Goal: Task Accomplishment & Management: Complete application form

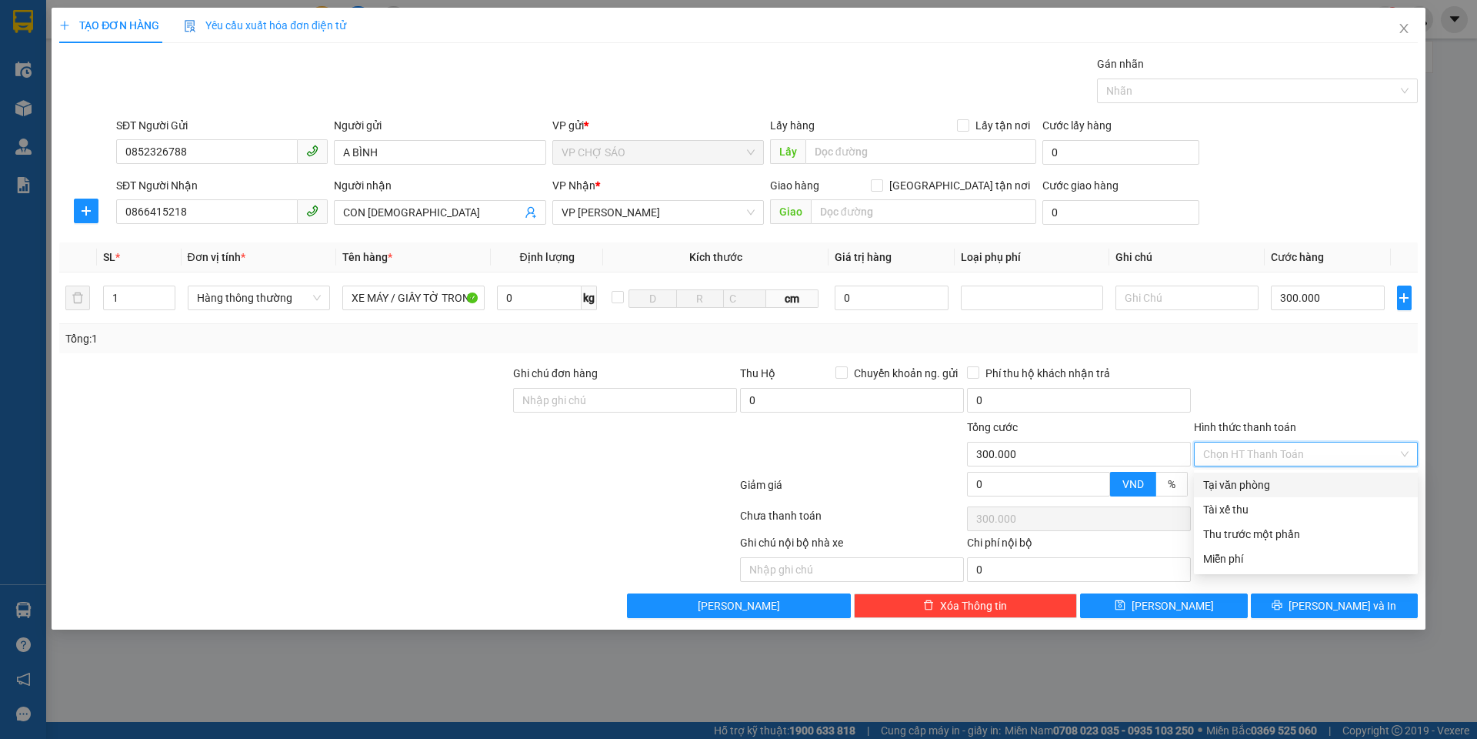
click at [1280, 454] on input "Hình thức thanh toán" at bounding box center [1300, 453] width 195 height 23
click at [1263, 490] on div "Tại văn phòng" at bounding box center [1305, 484] width 205 height 17
type input "0"
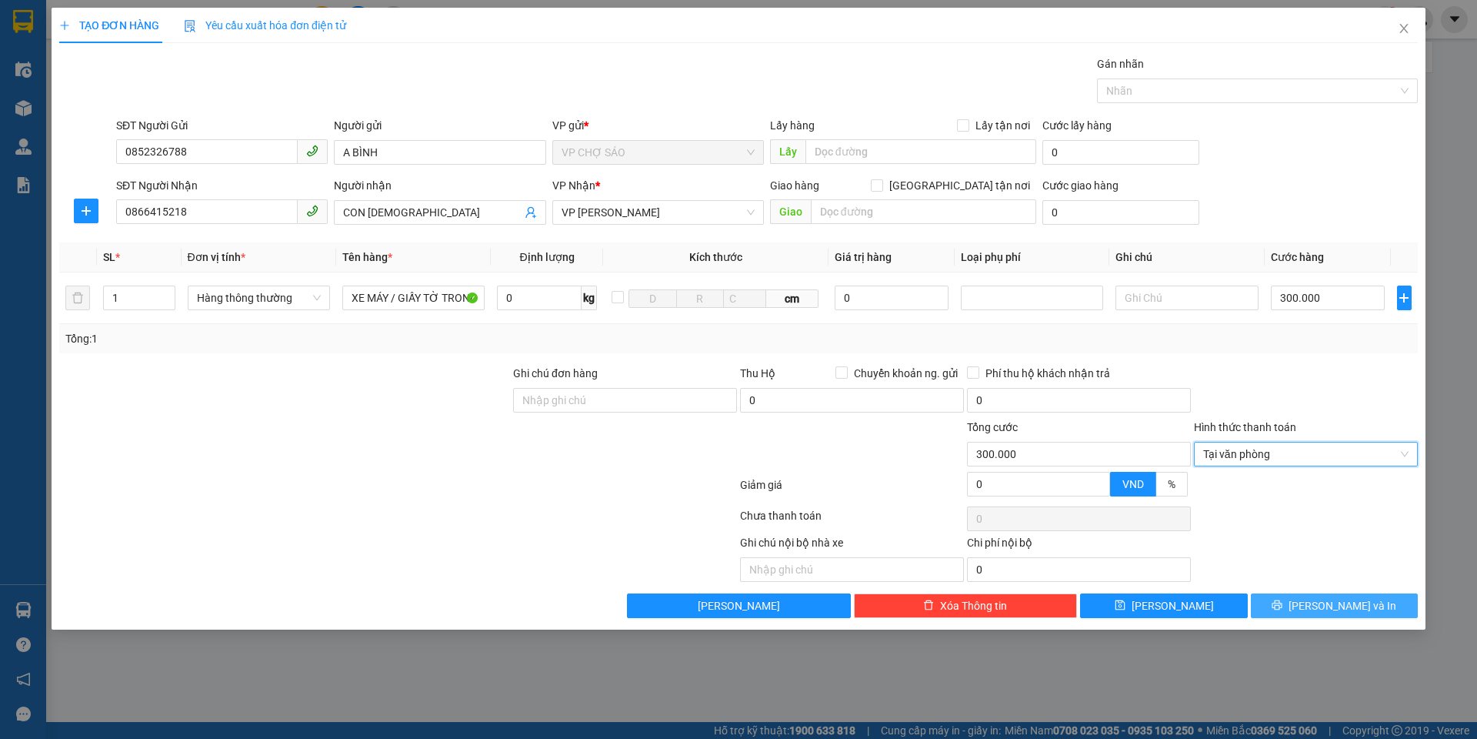
click at [1267, 599] on button "[PERSON_NAME] và In" at bounding box center [1334, 605] width 167 height 25
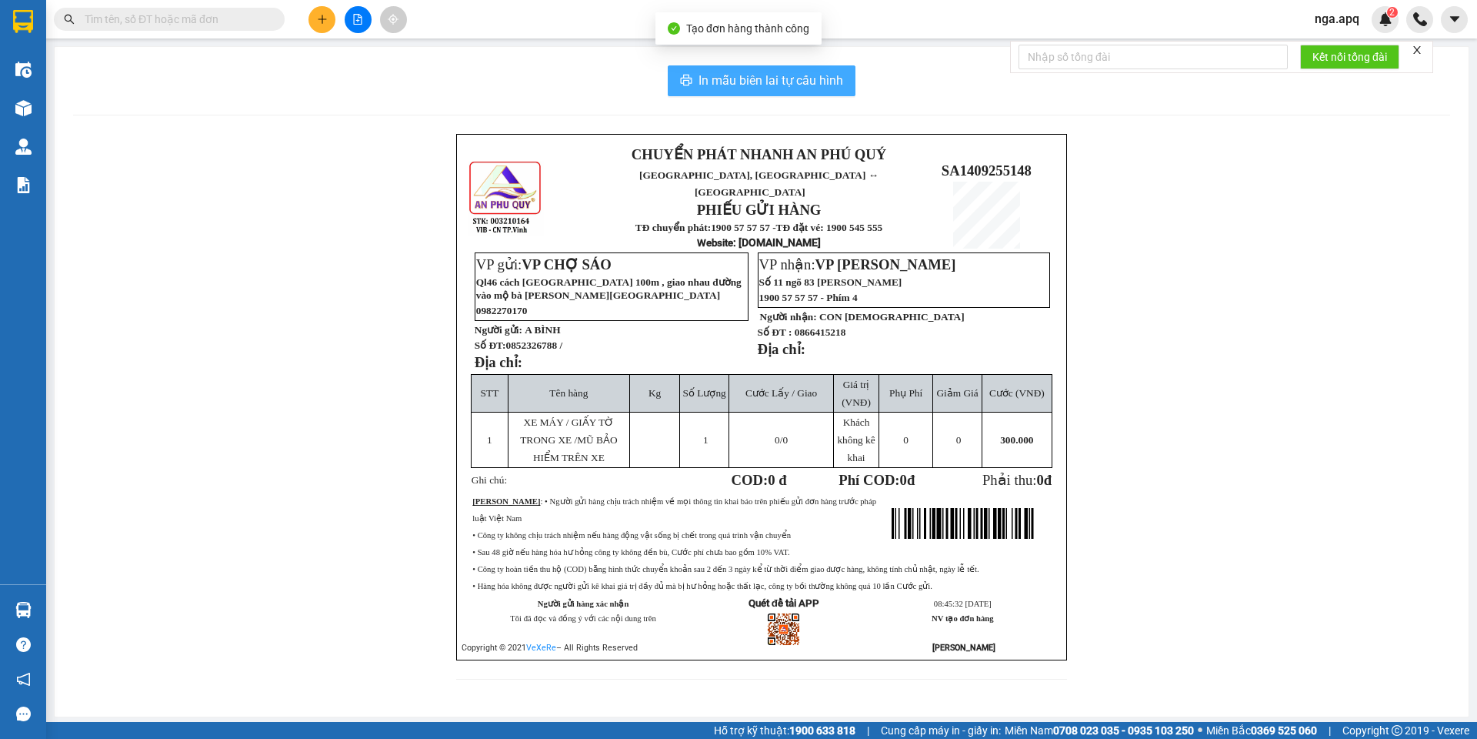
click at [786, 75] on span "In mẫu biên lai tự cấu hình" at bounding box center [771, 80] width 145 height 19
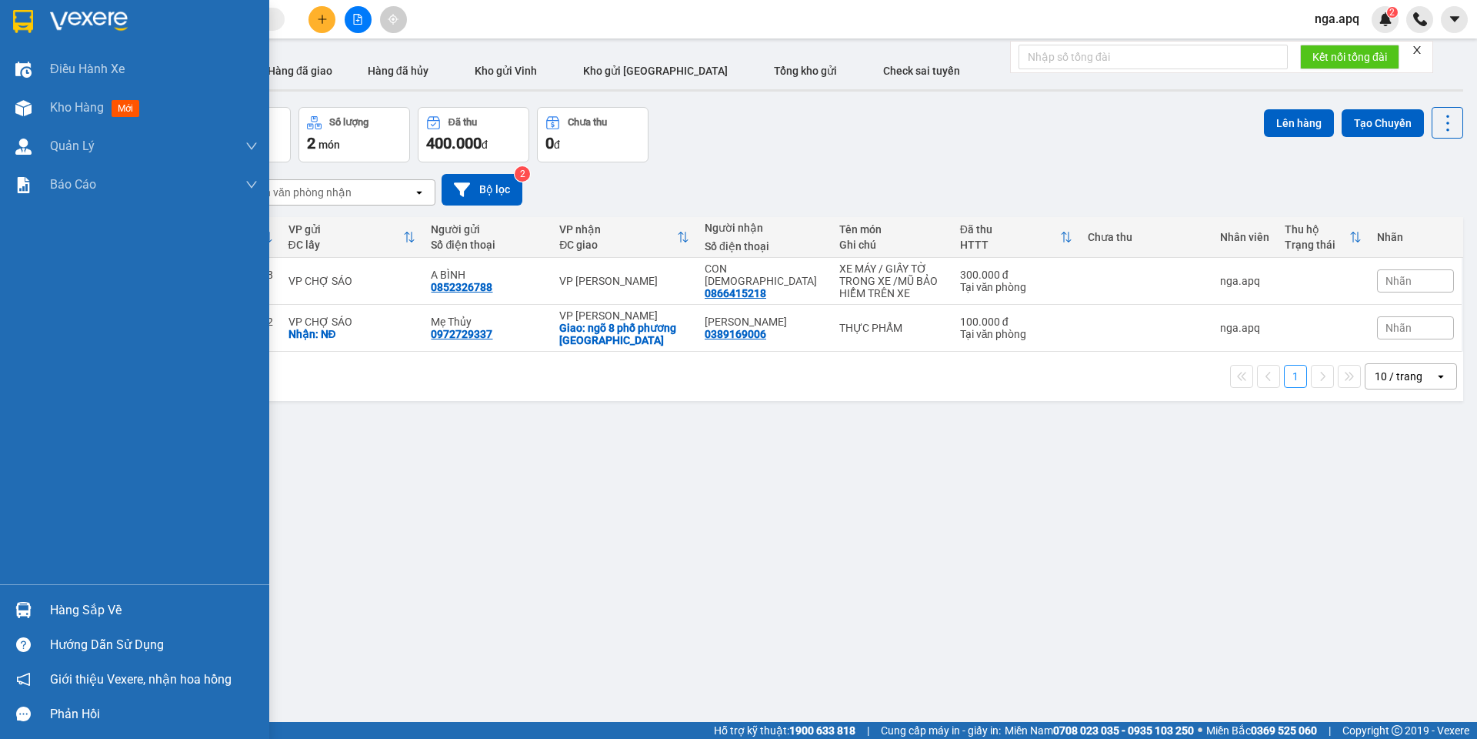
click at [122, 610] on div "Hàng sắp về" at bounding box center [154, 610] width 208 height 23
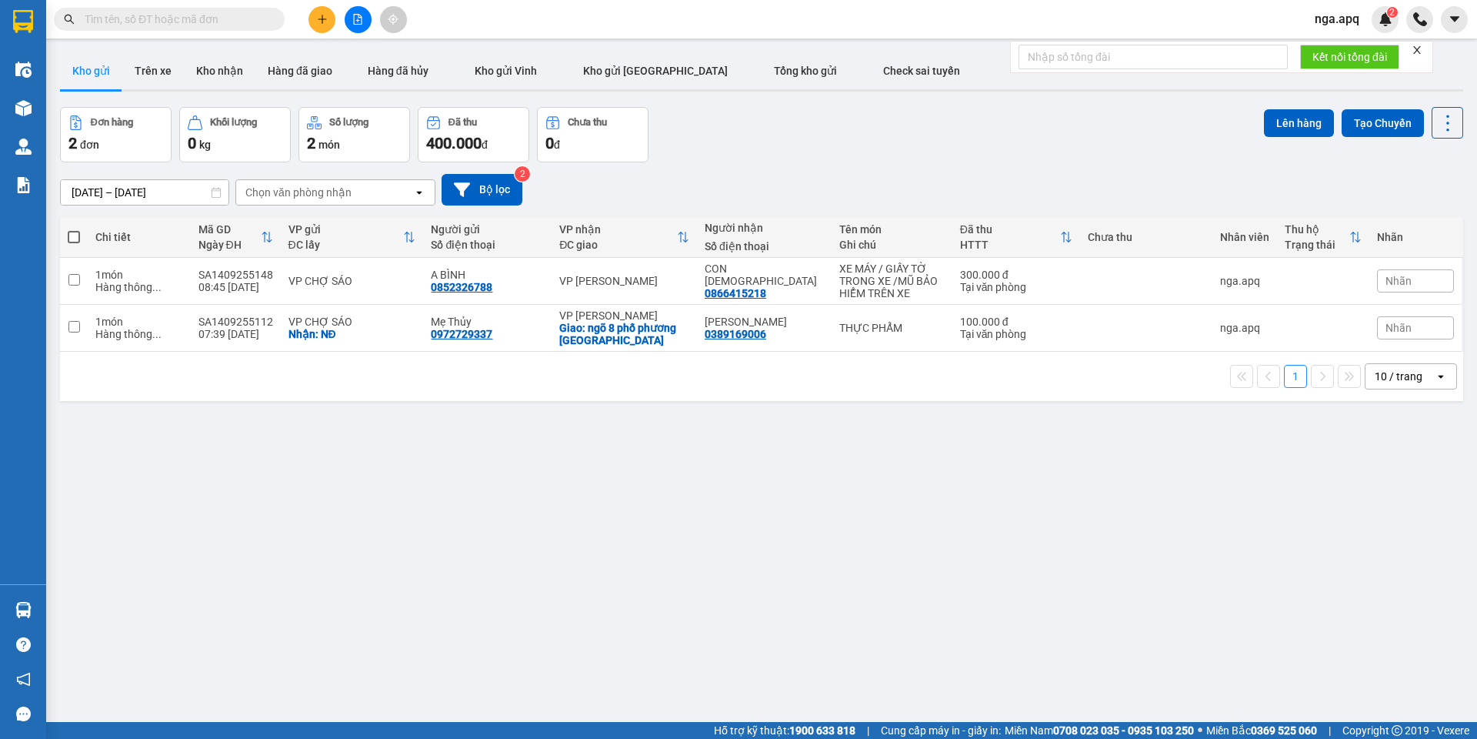
click at [1061, 620] on section "Kết quả tìm kiếm ( 0 ) Bộ lọc No Data nga.apq 2 Điều hành xe Kho hàng mới Quản …" at bounding box center [738, 369] width 1477 height 739
click at [1337, 327] on icon at bounding box center [1342, 327] width 11 height 11
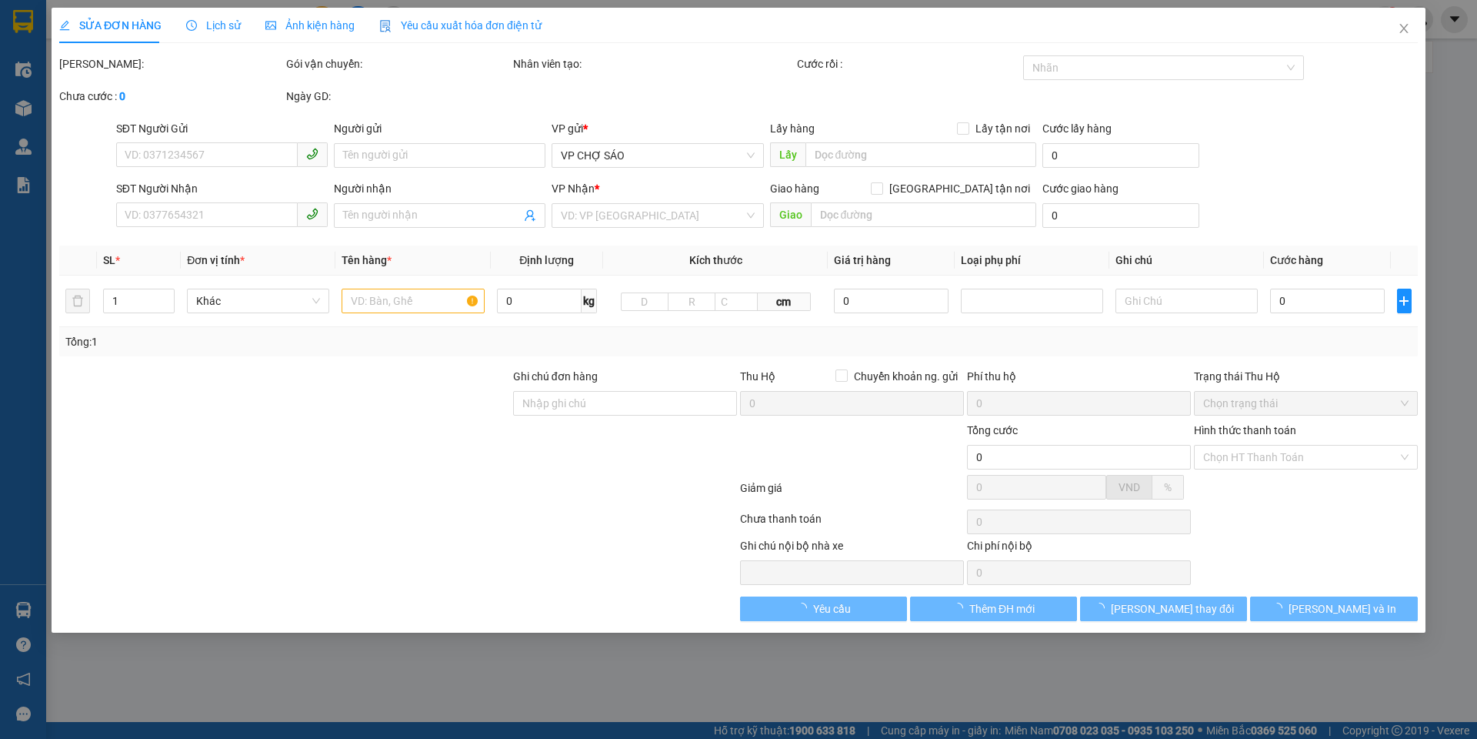
type input "0972729337"
type input "Mẹ Thủy"
checkbox input "true"
type input "NĐ"
type input "0389169006"
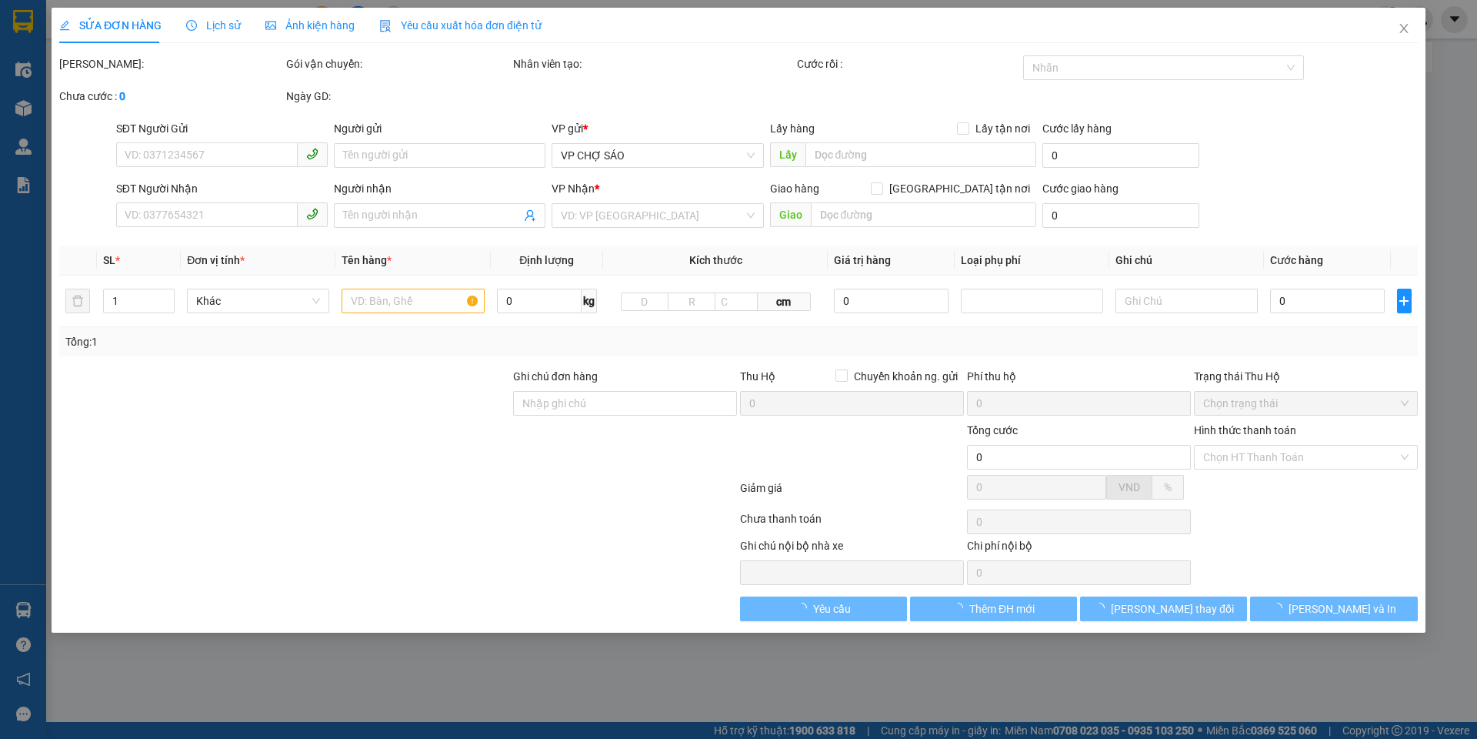
type input "[PERSON_NAME]"
checkbox input "true"
type input "ngõ 8 phố phương [GEOGRAPHIC_DATA]"
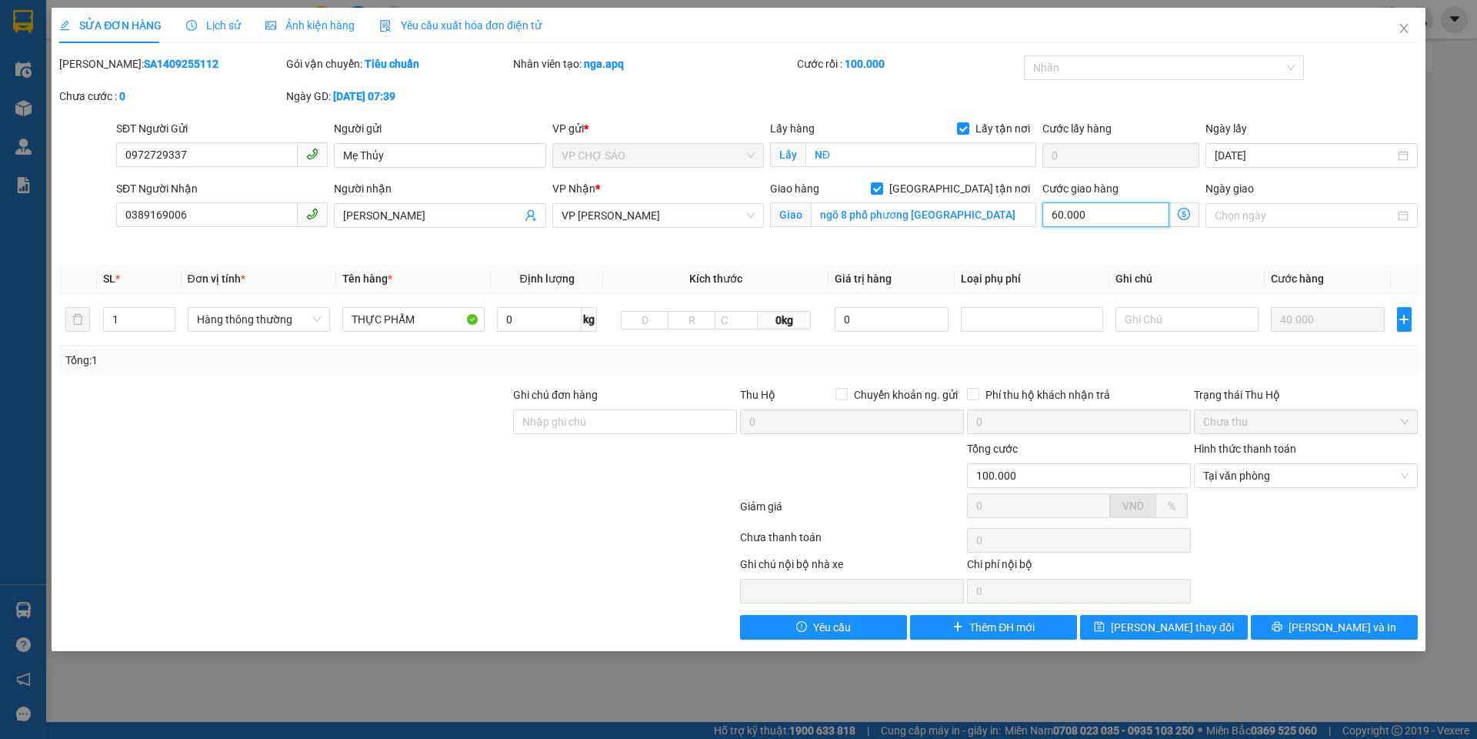
click at [1110, 216] on input "60.000" at bounding box center [1106, 214] width 127 height 25
type input "40.000"
type input "-60.000"
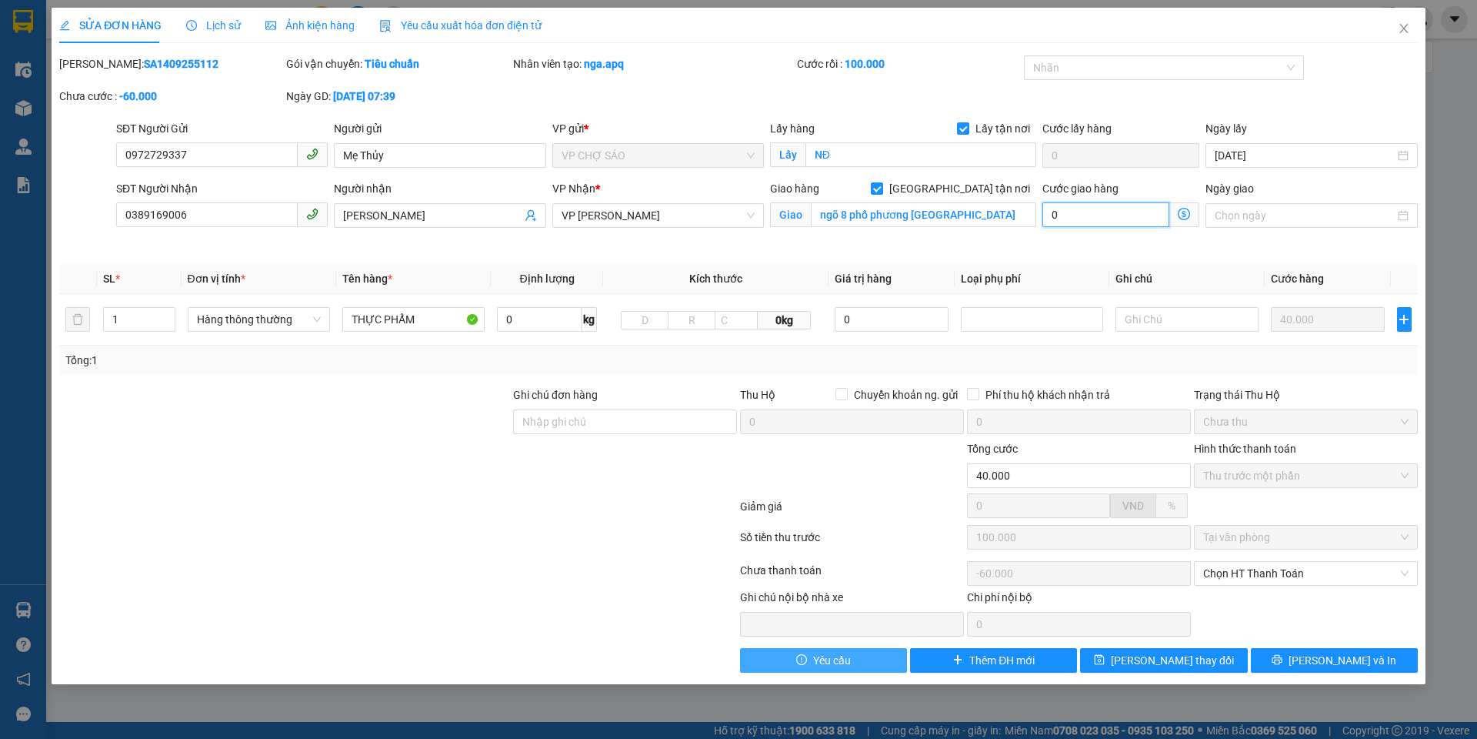
type input "0"
click at [833, 663] on span "Yêu cầu" at bounding box center [832, 660] width 38 height 17
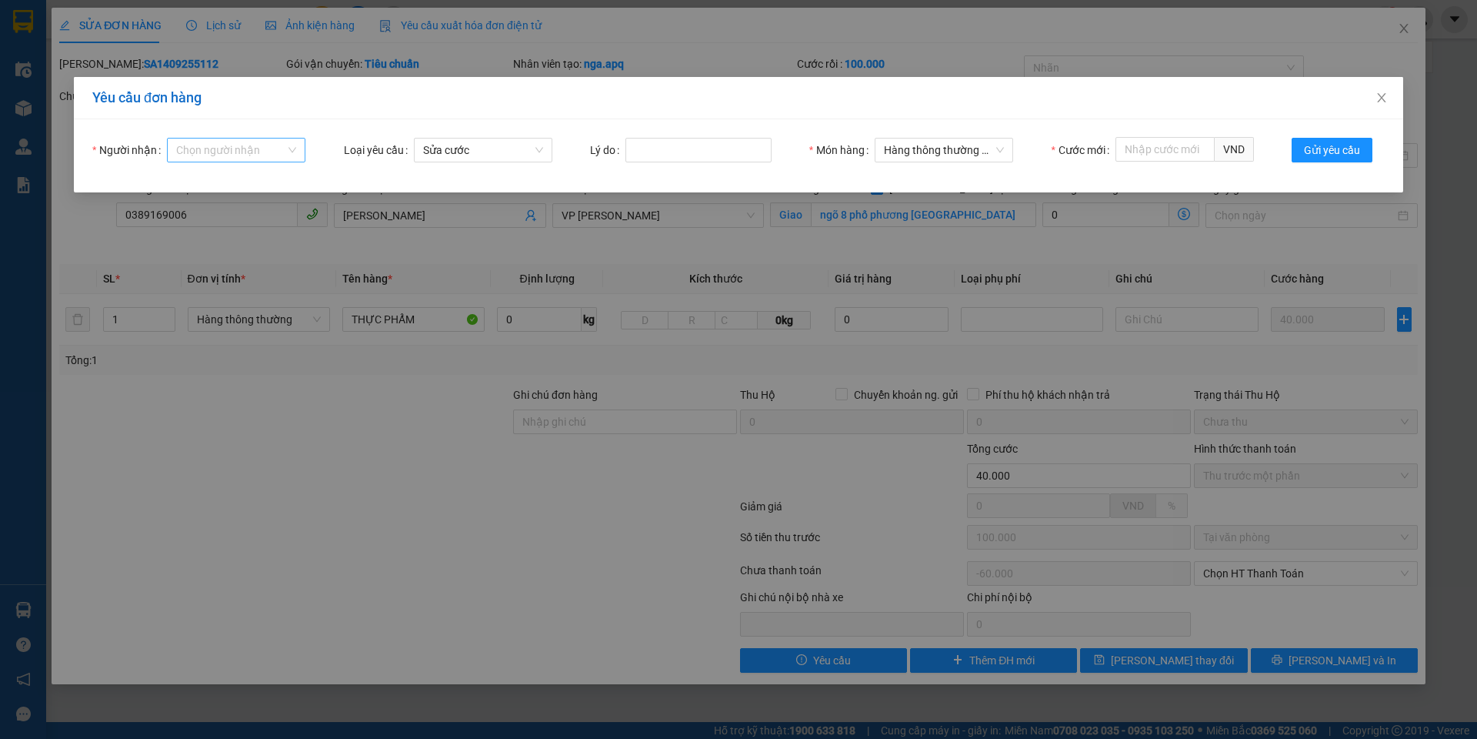
click at [233, 147] on input "Người nhận" at bounding box center [230, 150] width 109 height 23
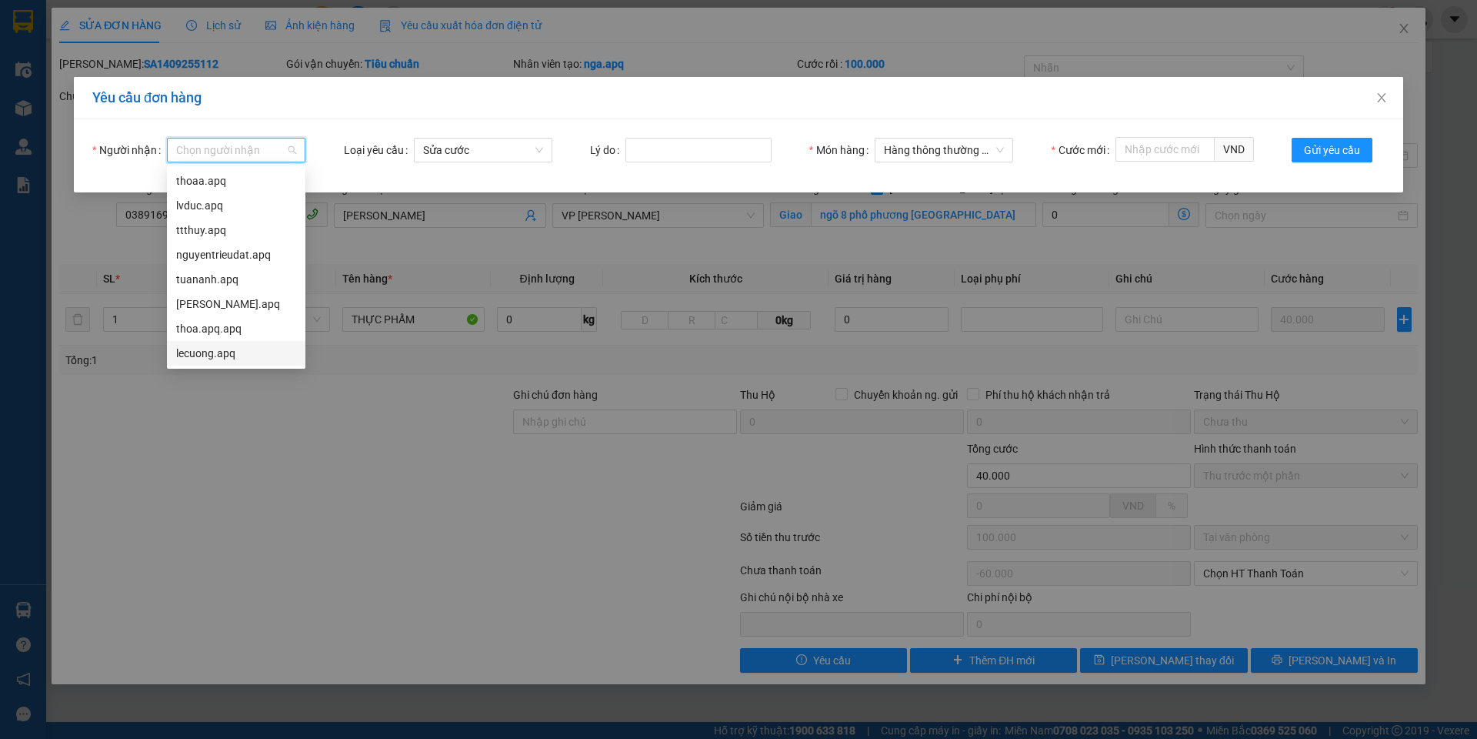
click at [211, 355] on div "lecuong.apq" at bounding box center [236, 353] width 120 height 17
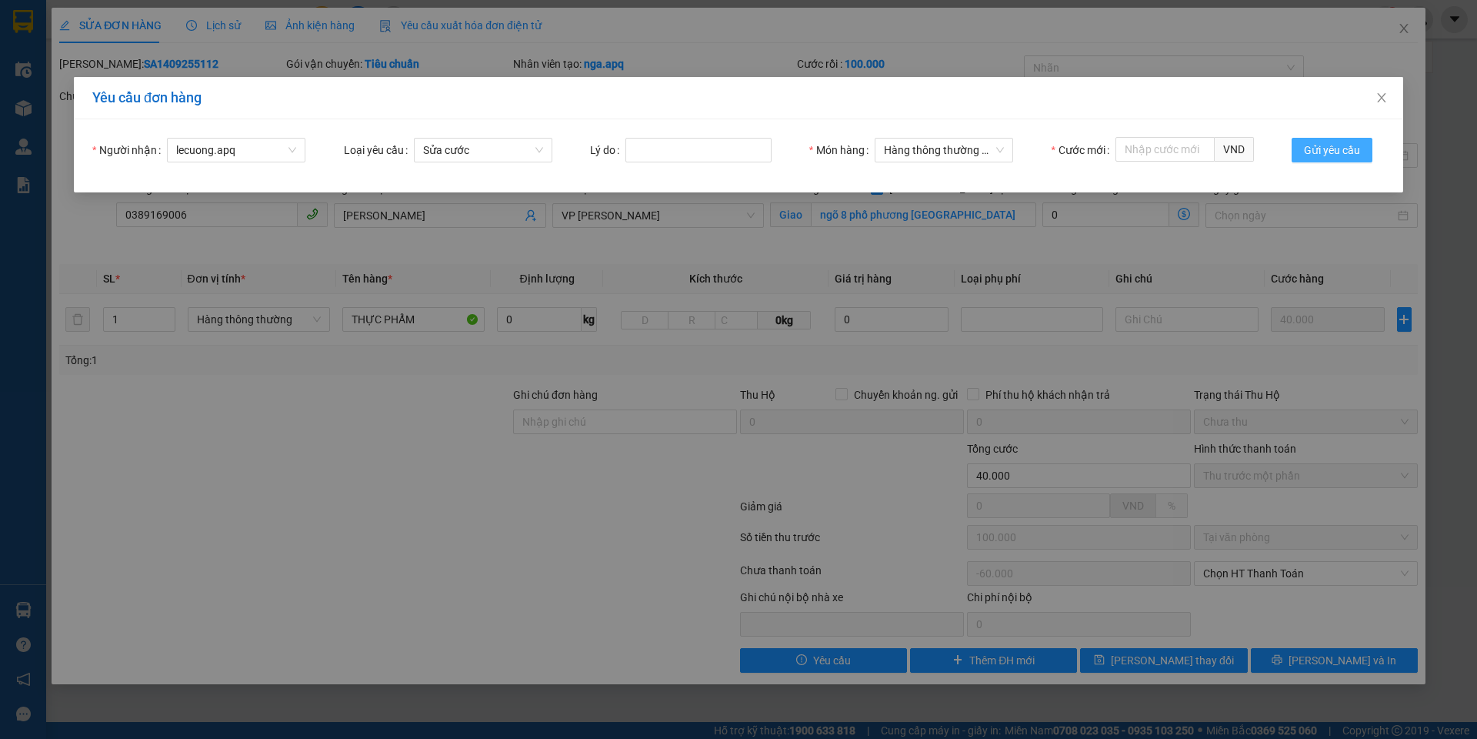
drag, startPoint x: 1329, startPoint y: 146, endPoint x: 1306, endPoint y: 168, distance: 31.6
click at [1329, 149] on span "Gửi yêu cầu" at bounding box center [1332, 150] width 56 height 17
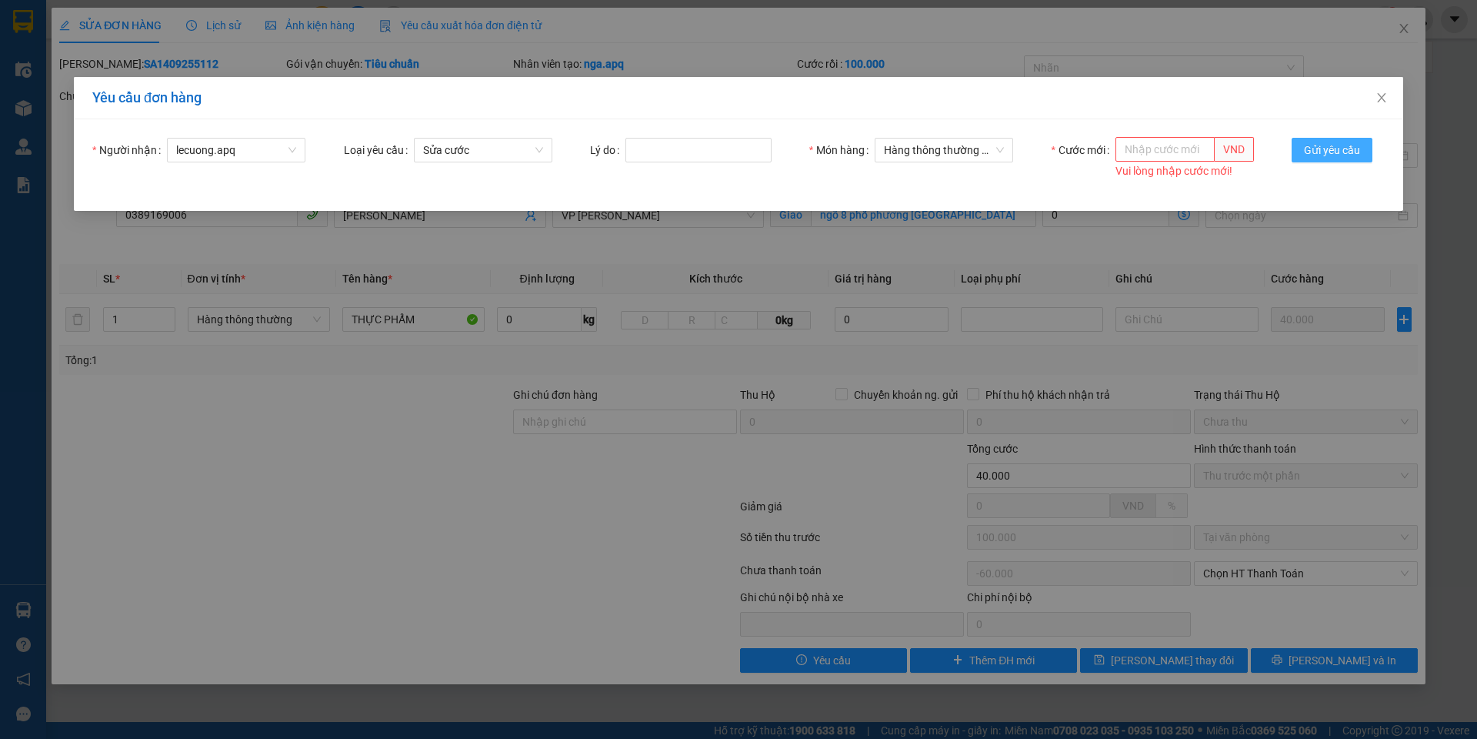
click at [1340, 149] on span "Gửi yêu cầu" at bounding box center [1332, 150] width 56 height 17
click at [1383, 92] on icon "close" at bounding box center [1382, 98] width 12 height 12
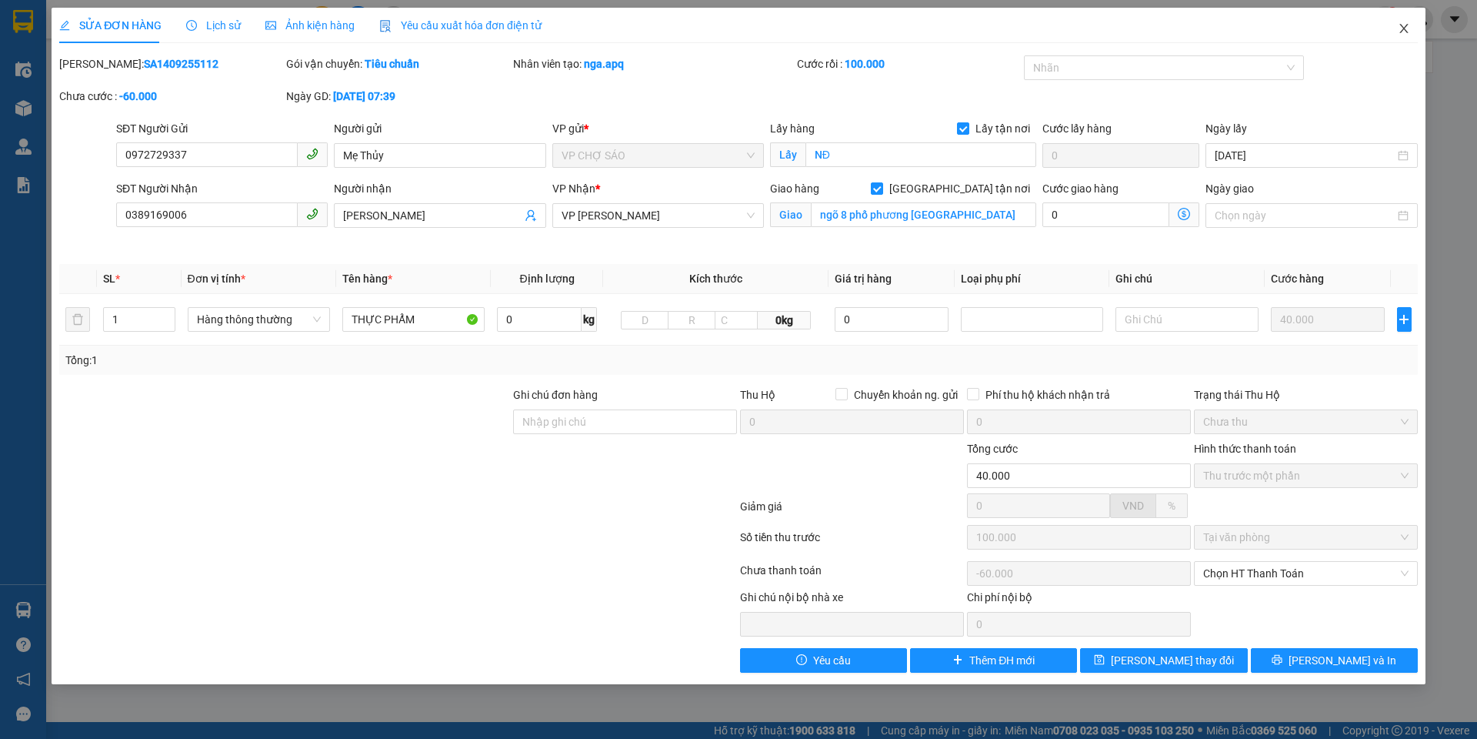
click at [1409, 24] on icon "close" at bounding box center [1404, 28] width 12 height 12
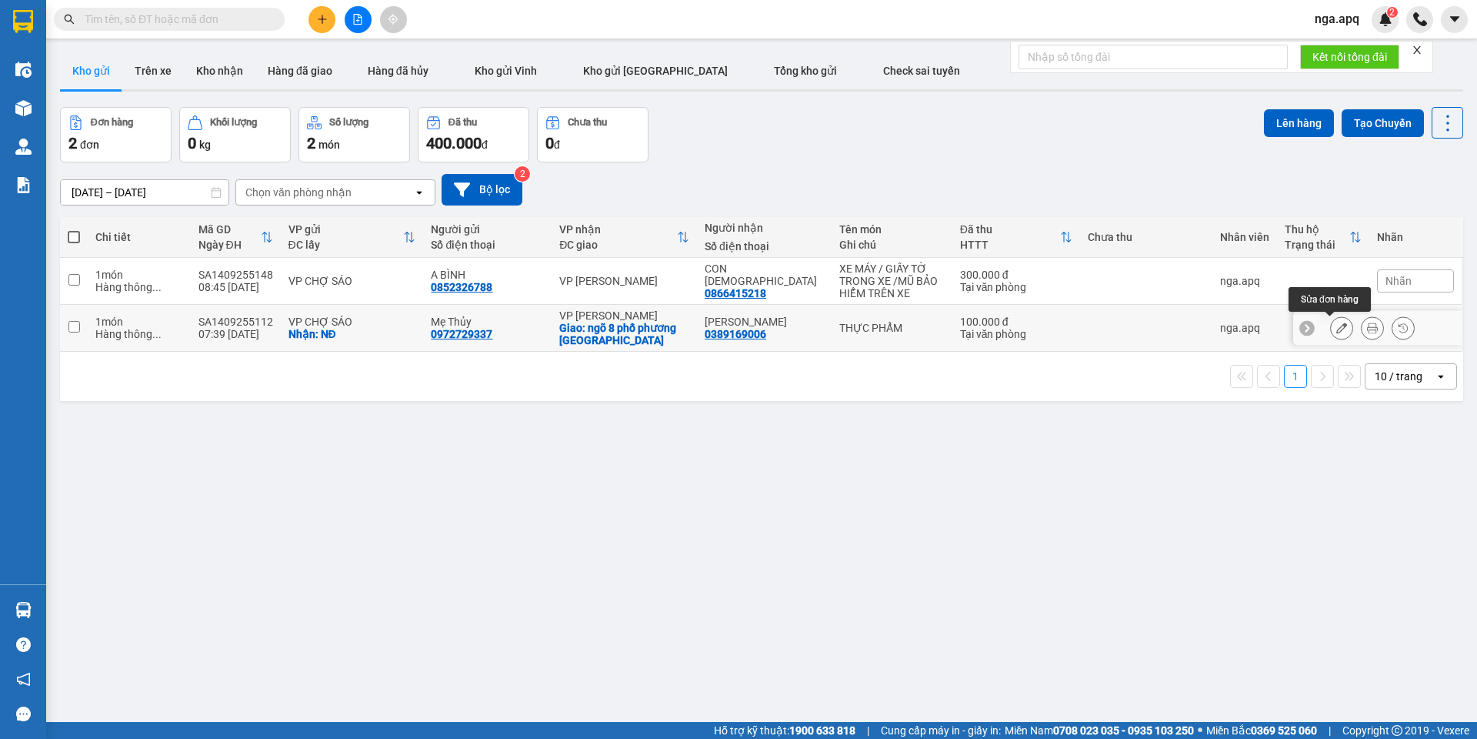
click at [1337, 330] on icon at bounding box center [1342, 327] width 11 height 11
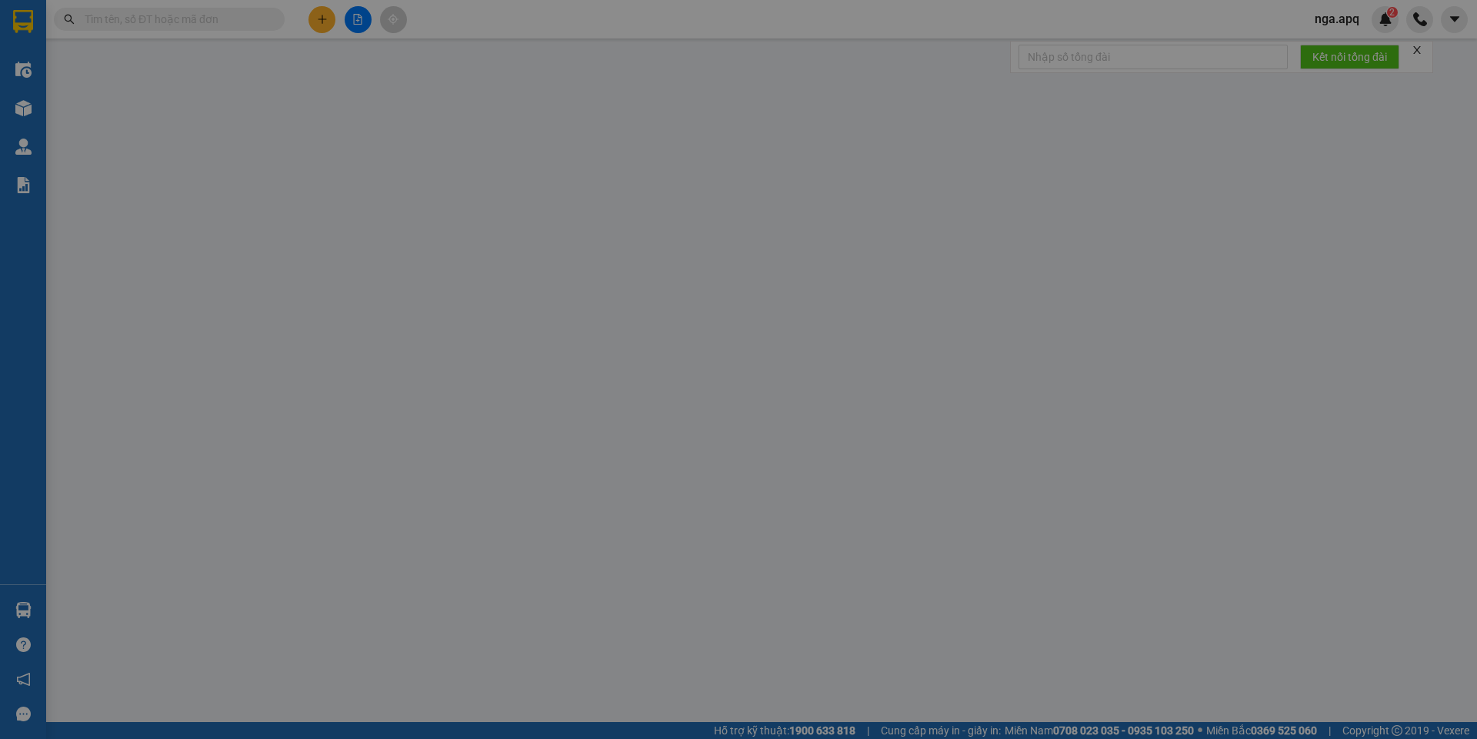
type input "0972729337"
type input "Mẹ Thủy"
checkbox input "true"
type input "NĐ"
type input "0389169006"
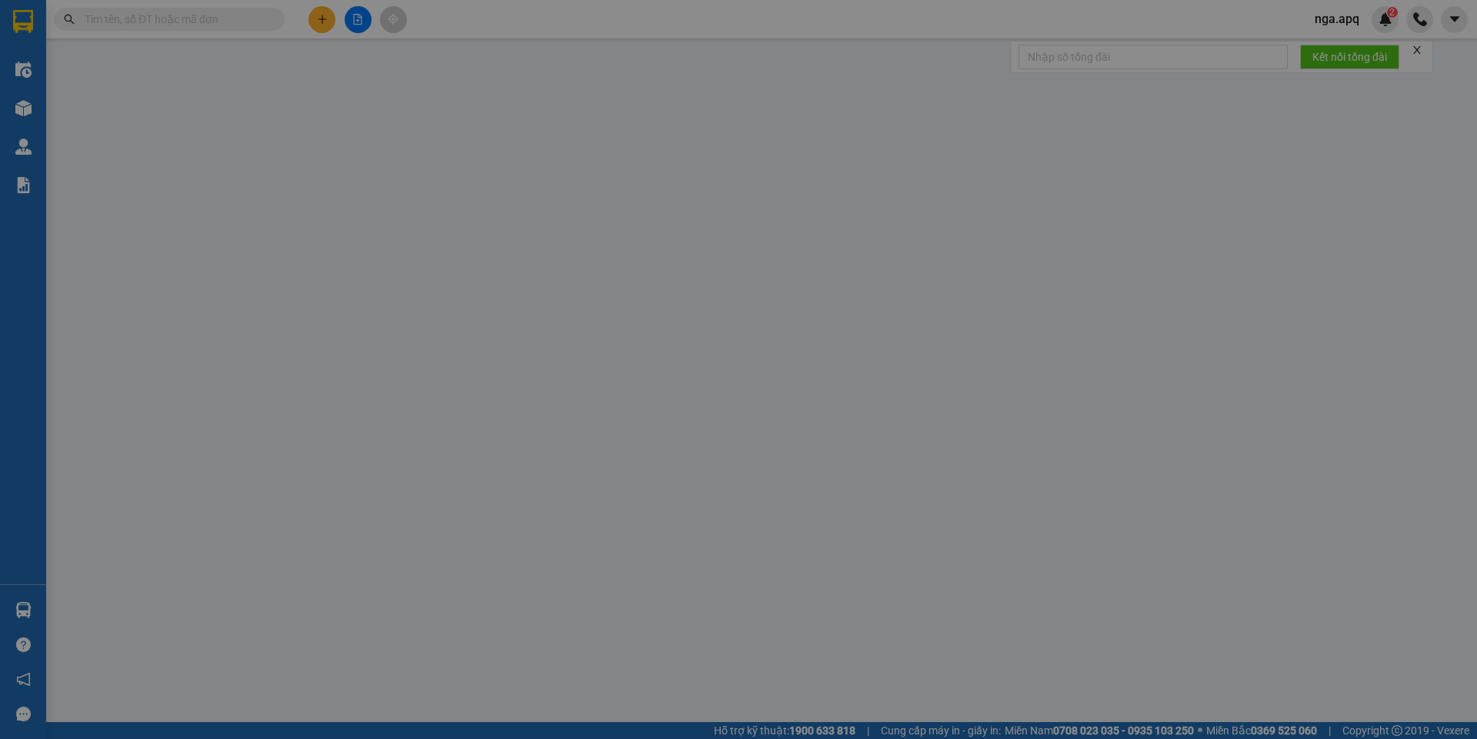
type input "[PERSON_NAME]"
checkbox input "true"
type input "ngõ 8 phố phương [GEOGRAPHIC_DATA]"
type input "100.000"
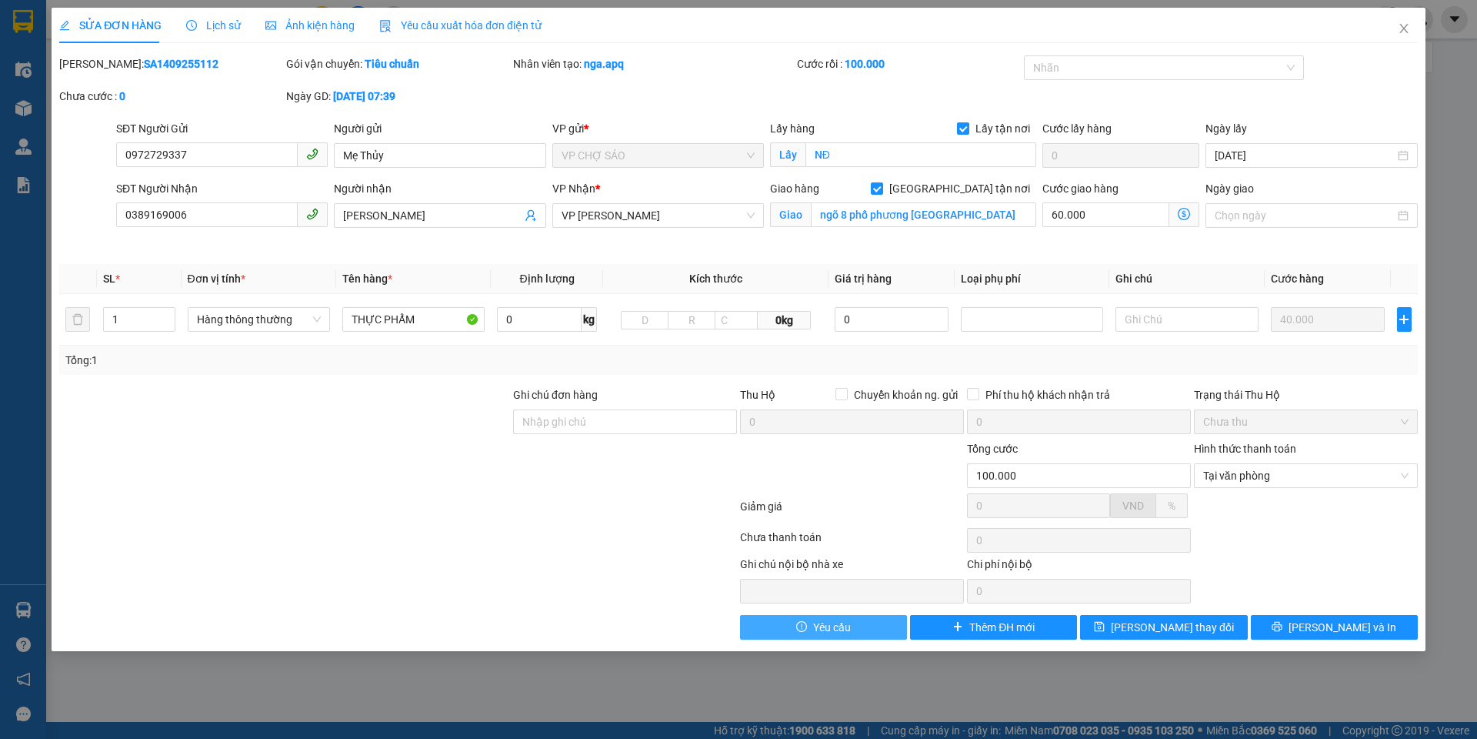
click at [836, 629] on span "Yêu cầu" at bounding box center [832, 627] width 38 height 17
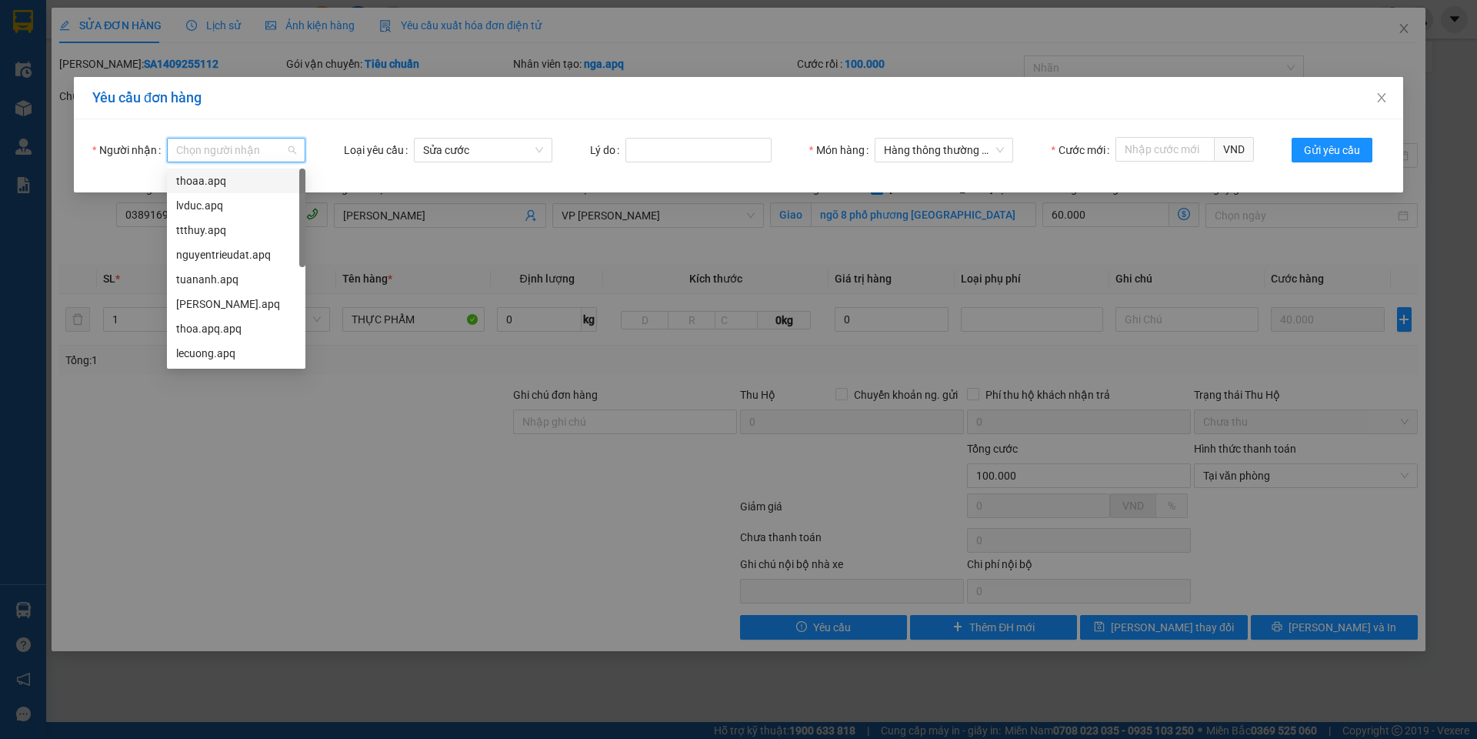
click at [252, 150] on input "Người nhận" at bounding box center [230, 150] width 109 height 23
drag, startPoint x: 215, startPoint y: 350, endPoint x: 224, endPoint y: 341, distance: 13.1
click at [215, 351] on div "lecuong.apq" at bounding box center [236, 353] width 120 height 17
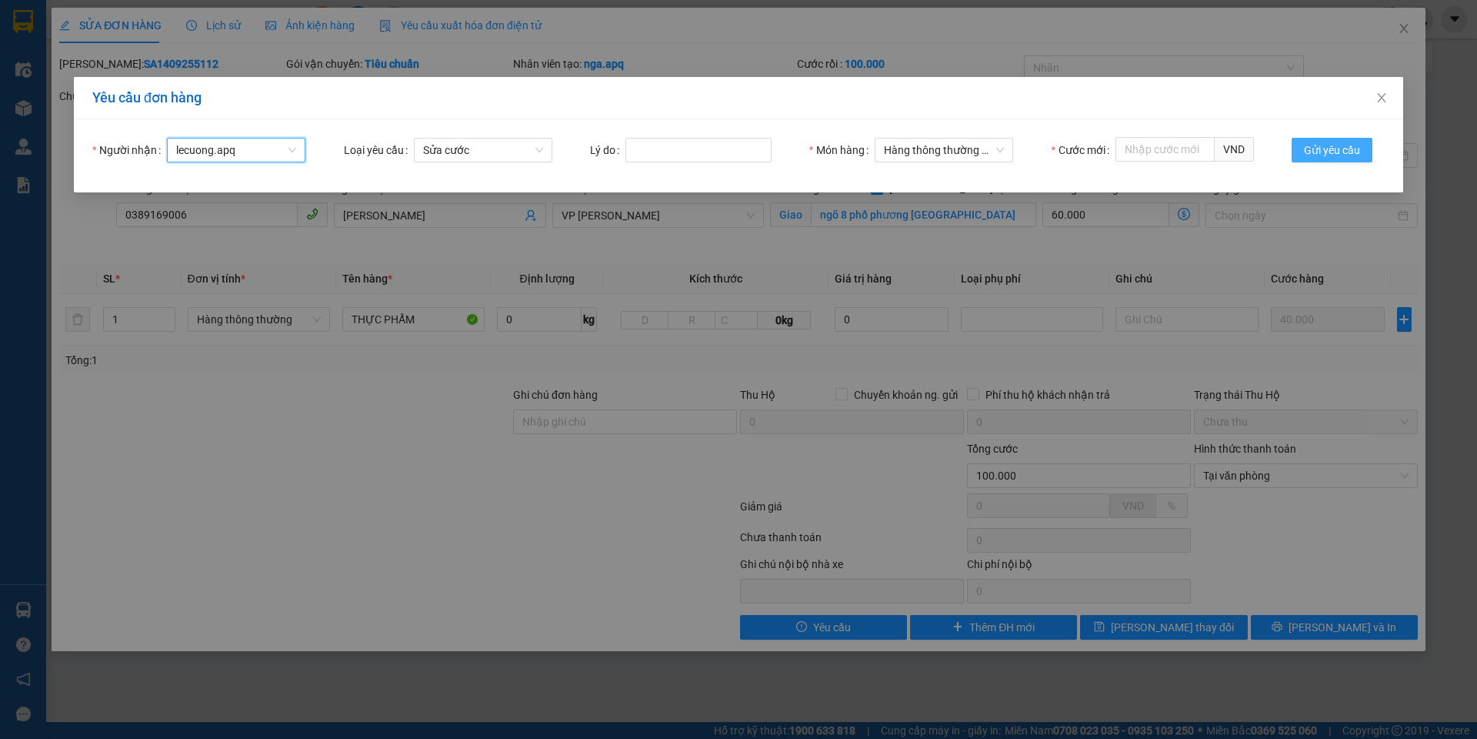
click at [1338, 149] on span "Gửi yêu cầu" at bounding box center [1332, 150] width 56 height 17
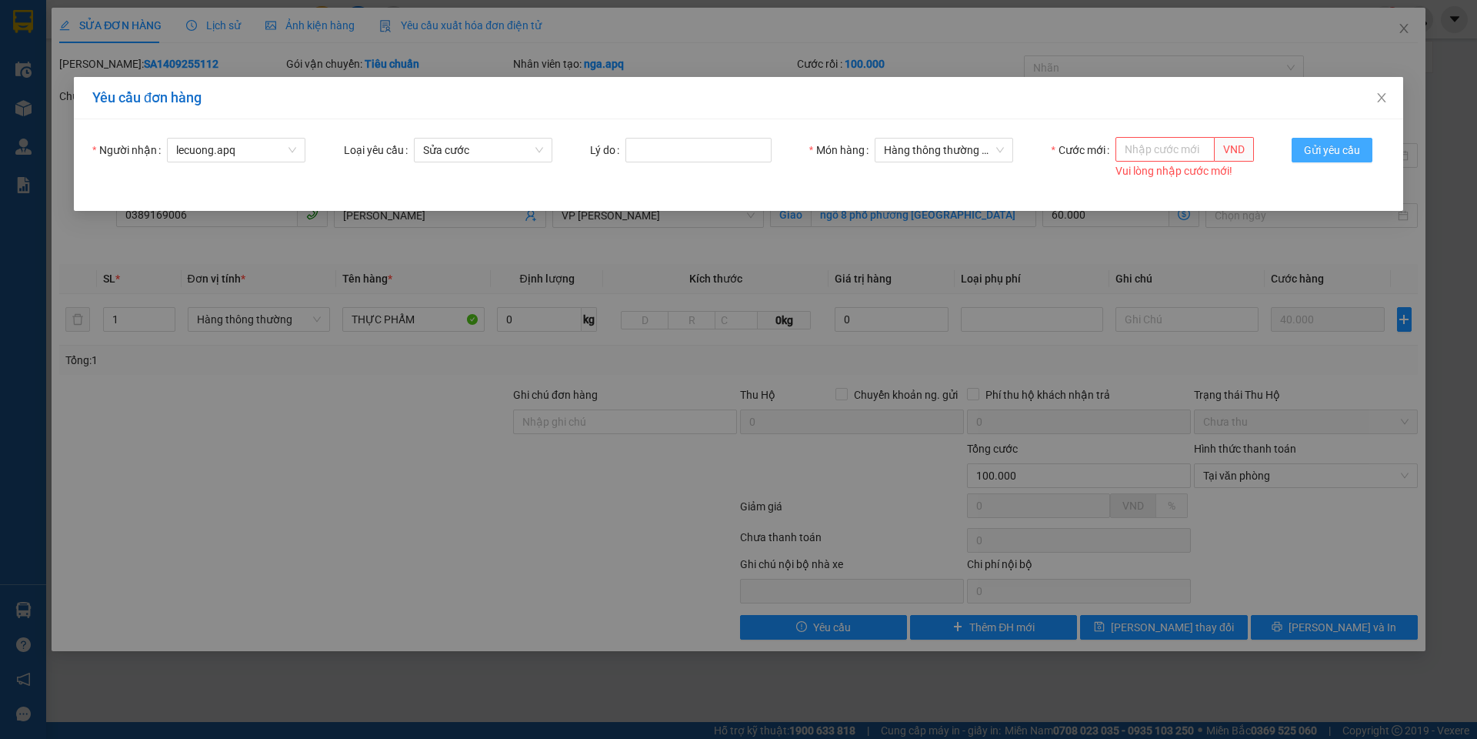
click at [1338, 149] on span "Gửi yêu cầu" at bounding box center [1332, 150] width 56 height 17
click at [1379, 95] on icon "close" at bounding box center [1381, 97] width 8 height 9
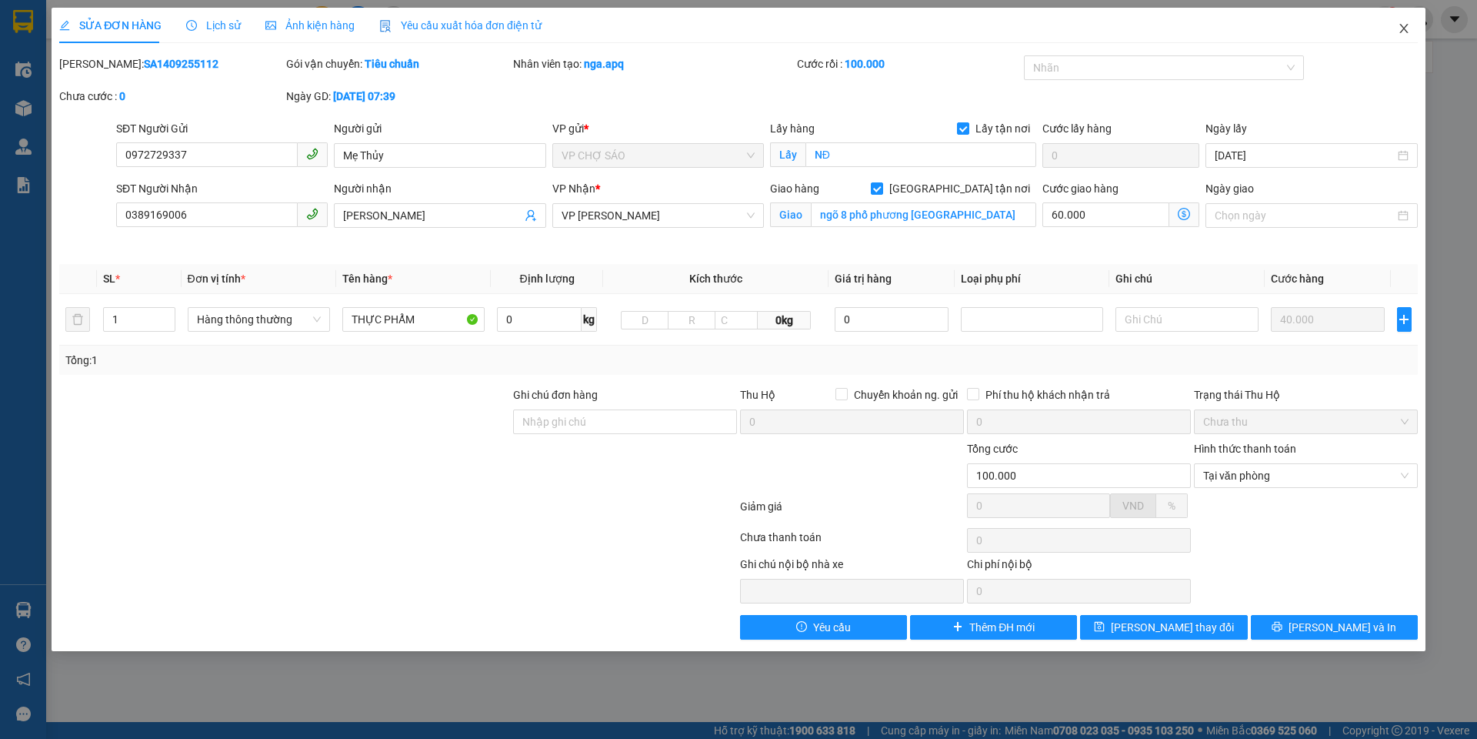
click at [1407, 28] on icon "close" at bounding box center [1404, 28] width 12 height 12
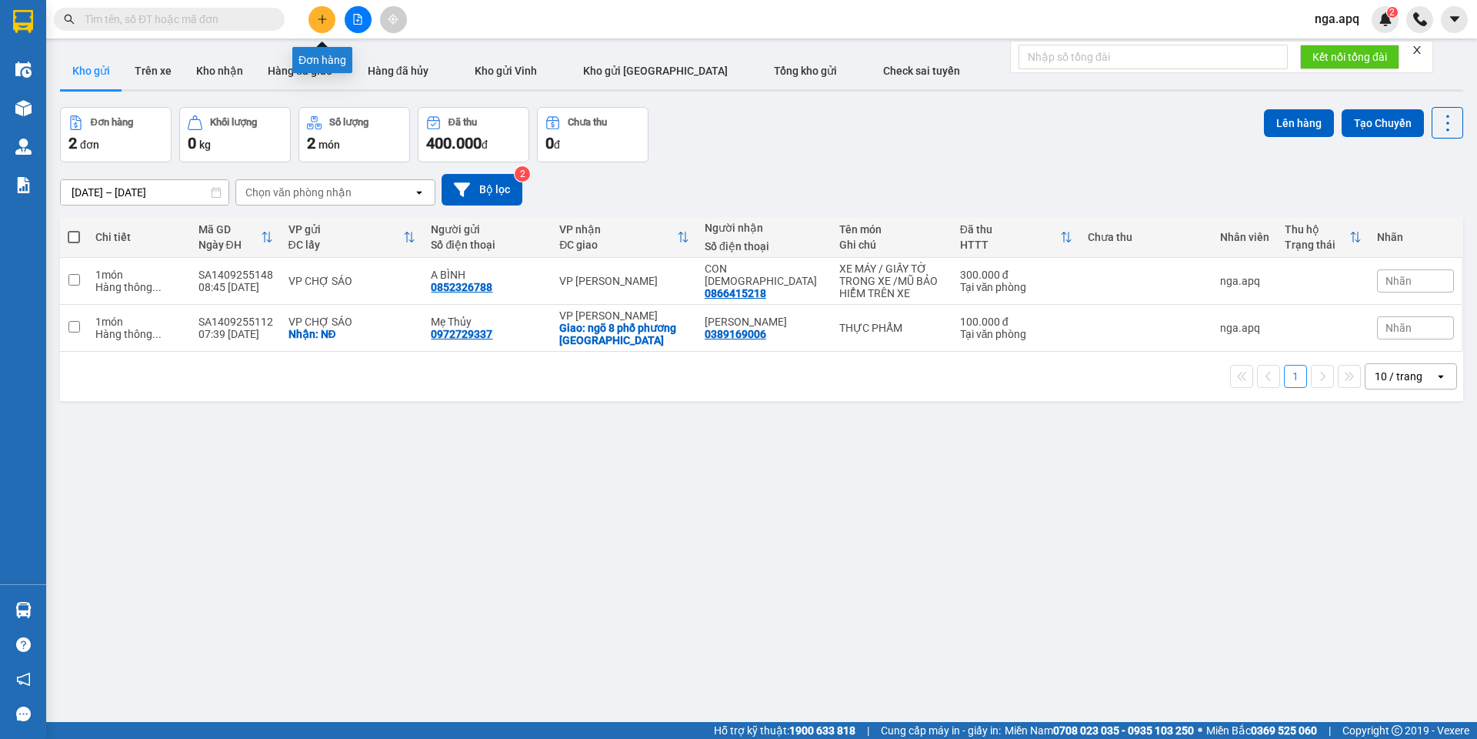
click at [316, 25] on button at bounding box center [322, 19] width 27 height 27
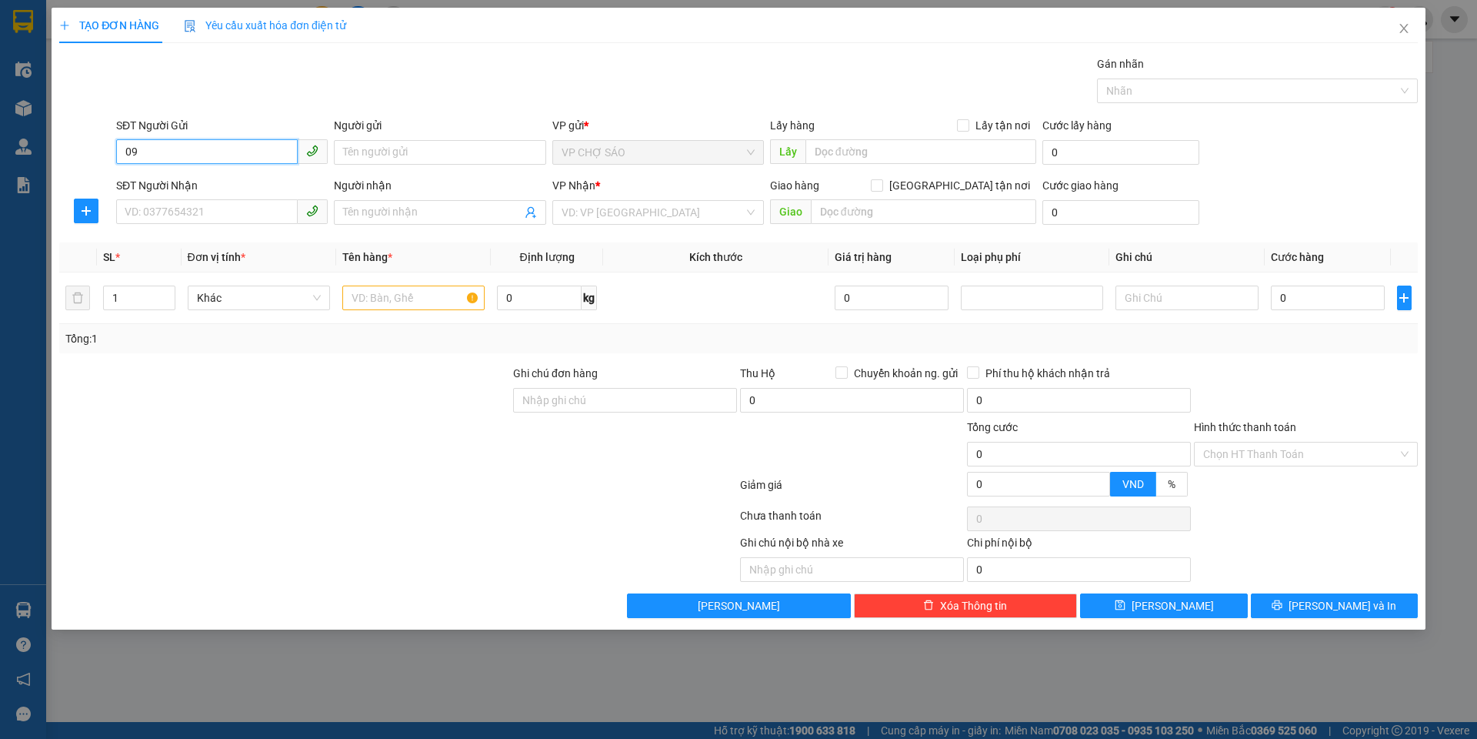
type input "0"
click at [205, 182] on div "0972729337 - [GEOGRAPHIC_DATA]" at bounding box center [221, 183] width 193 height 17
type input "0972729337"
type input "Mẹ Thủy"
checkbox input "true"
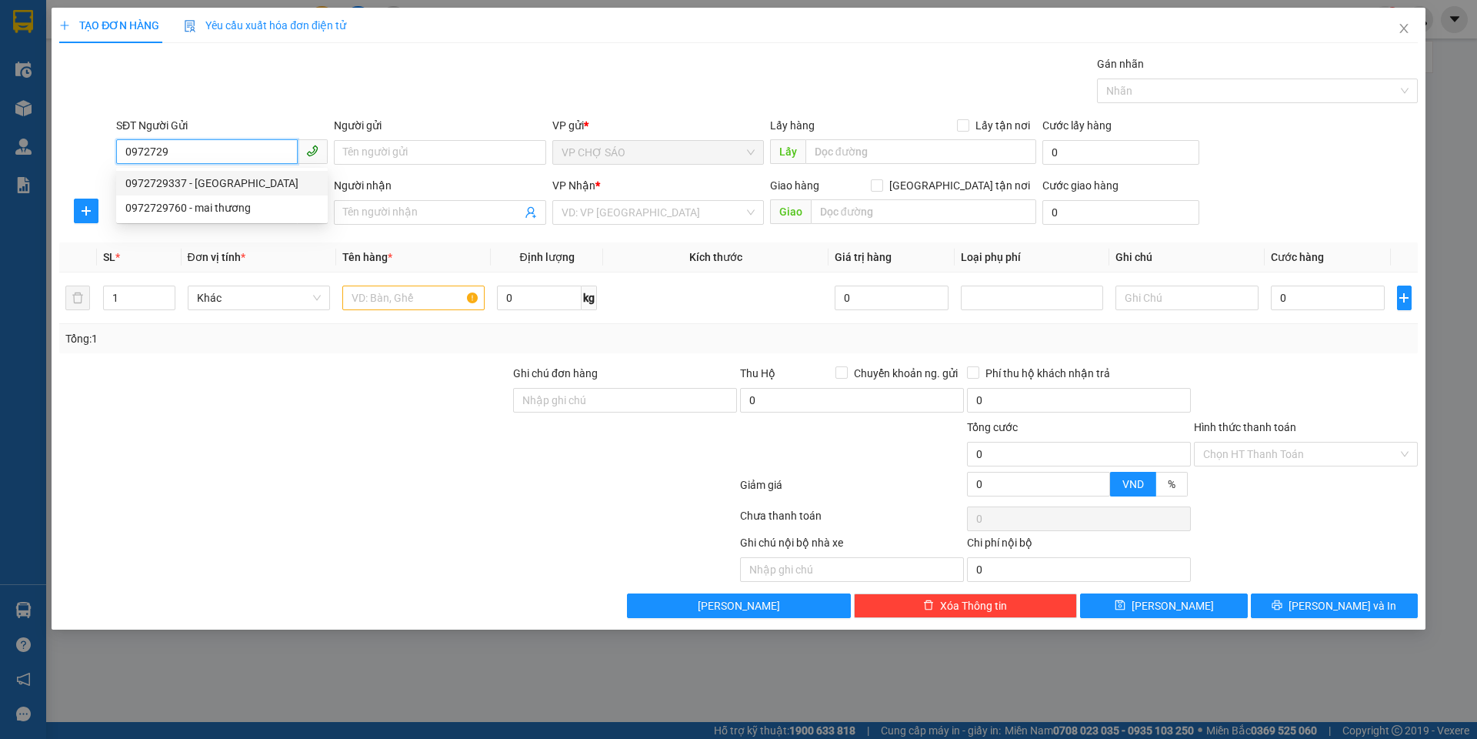
type input "NĐ"
type input "0972729337"
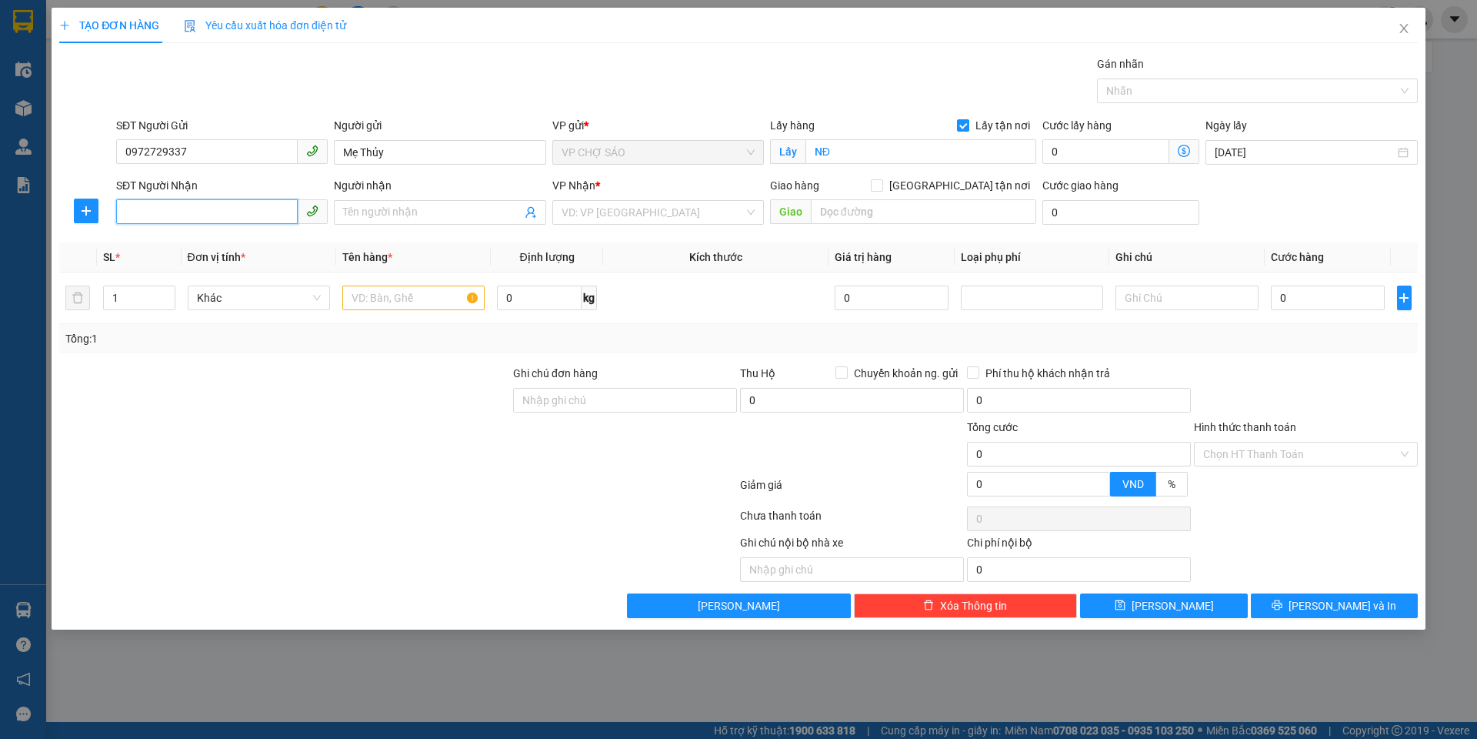
click at [233, 214] on input "SĐT Người Nhận" at bounding box center [207, 211] width 182 height 25
click at [218, 245] on div "0389169006 - [PERSON_NAME]" at bounding box center [221, 243] width 193 height 17
type input "0389169006"
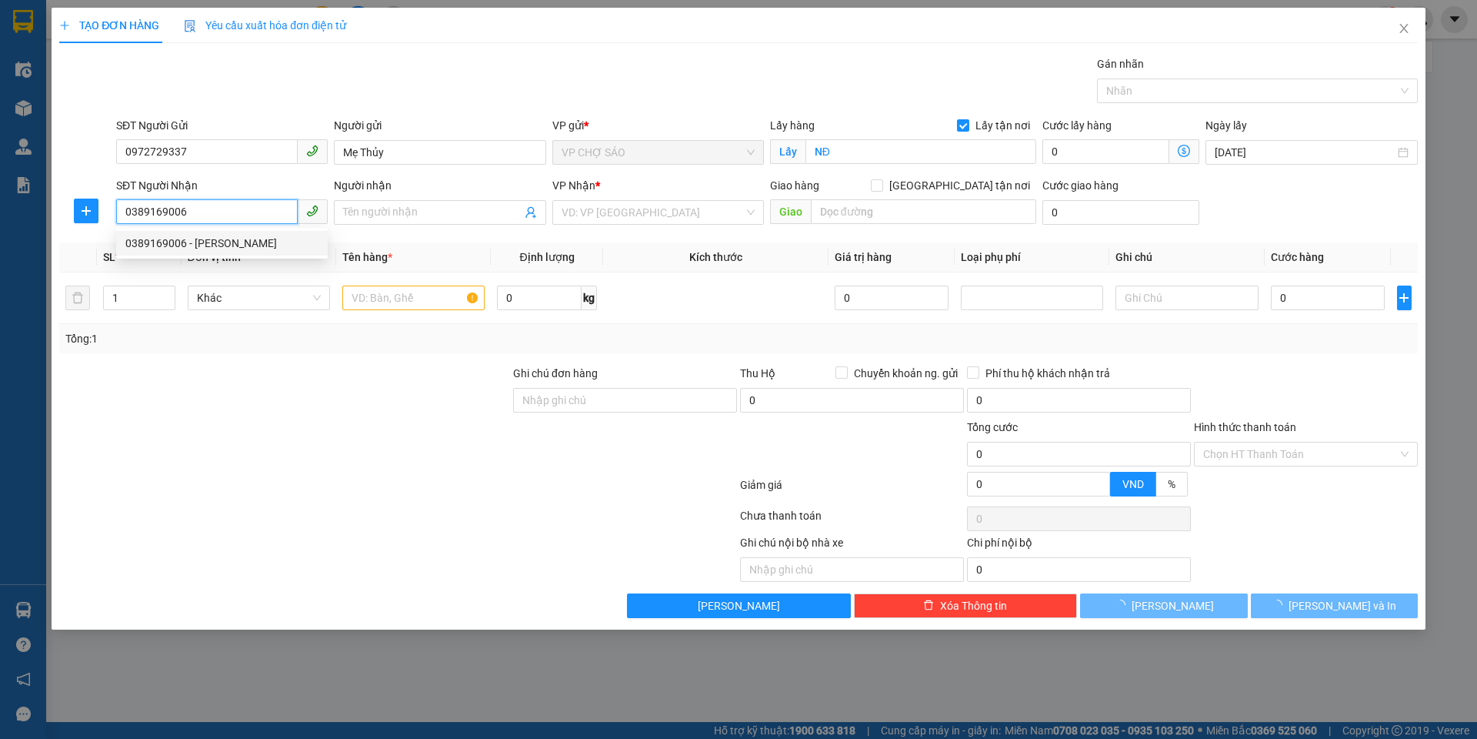
type input "[PERSON_NAME]"
checkbox input "true"
type input "ngõ 8 phố phương [GEOGRAPHIC_DATA]"
type input "60.000"
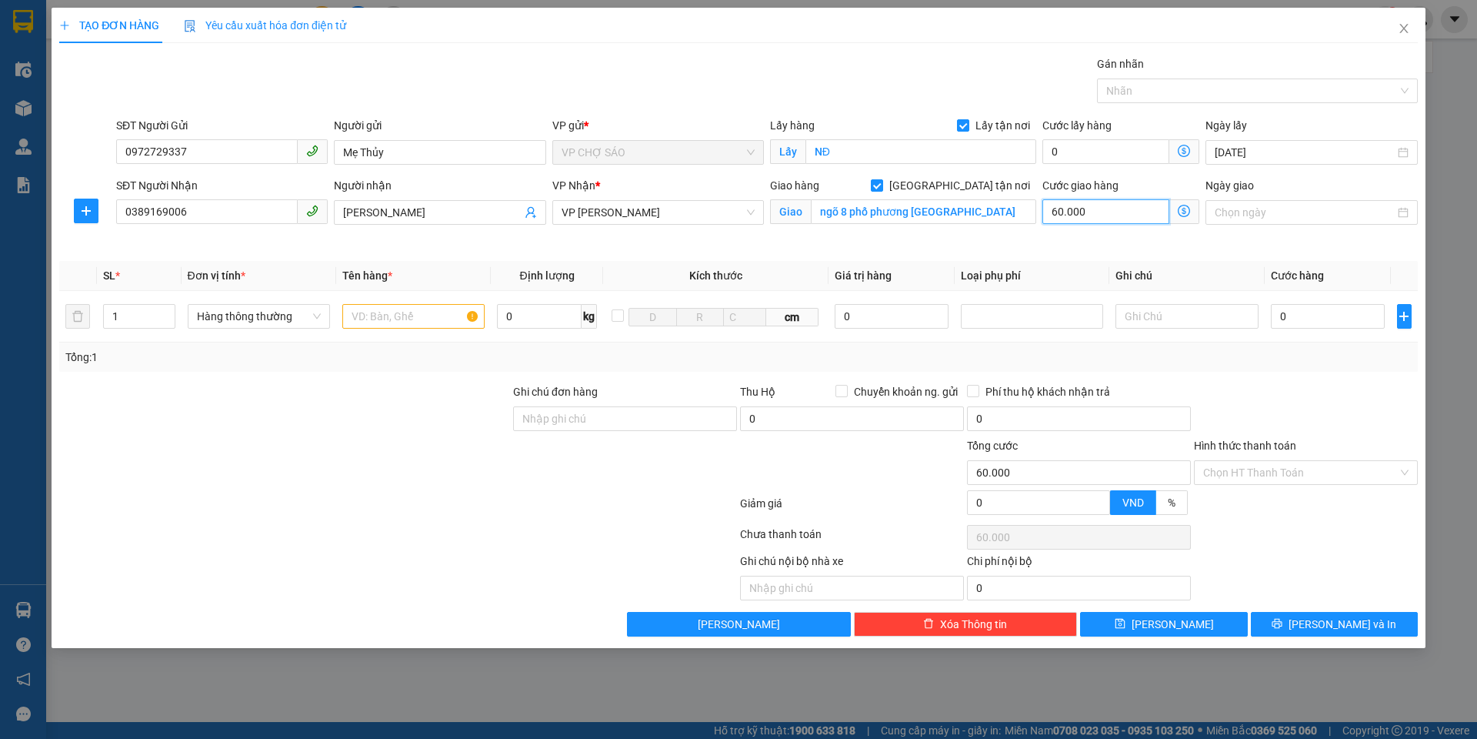
click at [1132, 209] on input "60.000" at bounding box center [1106, 211] width 127 height 25
type input "0"
click at [403, 312] on input "text" at bounding box center [413, 316] width 142 height 25
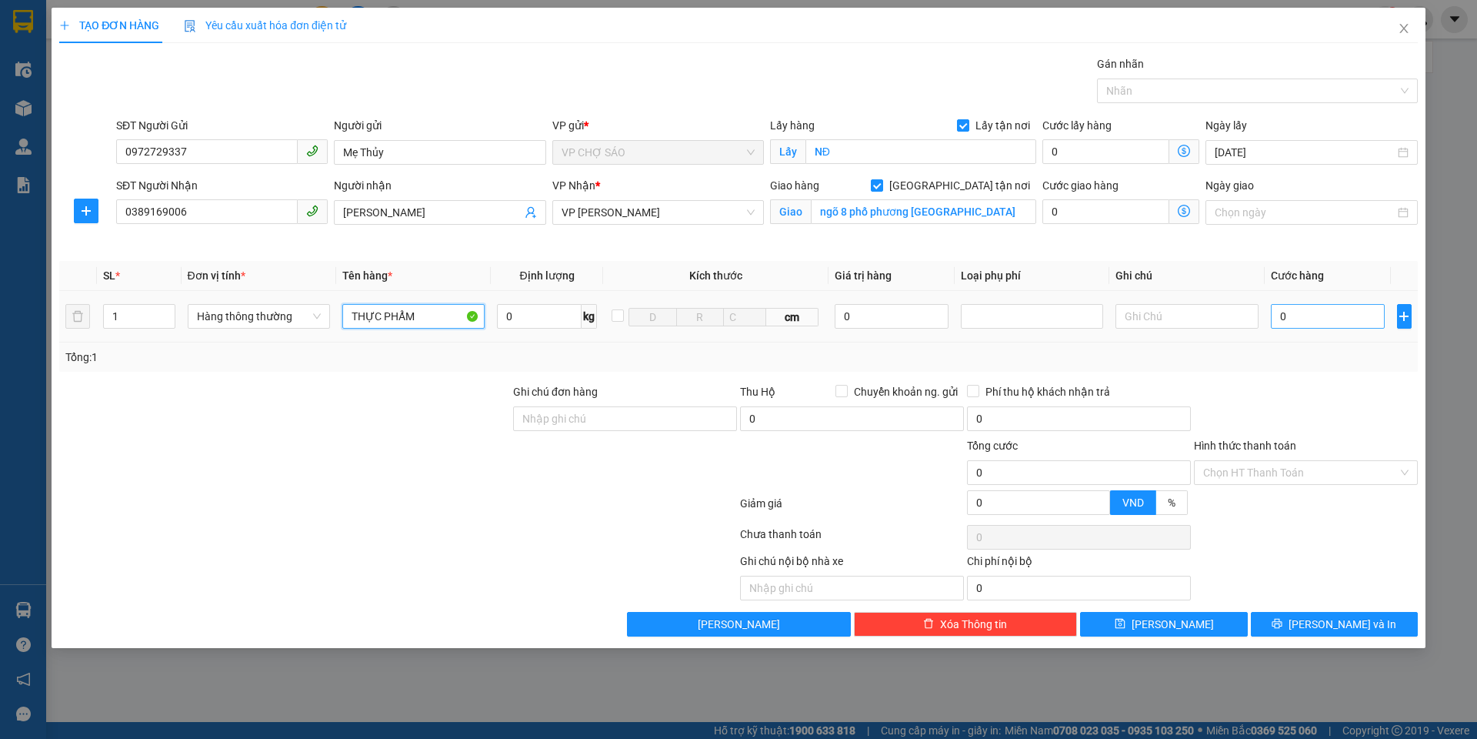
type input "THỰC PHẨM"
click at [1286, 319] on input "0" at bounding box center [1328, 316] width 115 height 25
type input "4"
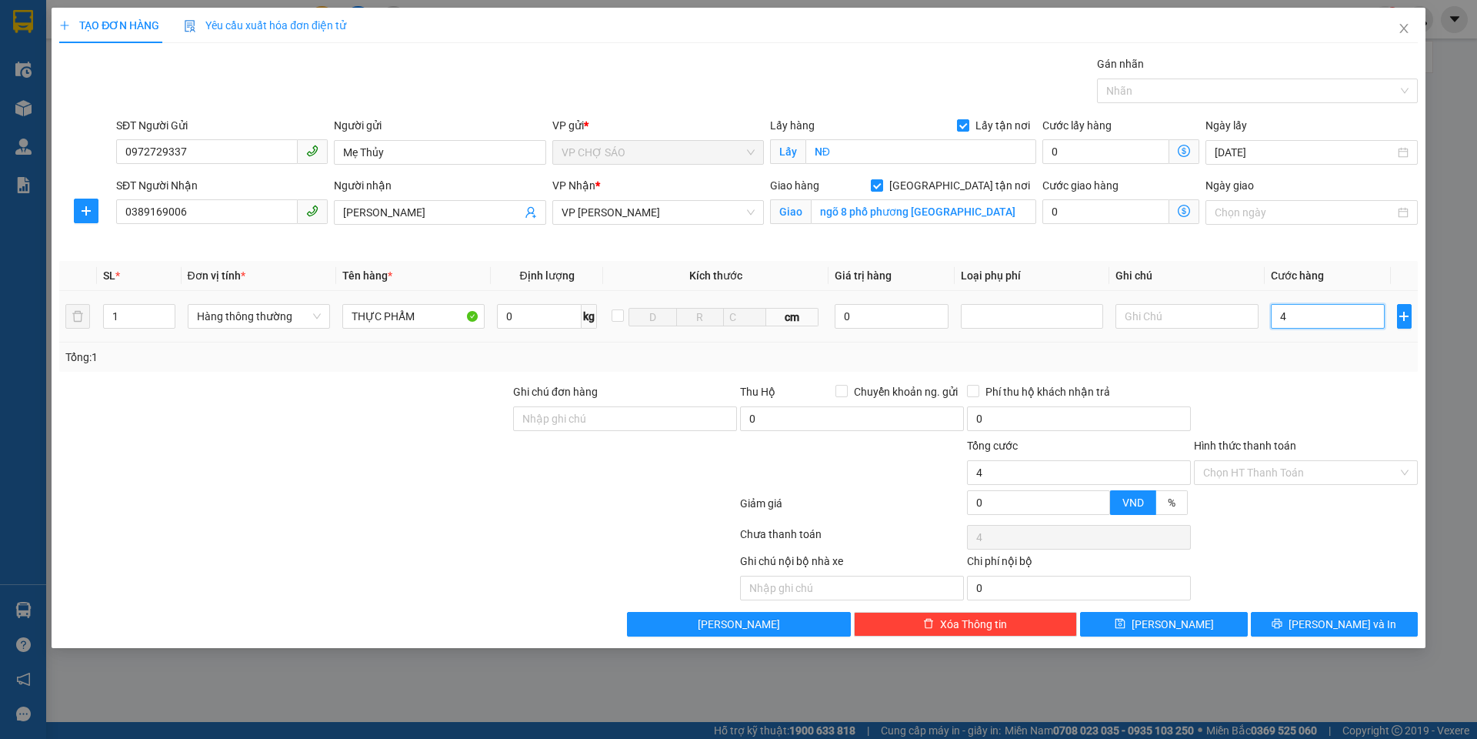
type input "40"
type input "400"
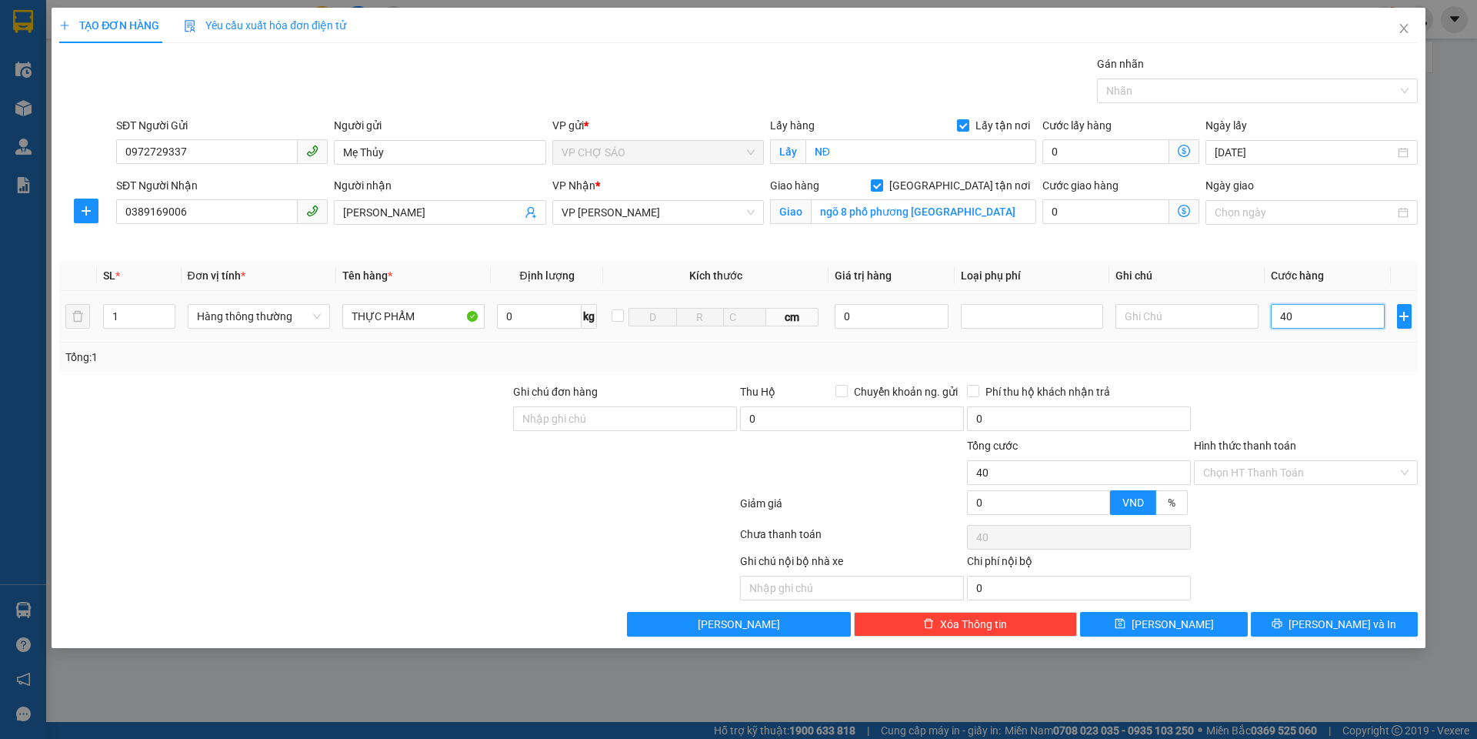
type input "400"
type input "4.000"
type input "40.000"
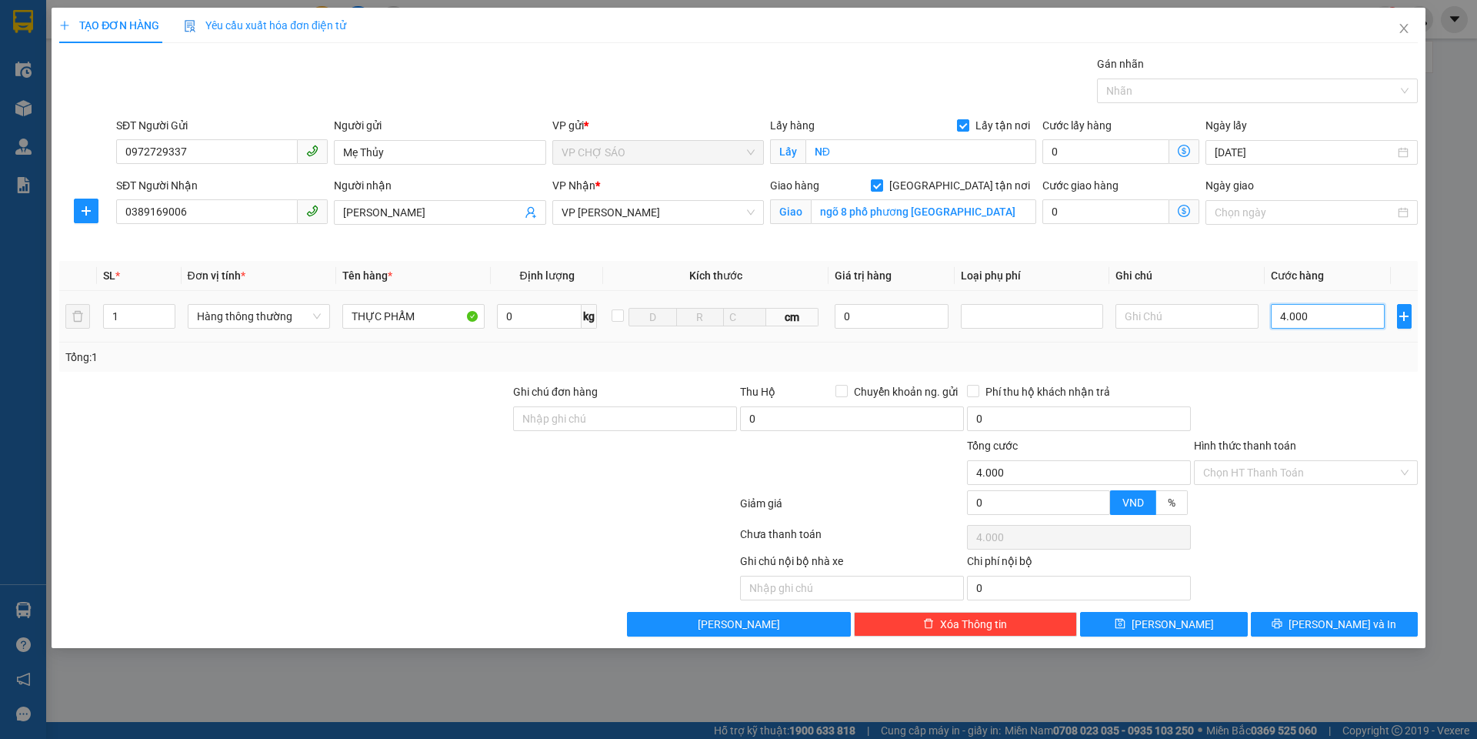
type input "40.000"
click at [1266, 472] on input "Hình thức thanh toán" at bounding box center [1300, 472] width 195 height 23
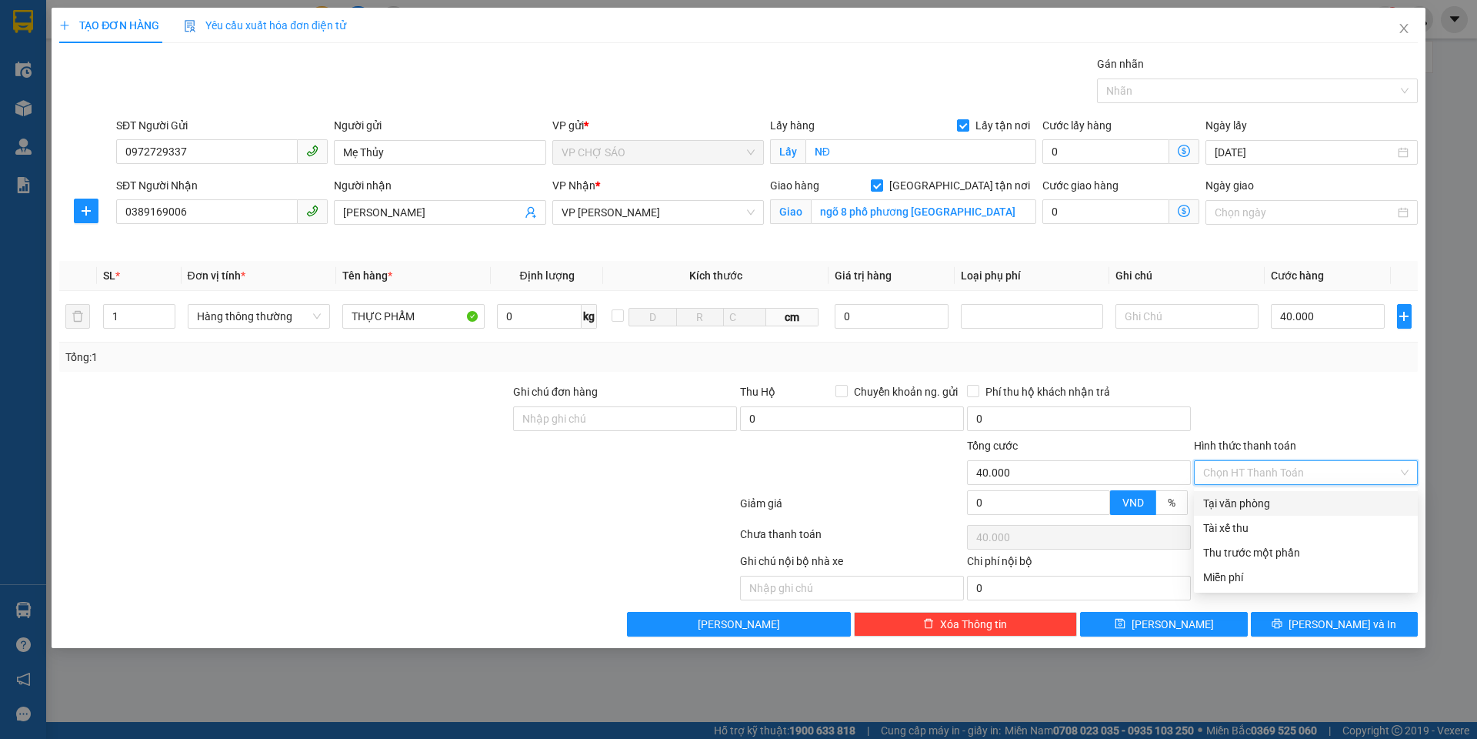
click at [1269, 503] on div "Tại văn phòng" at bounding box center [1305, 503] width 205 height 17
type input "0"
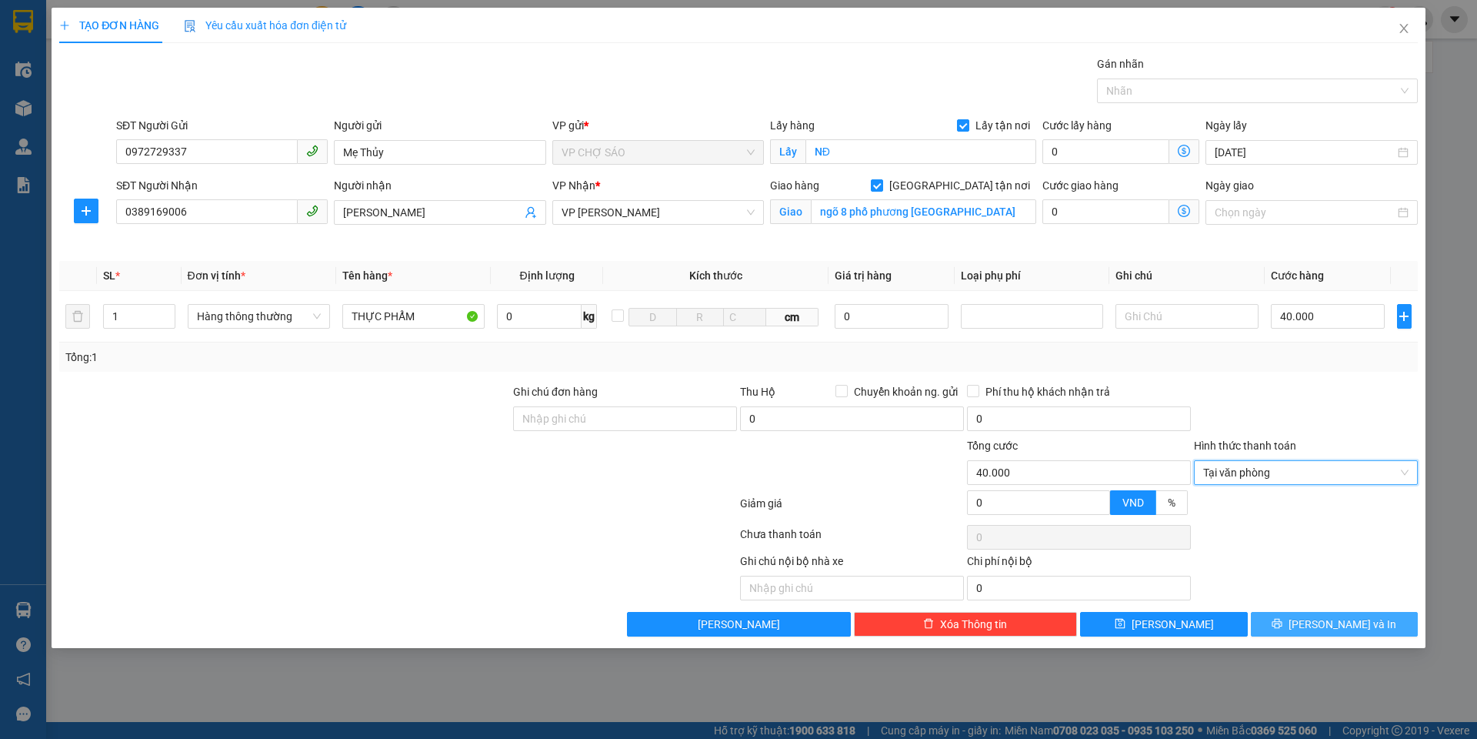
click at [1280, 626] on button "[PERSON_NAME] và In" at bounding box center [1334, 624] width 167 height 25
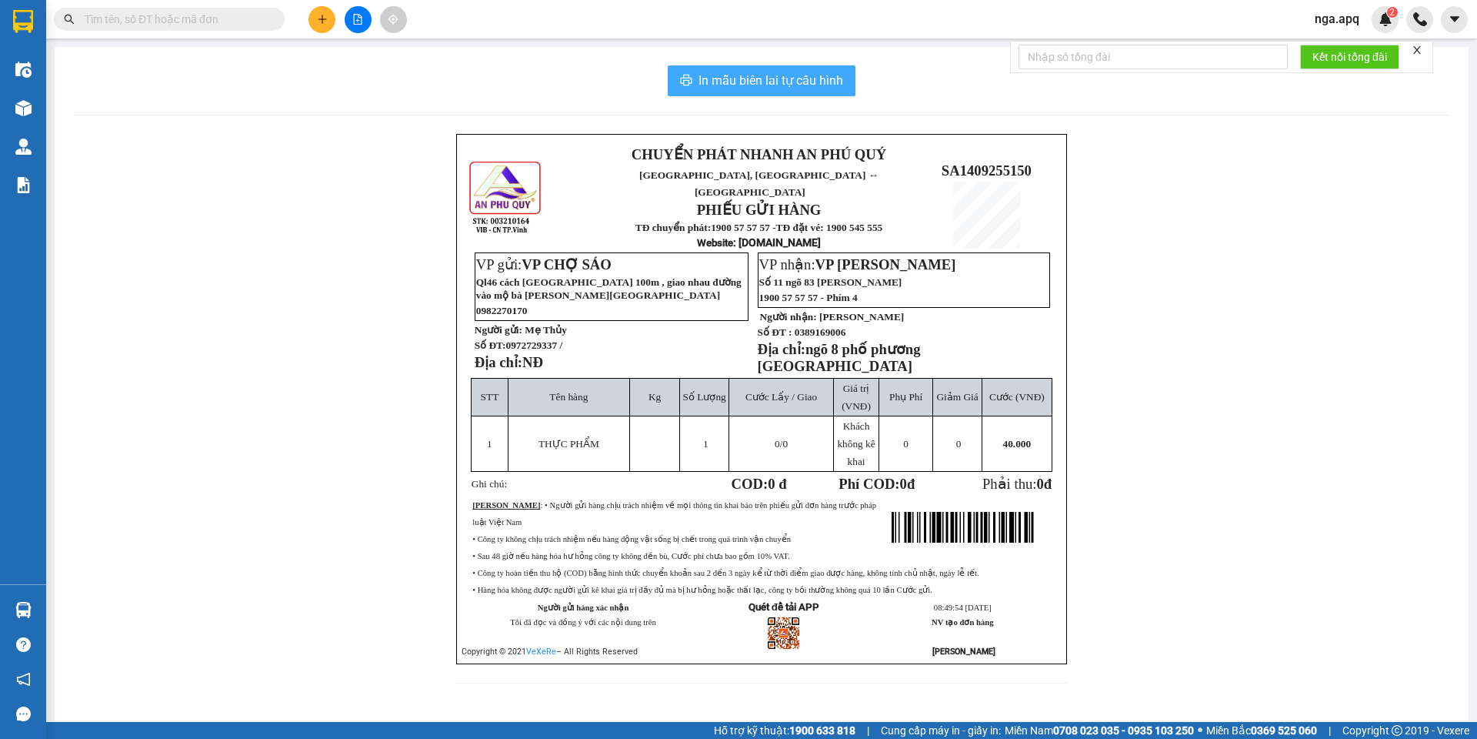
click at [772, 85] on span "In mẫu biên lai tự cấu hình" at bounding box center [771, 80] width 145 height 19
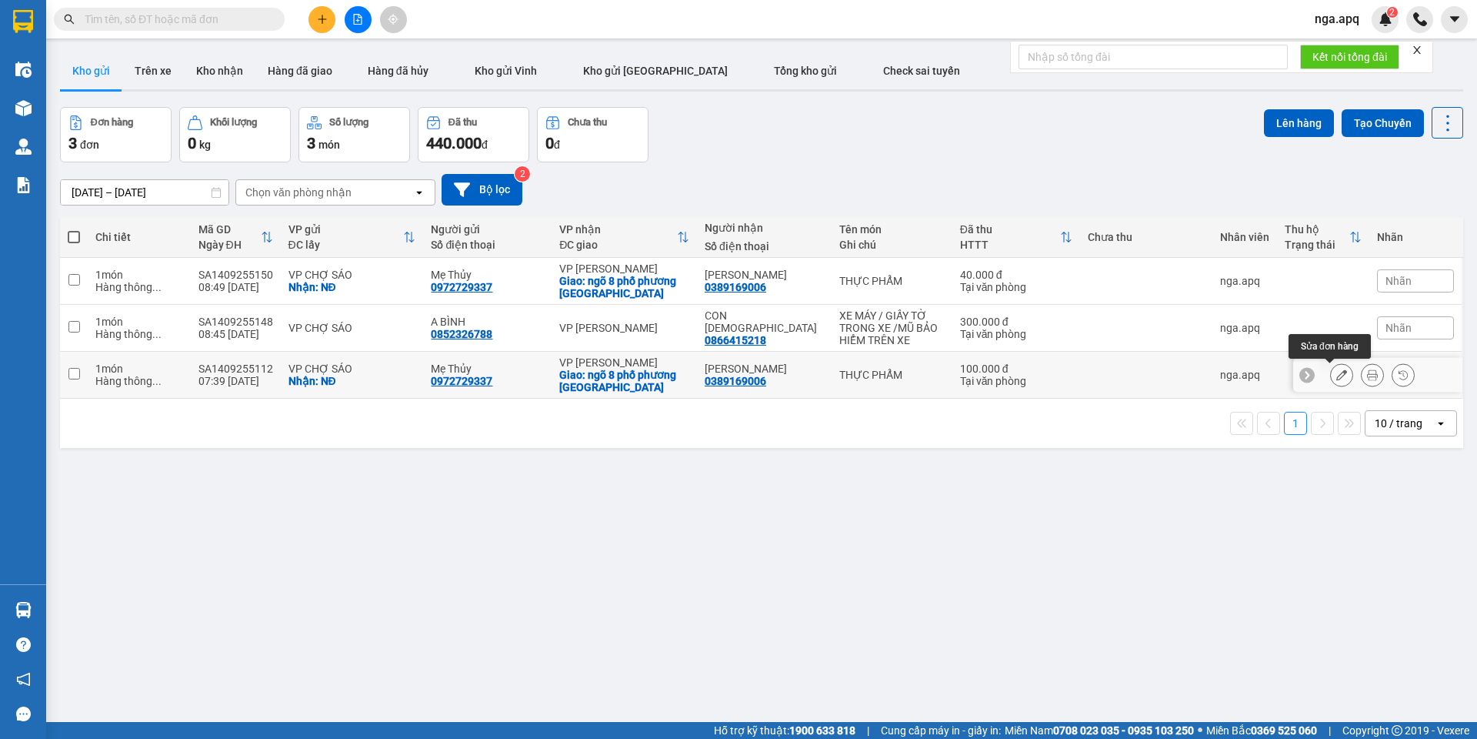
click at [1337, 372] on icon at bounding box center [1342, 374] width 11 height 11
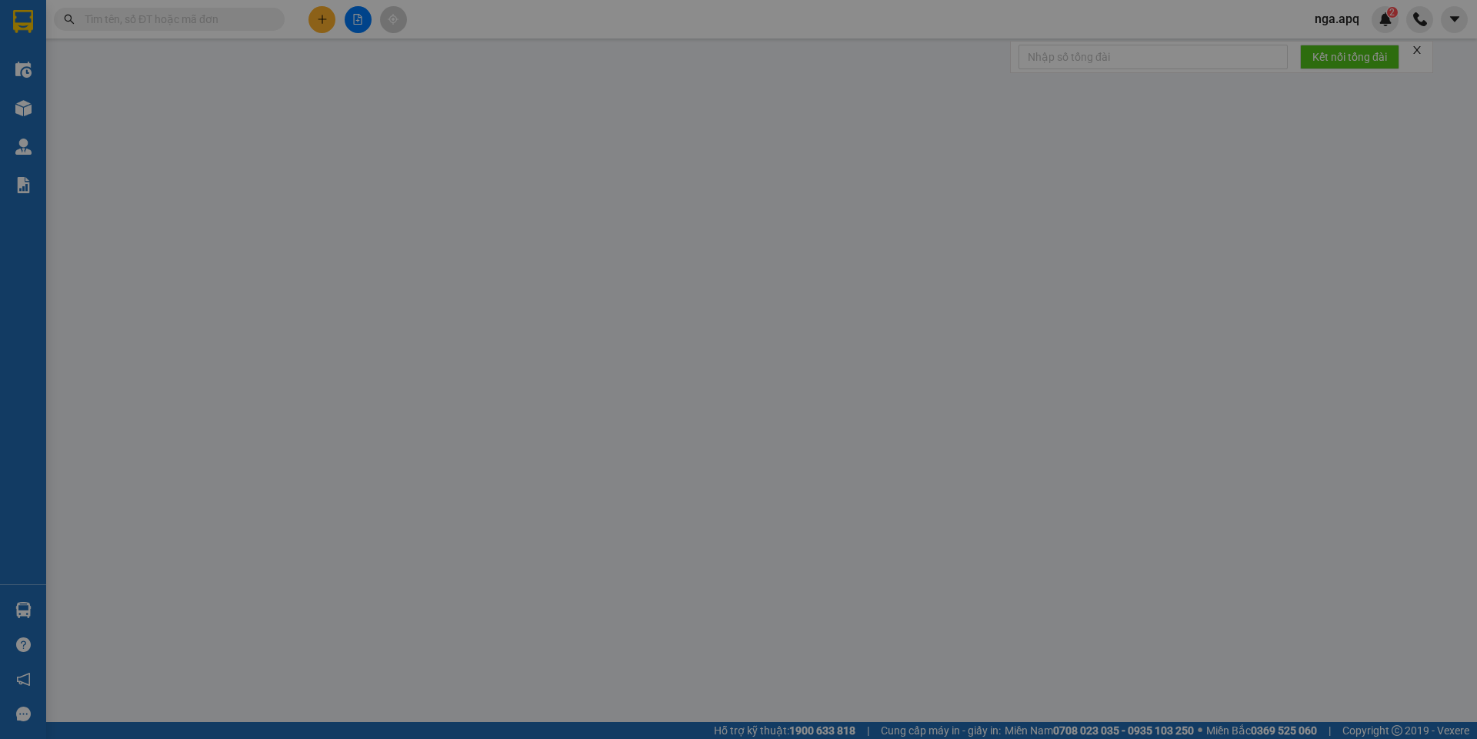
type input "0972729337"
type input "Mẹ Thủy"
checkbox input "true"
type input "NĐ"
type input "0389169006"
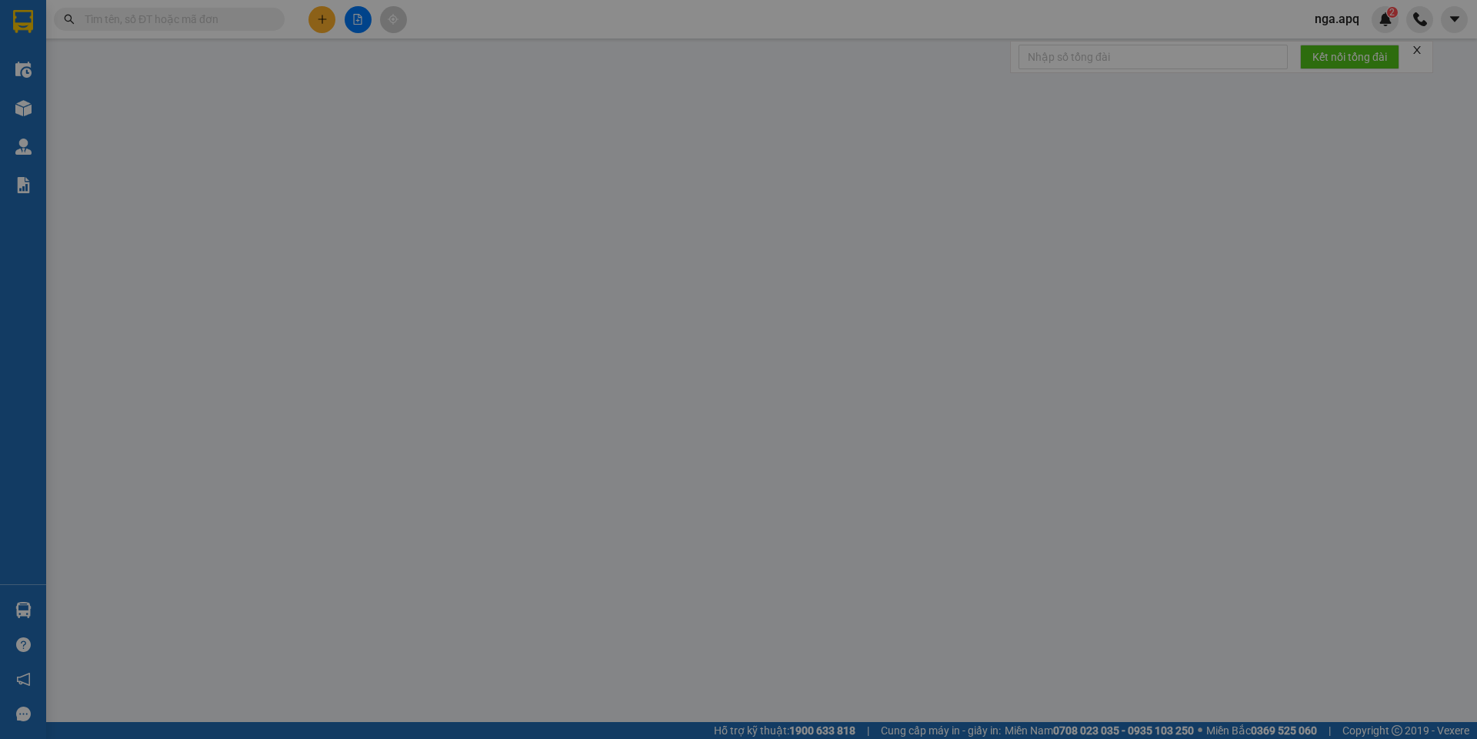
type input "[PERSON_NAME]"
checkbox input "true"
type input "ngõ 8 phố phương [GEOGRAPHIC_DATA]"
type input "100.000"
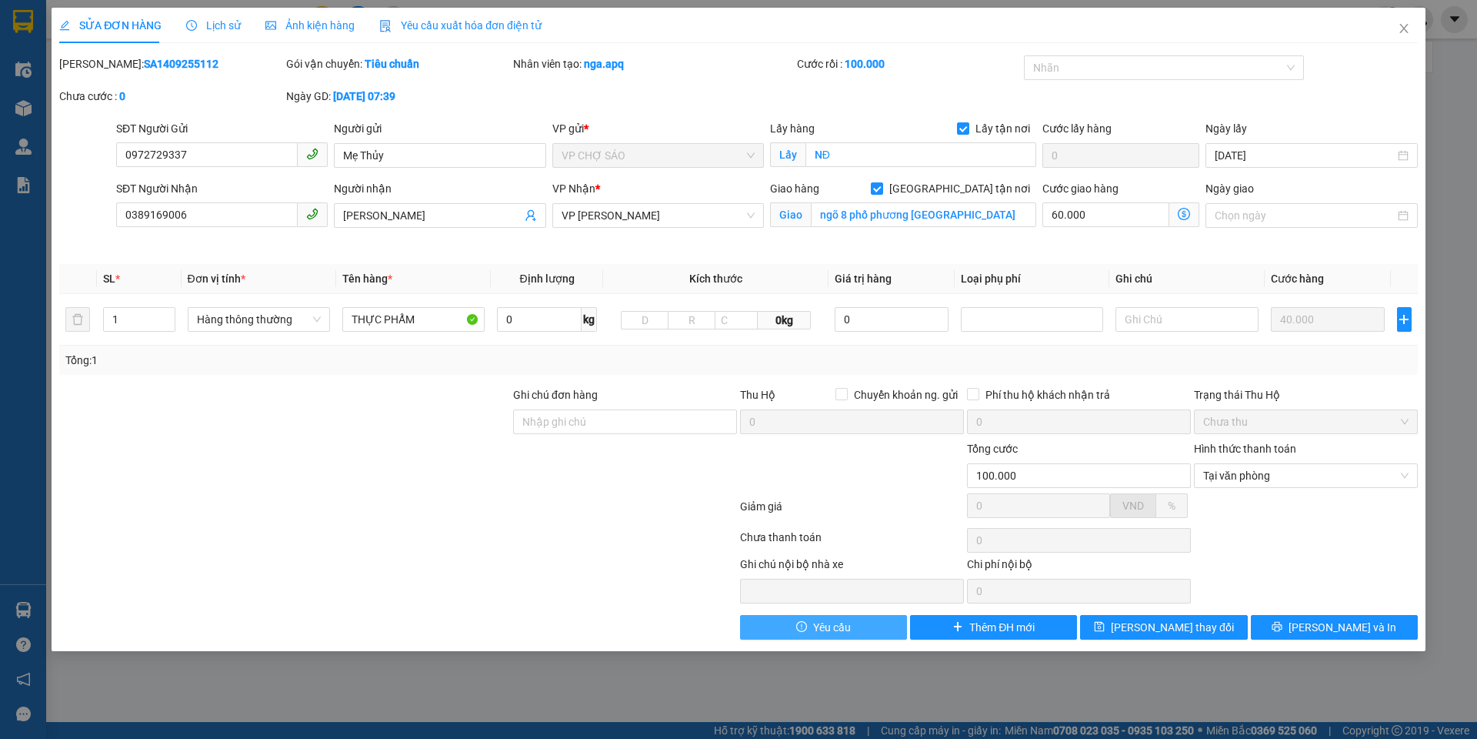
click at [832, 626] on span "Yêu cầu" at bounding box center [832, 627] width 38 height 17
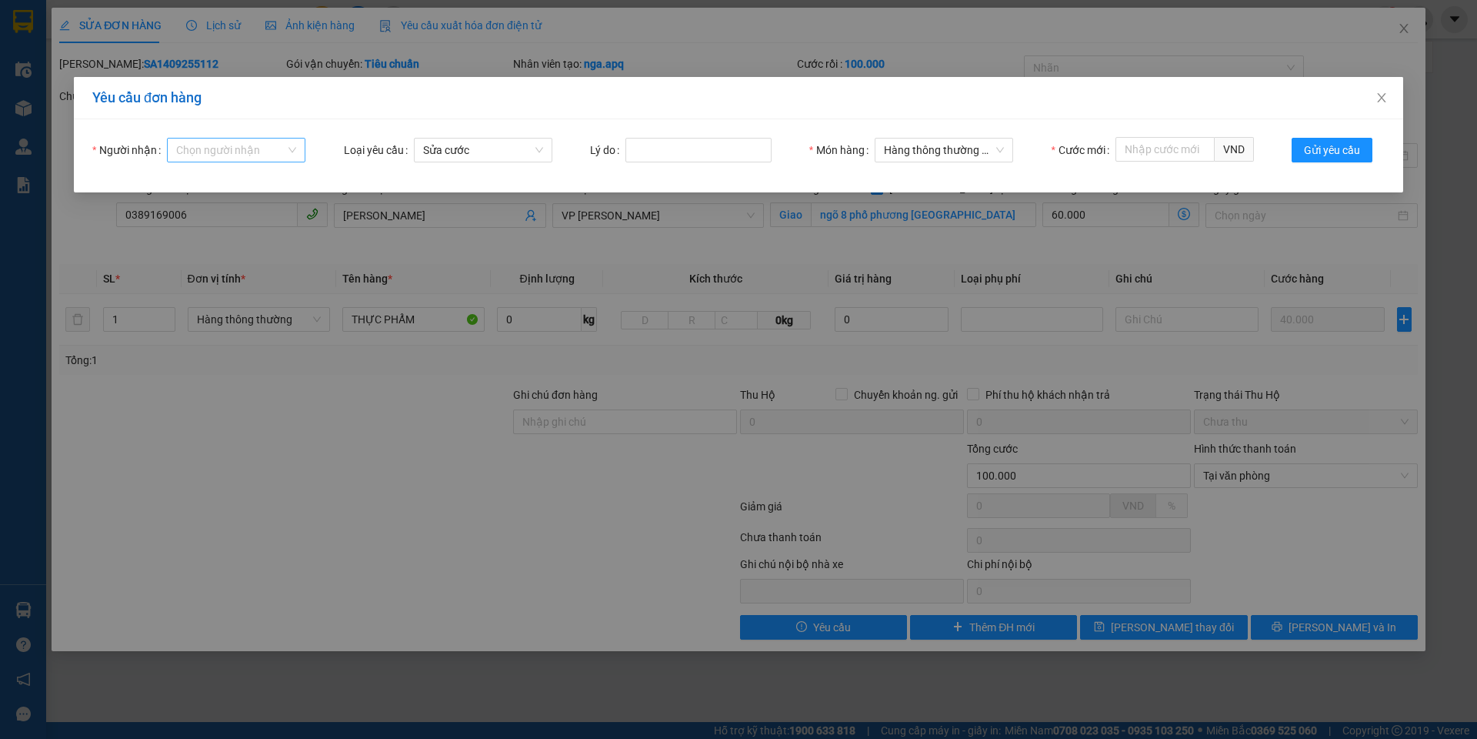
click at [241, 145] on input "Người nhận" at bounding box center [230, 150] width 109 height 23
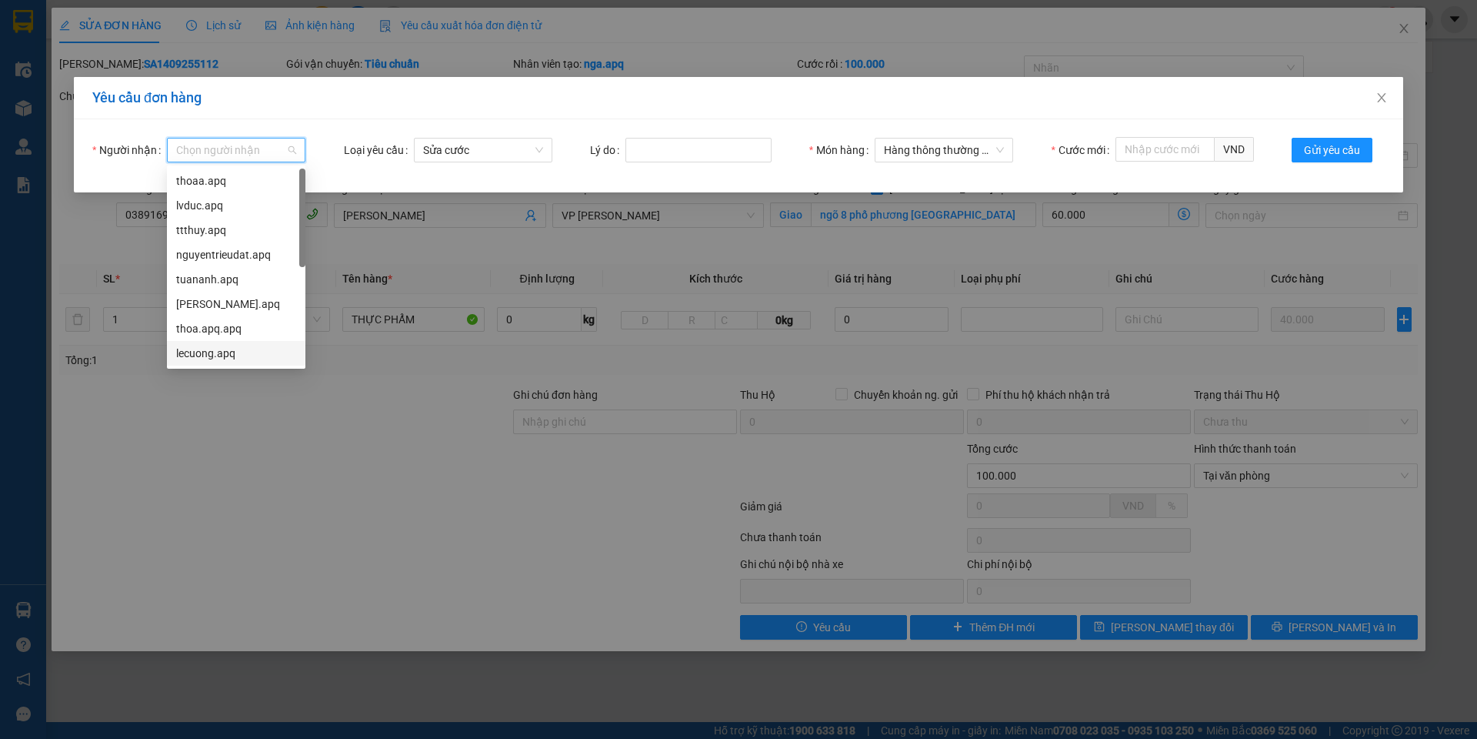
click at [200, 359] on div "lecuong.apq" at bounding box center [236, 353] width 120 height 17
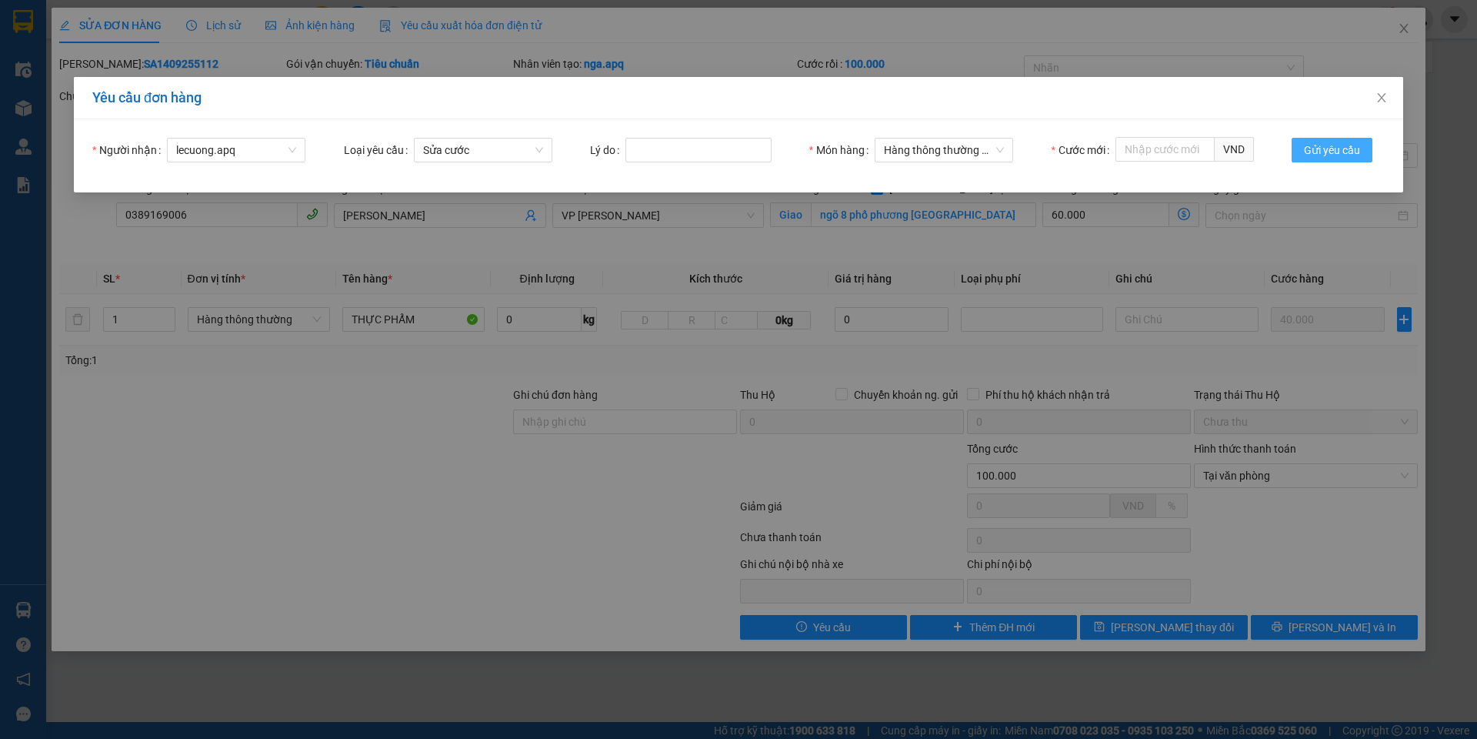
click at [1347, 144] on span "Gửi yêu cầu" at bounding box center [1332, 150] width 56 height 17
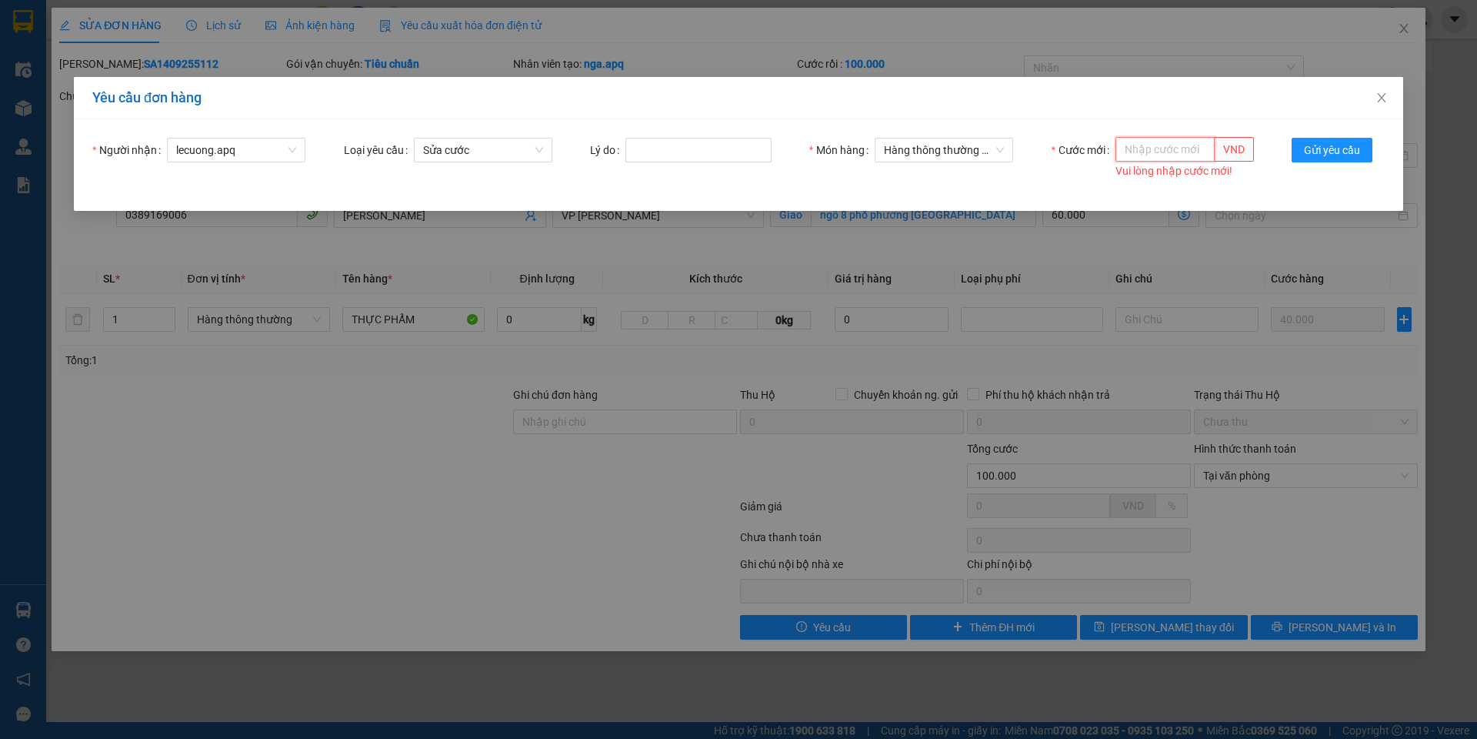
click at [1135, 149] on input "Cước mới" at bounding box center [1165, 149] width 99 height 25
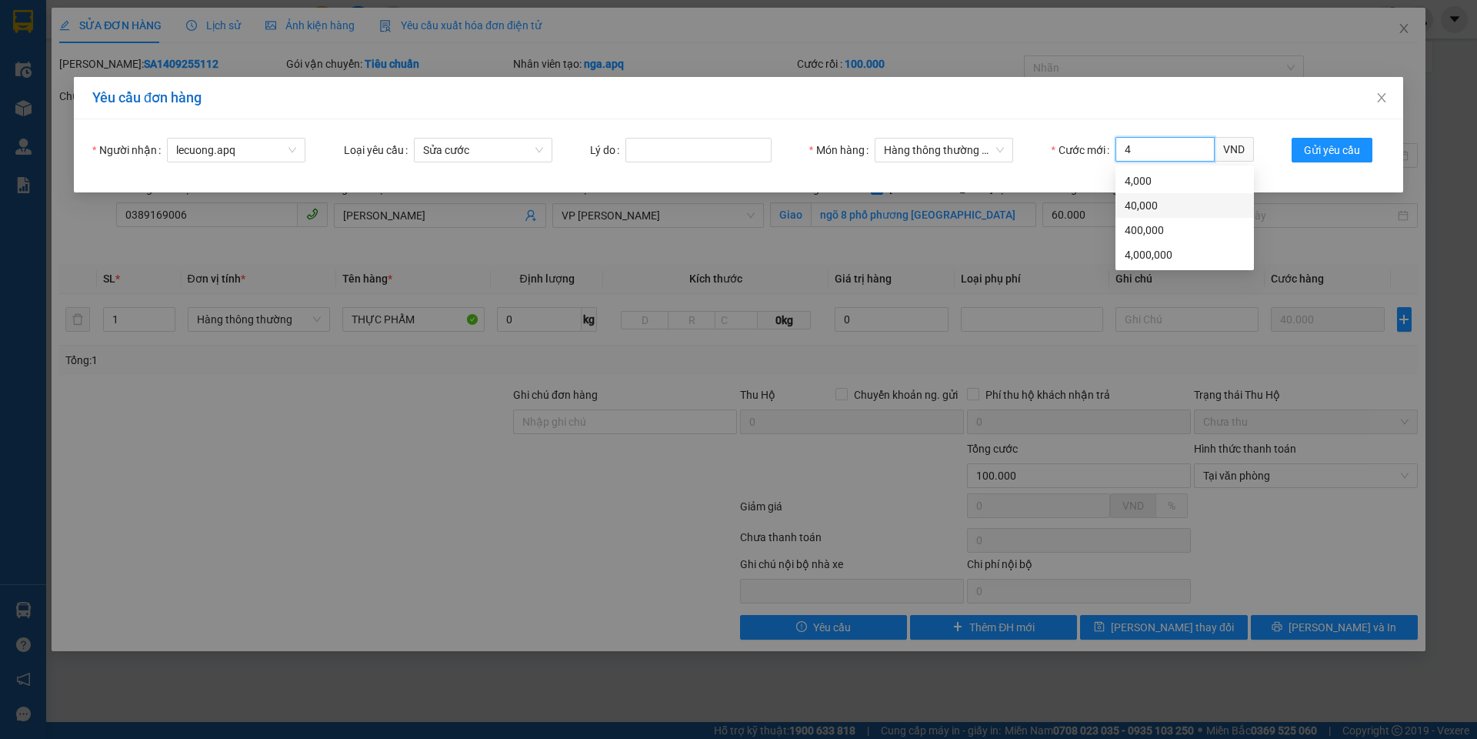
click at [1158, 204] on div "40,000" at bounding box center [1185, 205] width 120 height 17
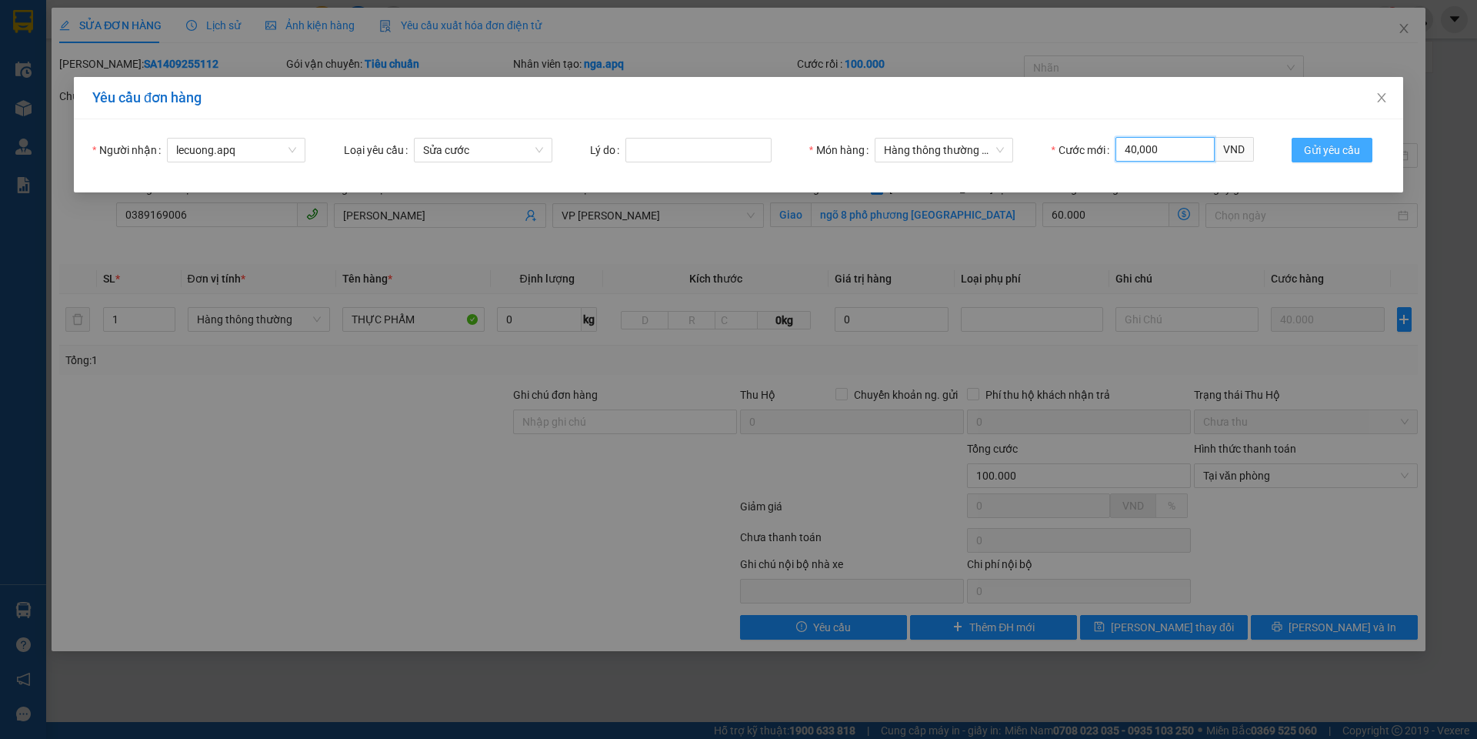
type input "40,000"
click at [1337, 147] on span "Gửi yêu cầu" at bounding box center [1332, 150] width 56 height 17
click at [1378, 98] on icon "close" at bounding box center [1382, 98] width 12 height 12
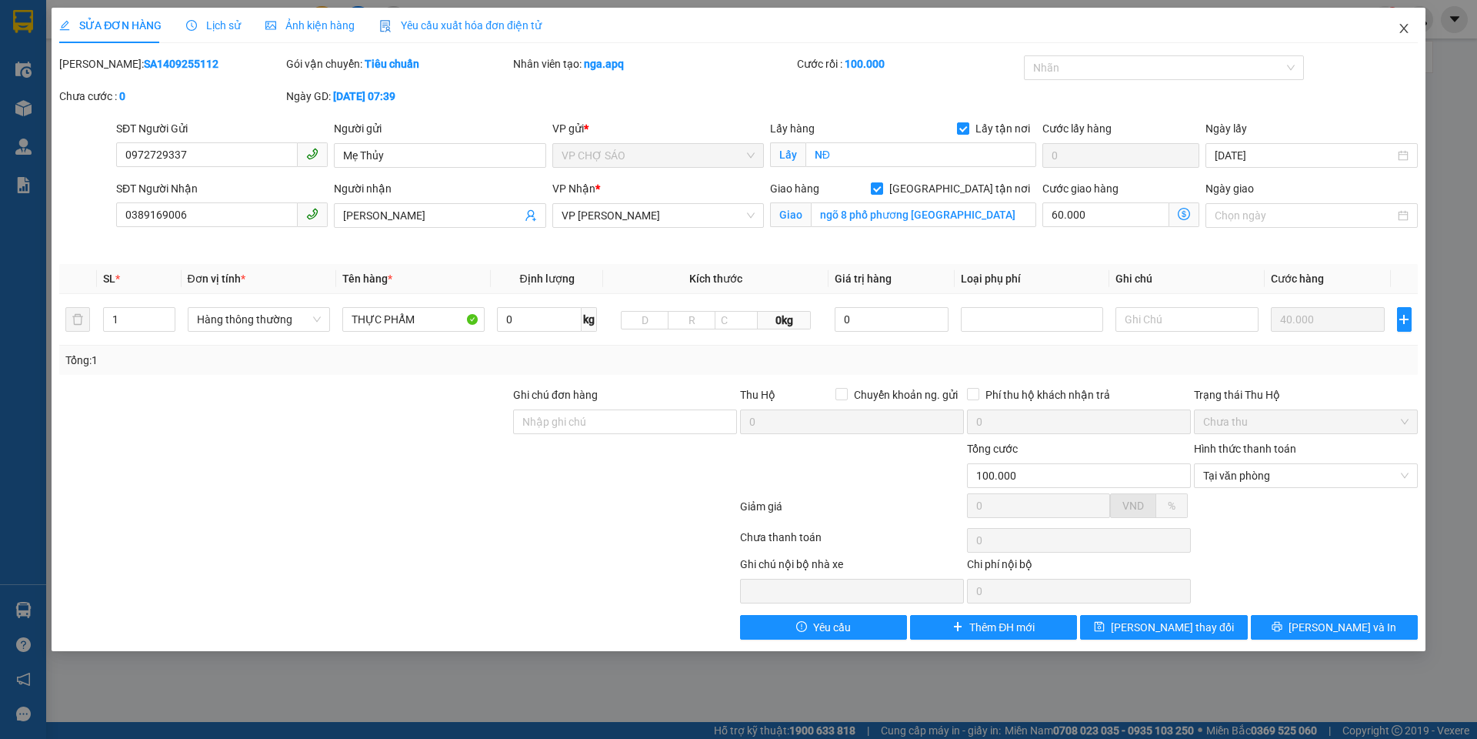
click at [1406, 25] on icon "close" at bounding box center [1404, 28] width 12 height 12
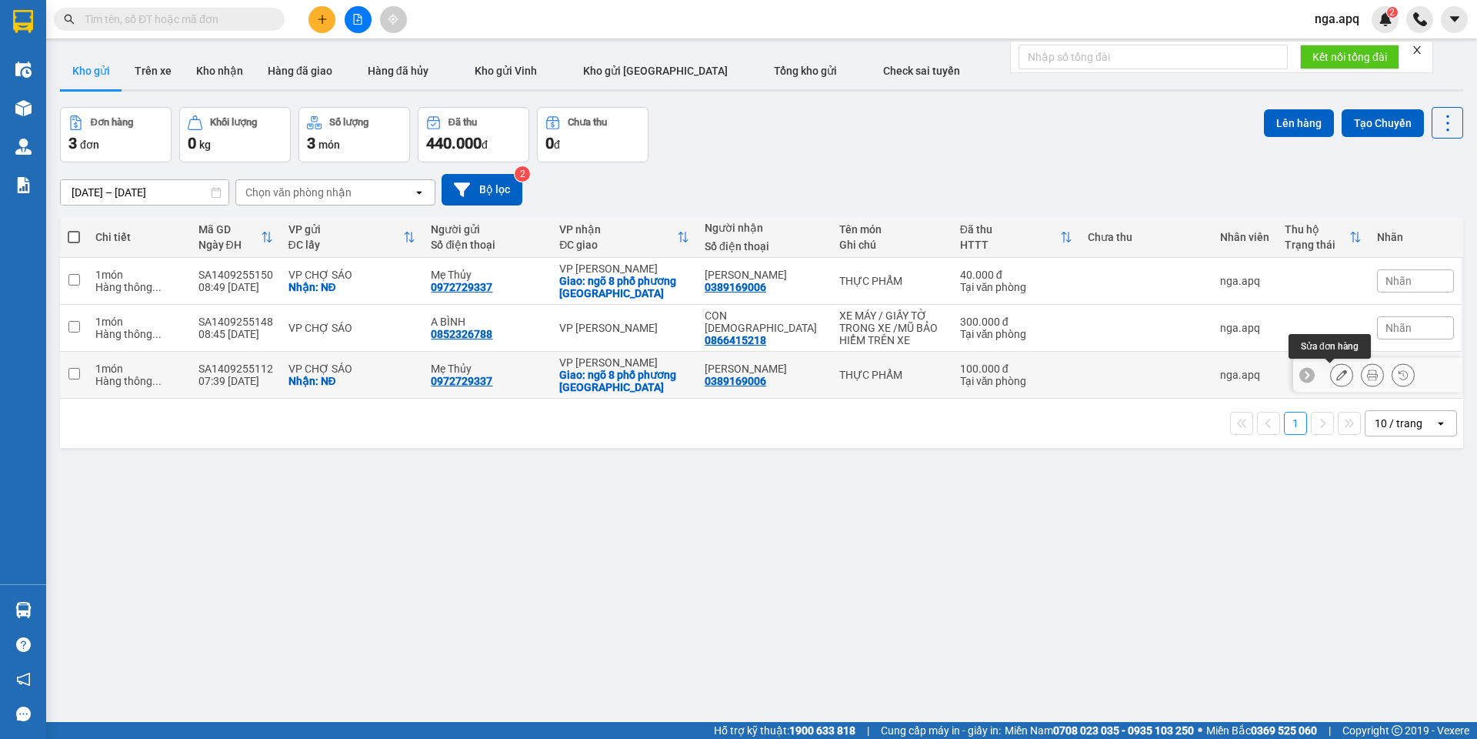
click at [1337, 373] on icon at bounding box center [1342, 374] width 11 height 11
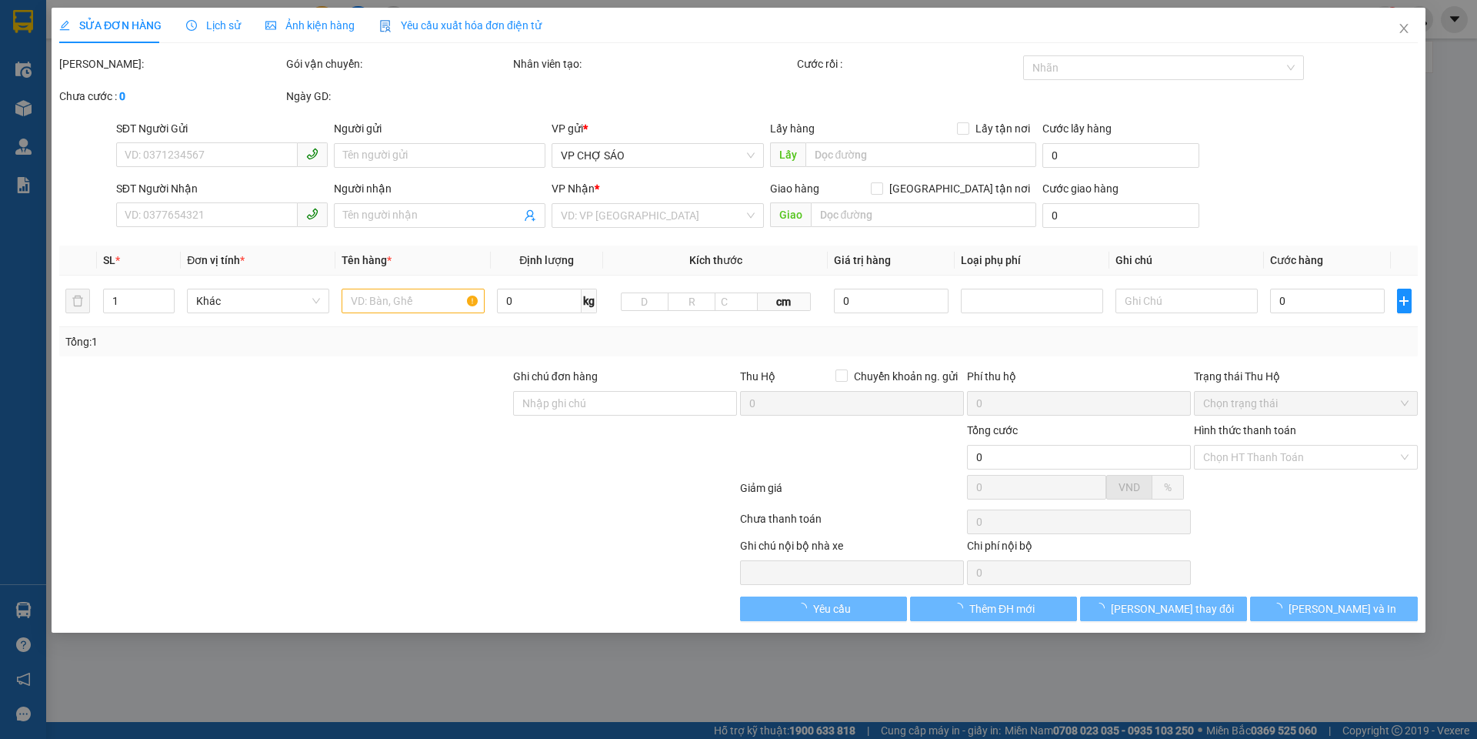
type input "0972729337"
type input "Mẹ Thủy"
checkbox input "true"
type input "NĐ"
type input "0389169006"
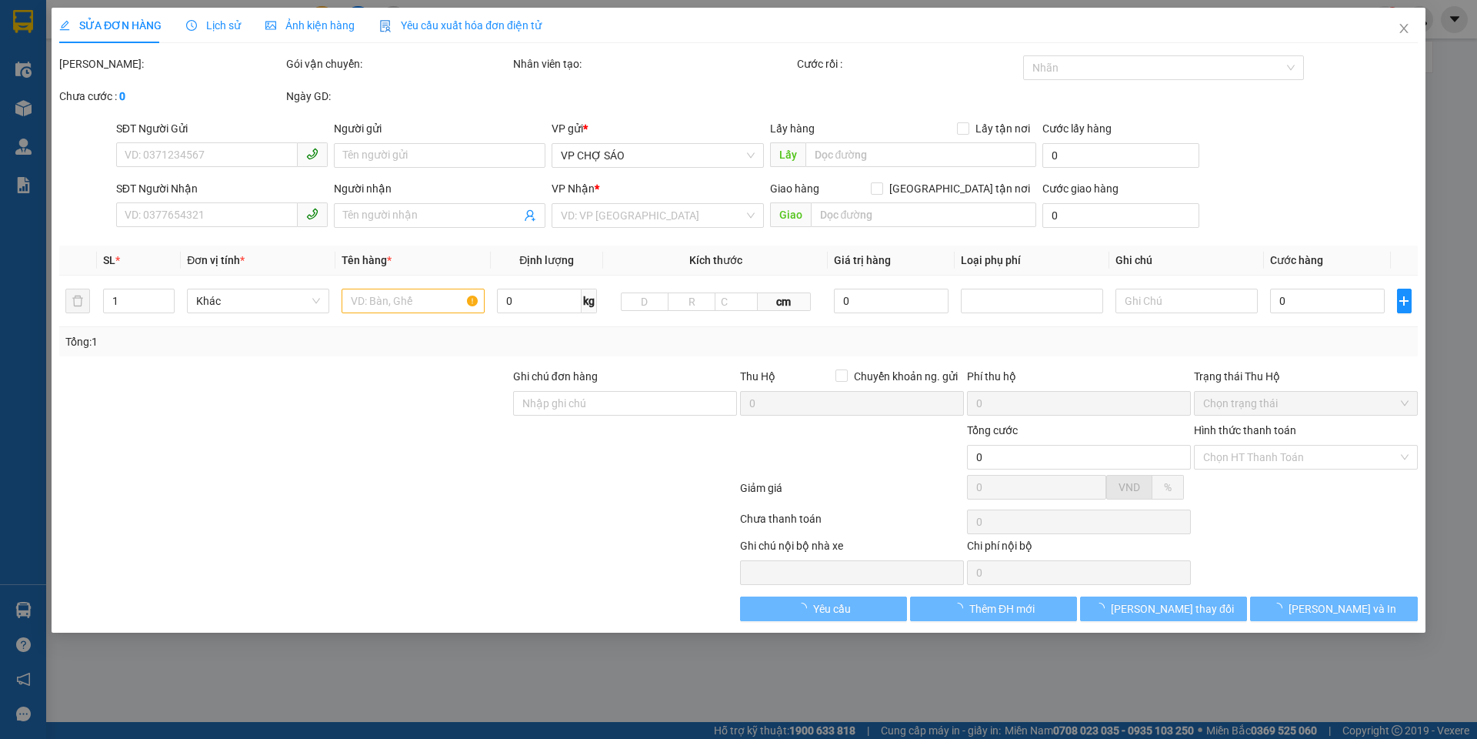
type input "[PERSON_NAME]"
checkbox input "true"
type input "ngõ 8 phố phương [GEOGRAPHIC_DATA]"
type input "100.000"
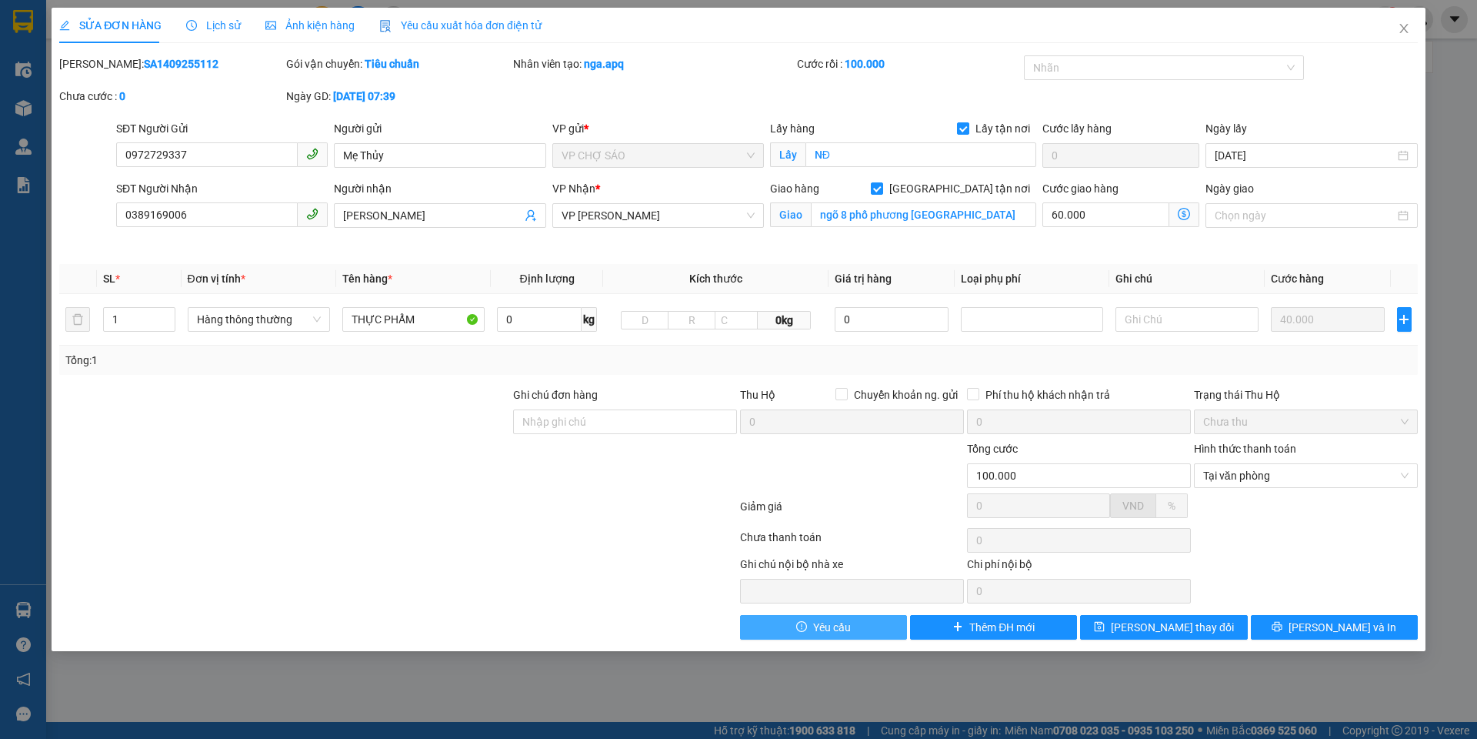
click at [847, 627] on span "Yêu cầu" at bounding box center [832, 627] width 38 height 17
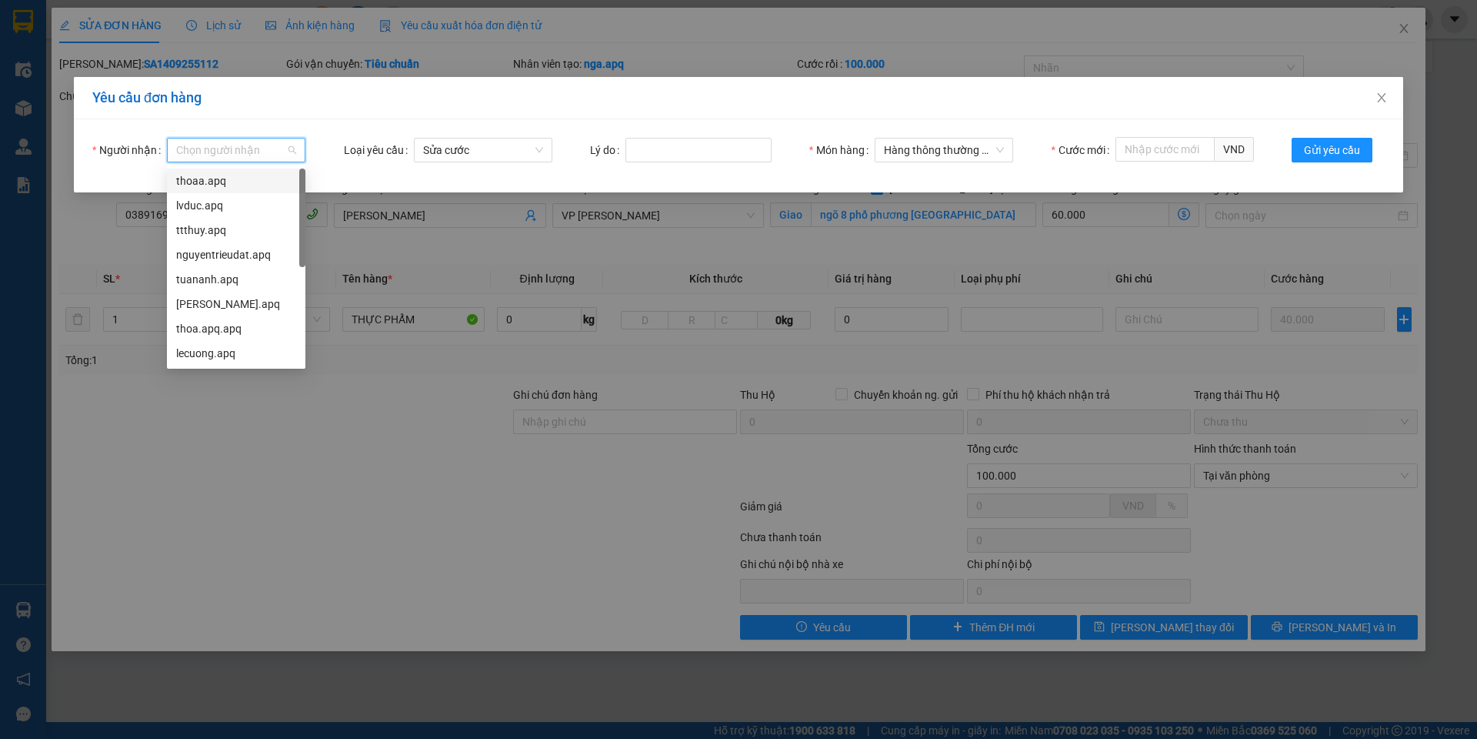
click at [208, 145] on input "Người nhận" at bounding box center [230, 150] width 109 height 23
click at [193, 354] on div "lecuong.apq" at bounding box center [236, 353] width 120 height 17
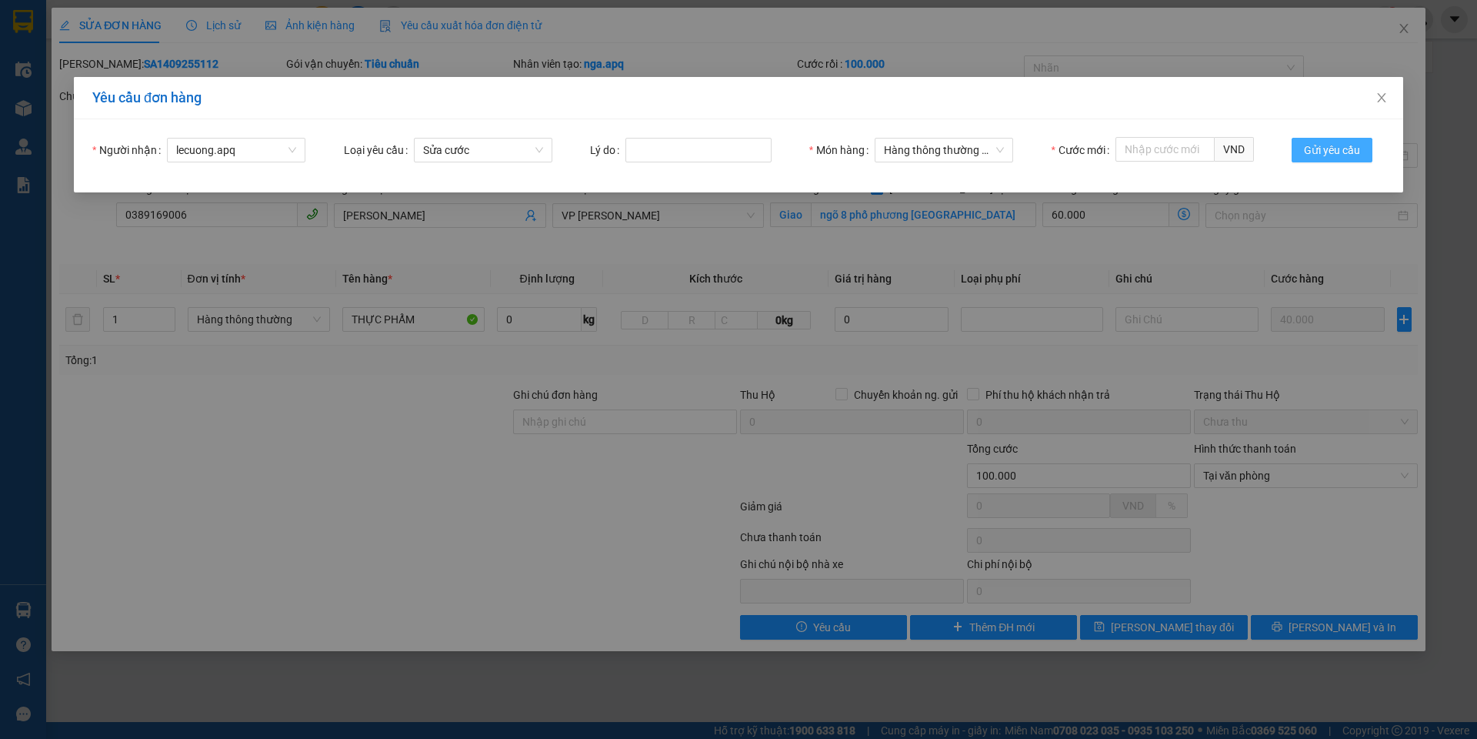
click at [1348, 142] on span "Gửi yêu cầu" at bounding box center [1332, 150] width 56 height 17
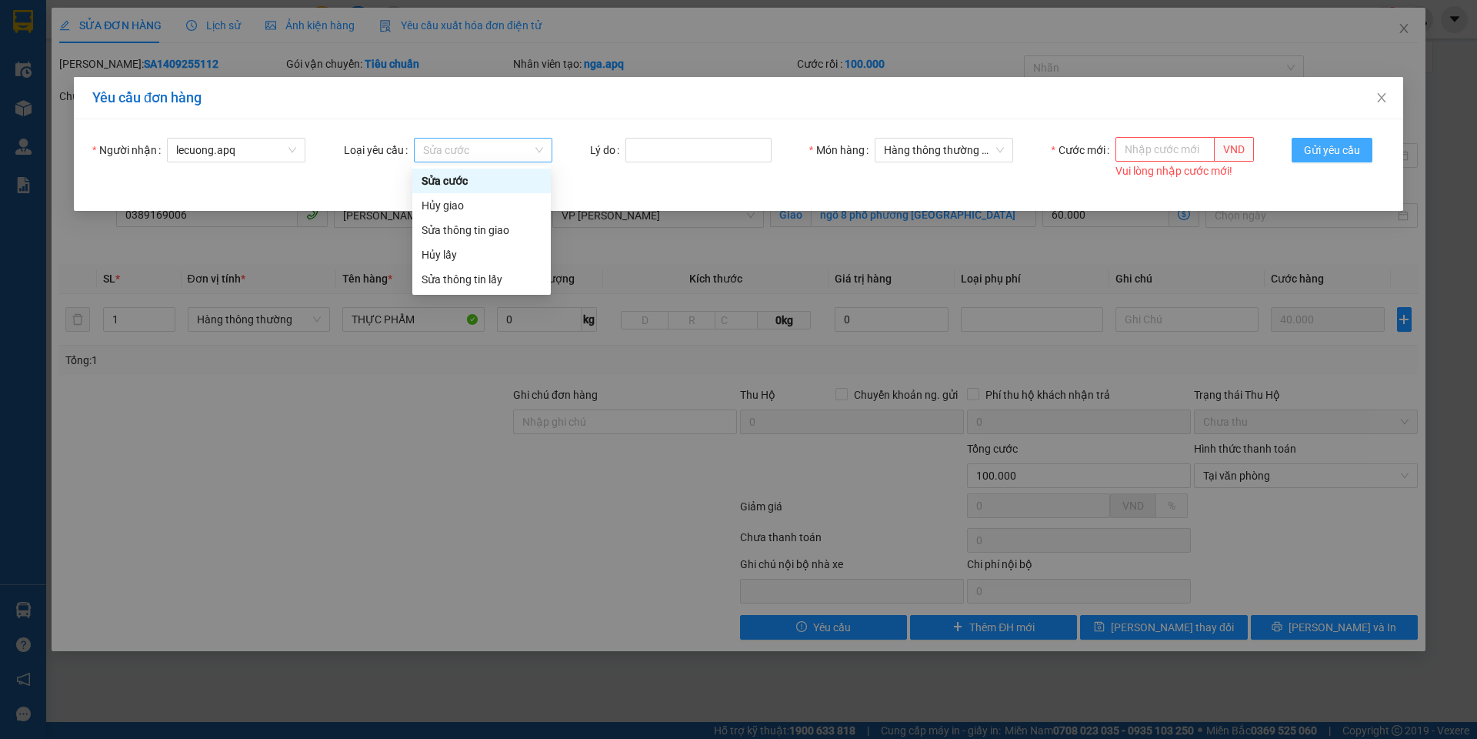
click at [488, 149] on span "Sửa cước" at bounding box center [483, 150] width 120 height 23
click at [713, 150] on input "Lý do" at bounding box center [699, 150] width 146 height 25
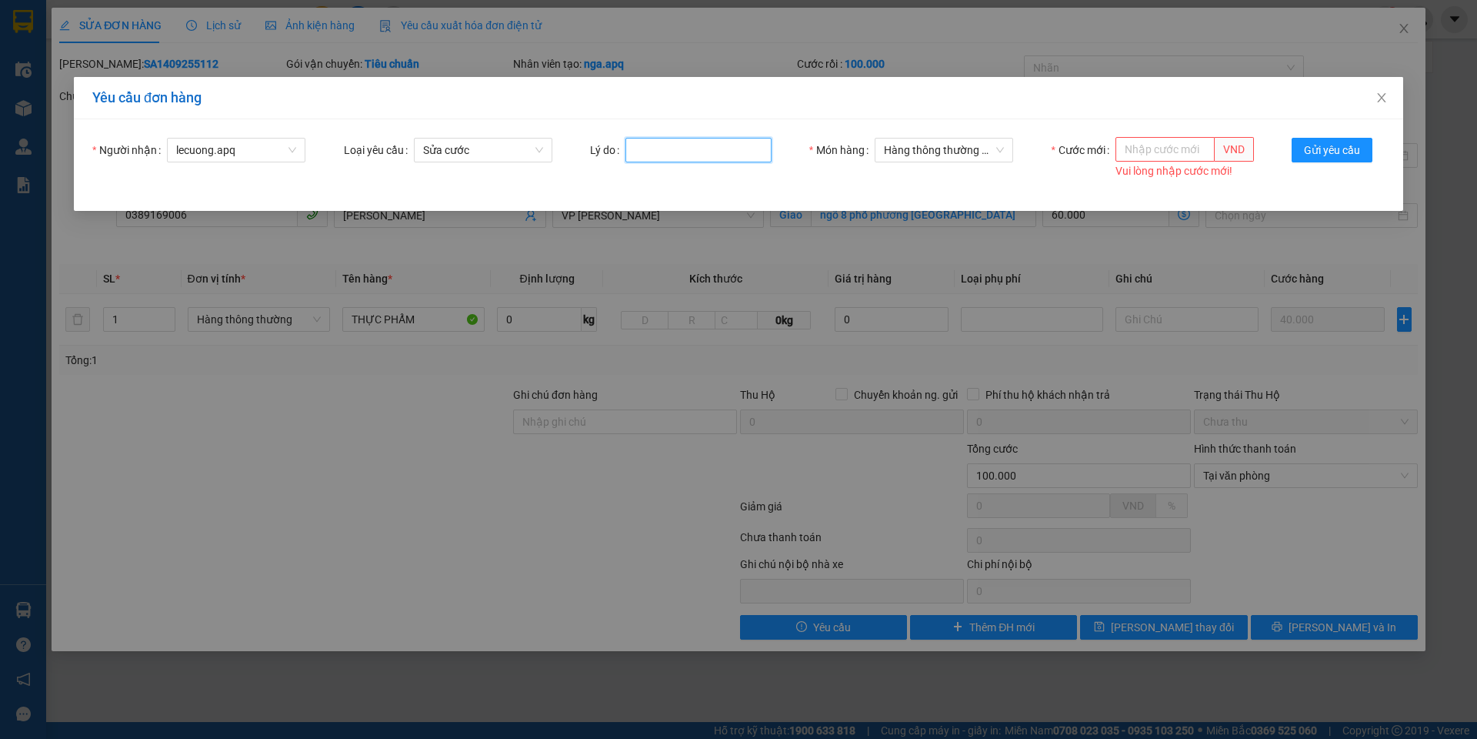
click at [713, 151] on input "Lý do" at bounding box center [699, 150] width 146 height 25
click at [1332, 148] on span "Gửi yêu cầu" at bounding box center [1332, 150] width 56 height 17
click at [1387, 98] on icon "close" at bounding box center [1382, 98] width 12 height 12
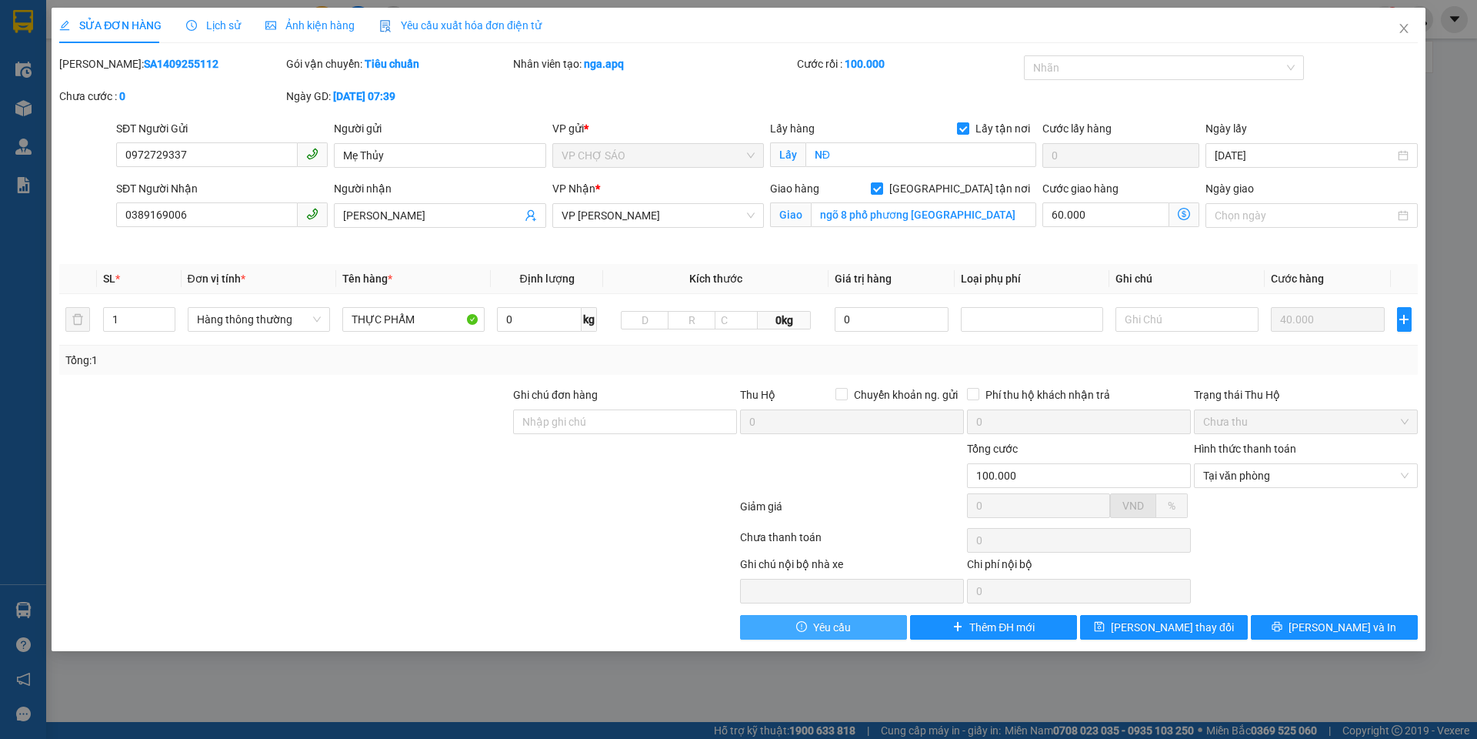
click at [830, 624] on span "Yêu cầu" at bounding box center [832, 627] width 38 height 17
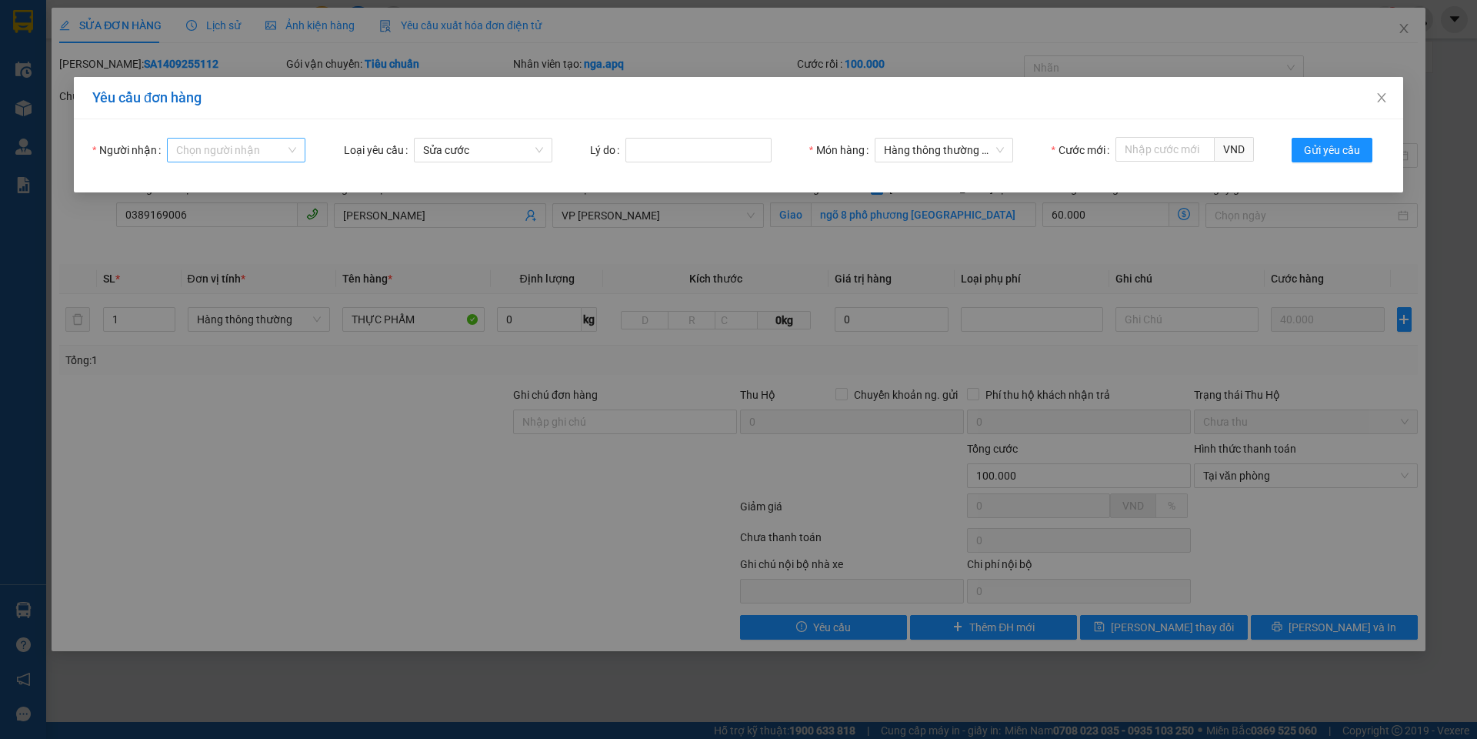
click at [211, 149] on input "Người nhận" at bounding box center [230, 150] width 109 height 23
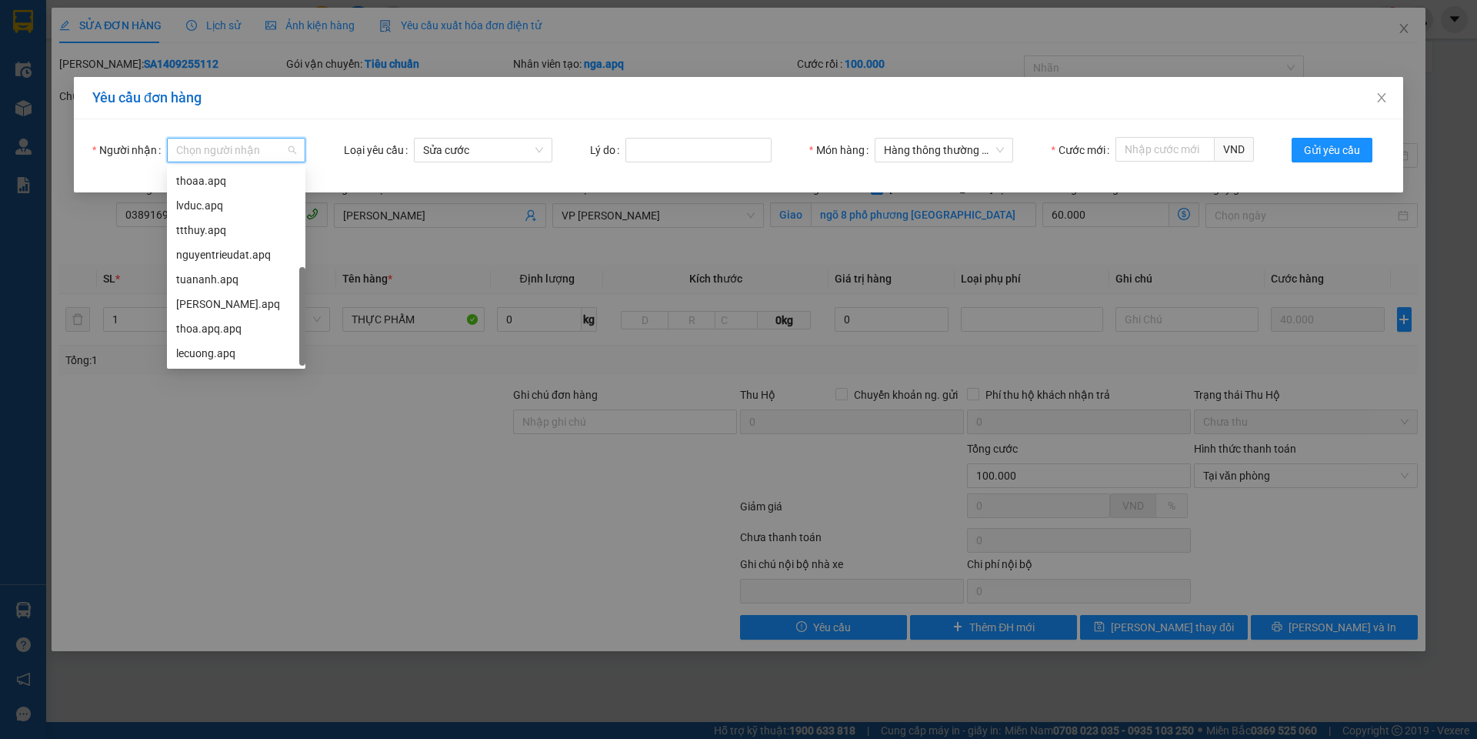
scroll to position [49, 0]
click at [231, 330] on div "son.apq" at bounding box center [236, 328] width 120 height 17
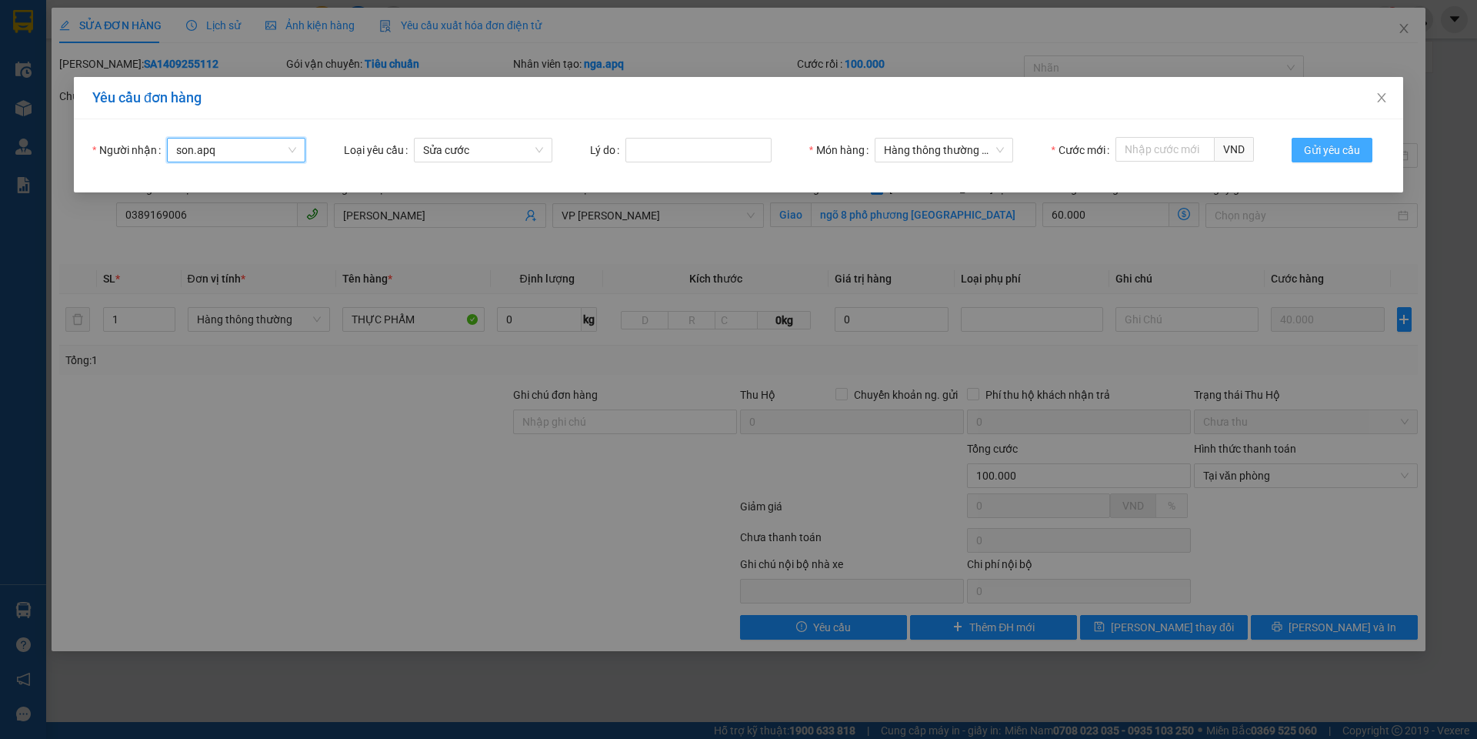
click at [1340, 150] on span "Gửi yêu cầu" at bounding box center [1332, 150] width 56 height 17
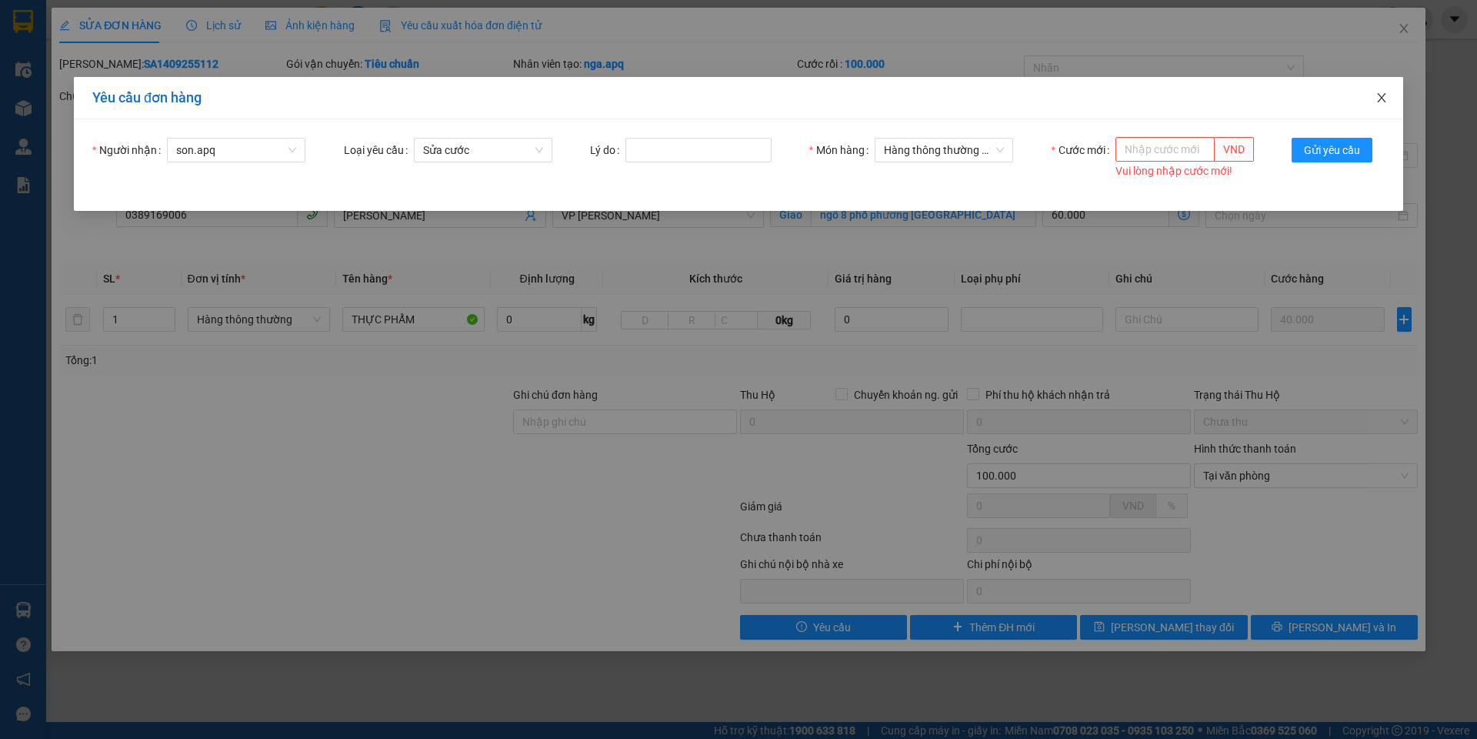
click at [1385, 102] on icon "close" at bounding box center [1381, 97] width 8 height 9
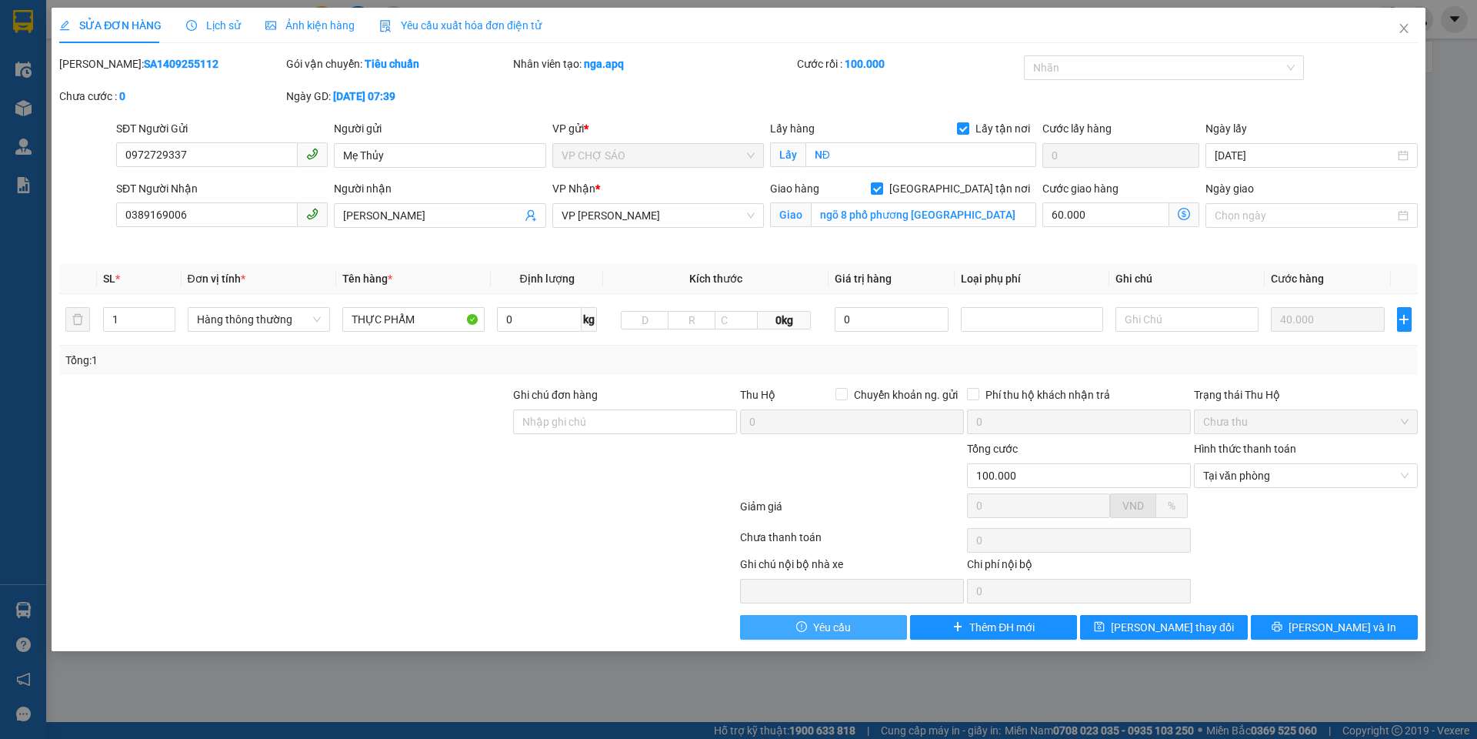
click at [834, 628] on span "Yêu cầu" at bounding box center [832, 627] width 38 height 17
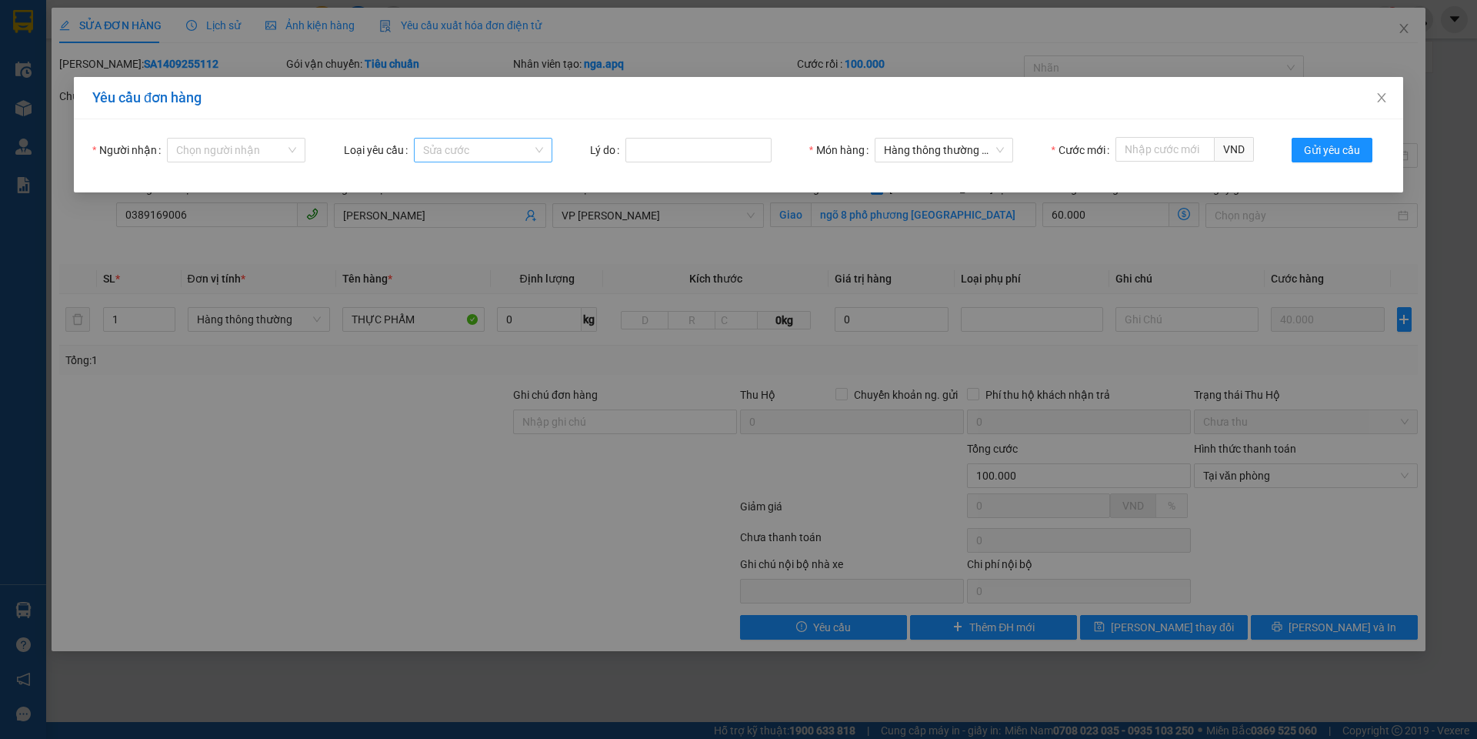
click at [492, 145] on span "Sửa cước" at bounding box center [483, 150] width 120 height 23
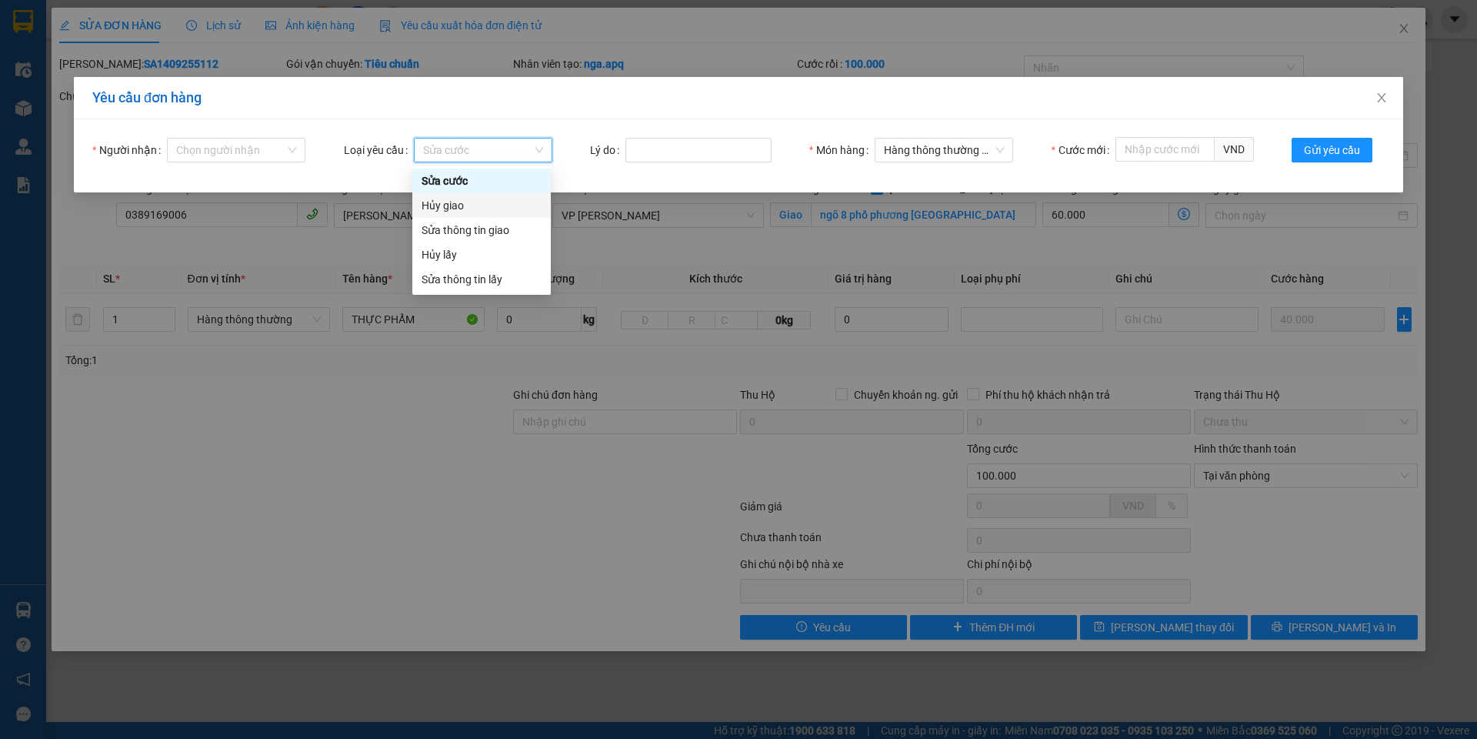
click at [467, 202] on div "Hủy giao" at bounding box center [482, 205] width 120 height 17
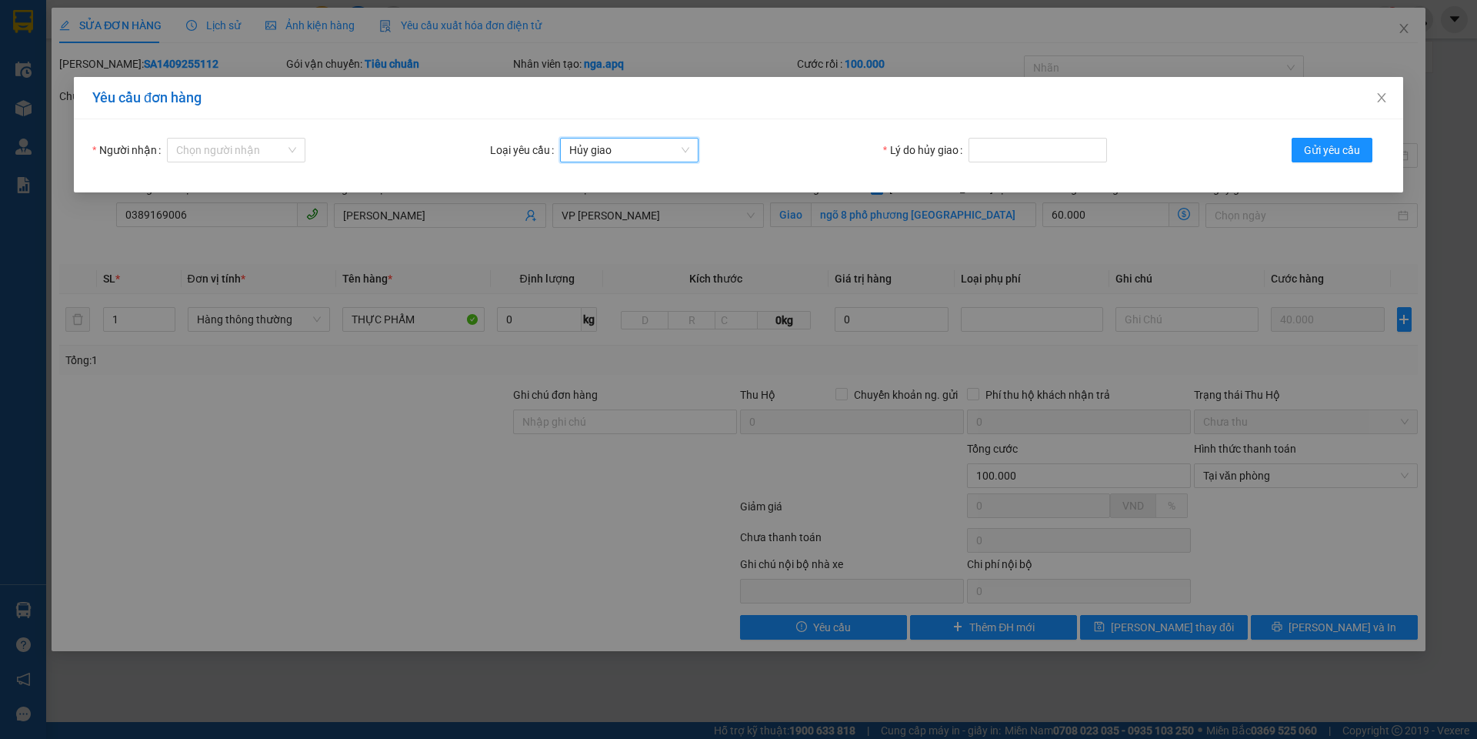
click at [1338, 623] on div "Yêu cầu đơn hàng Người nhận Chọn người nhận Loại yêu cầu Hủy giao Hủy giao Lý d…" at bounding box center [738, 369] width 1477 height 739
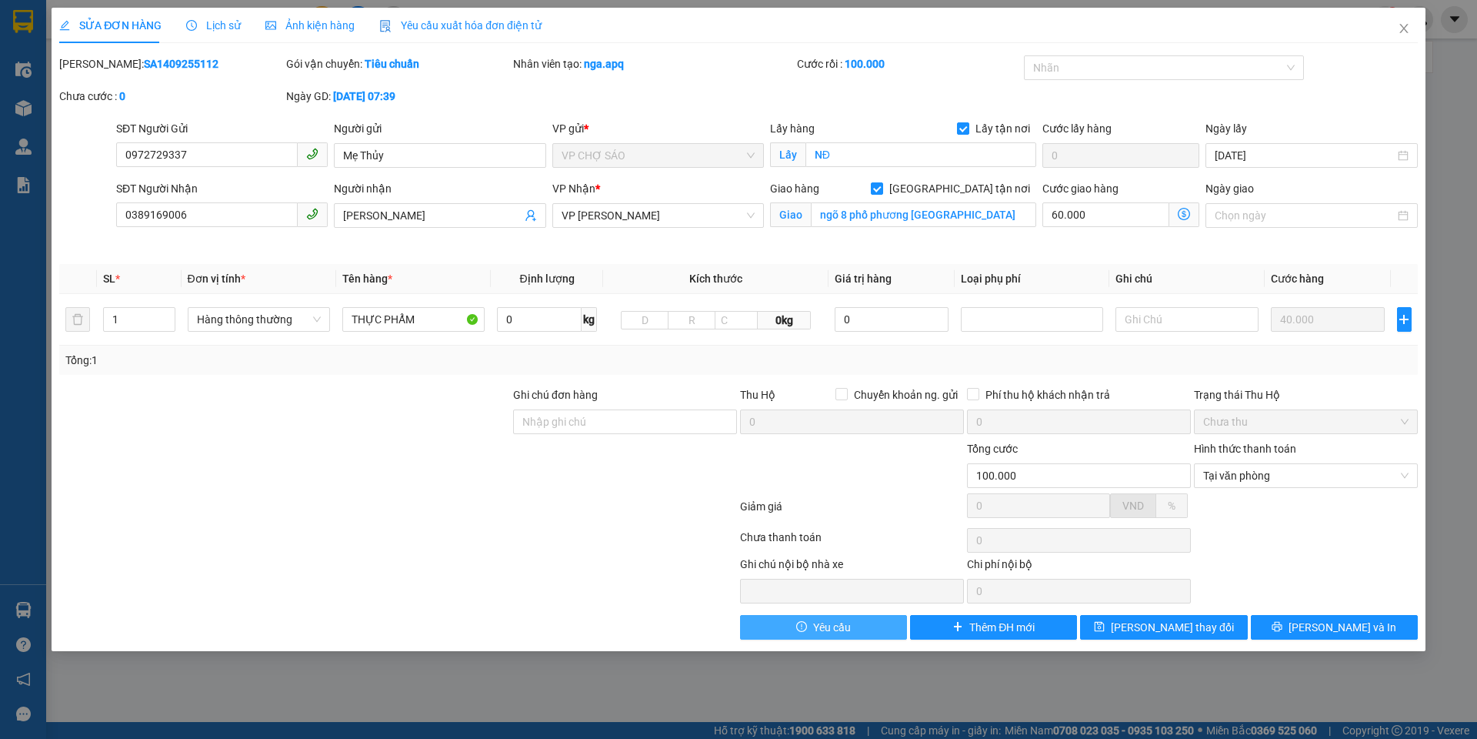
click at [836, 622] on span "Yêu cầu" at bounding box center [832, 627] width 38 height 17
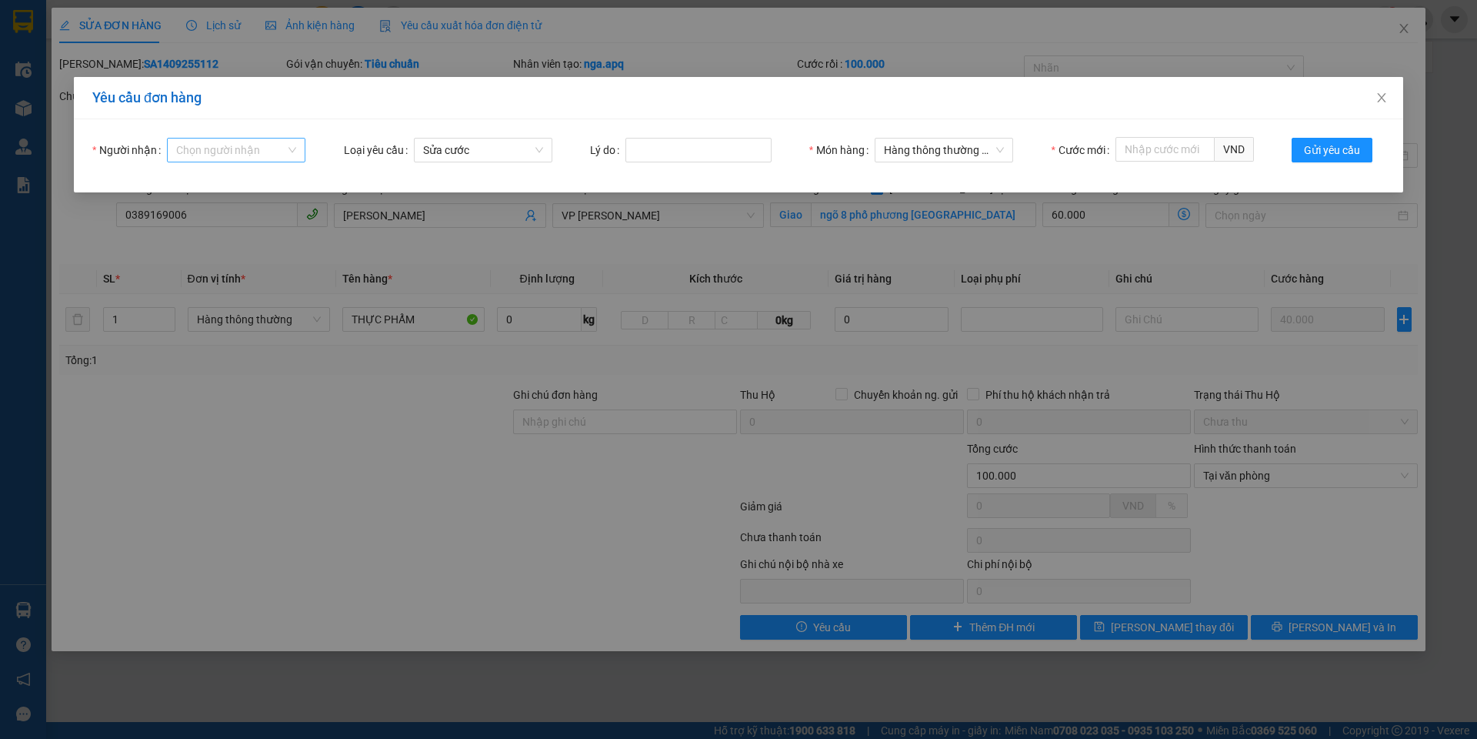
click at [249, 152] on input "Người nhận" at bounding box center [230, 150] width 109 height 23
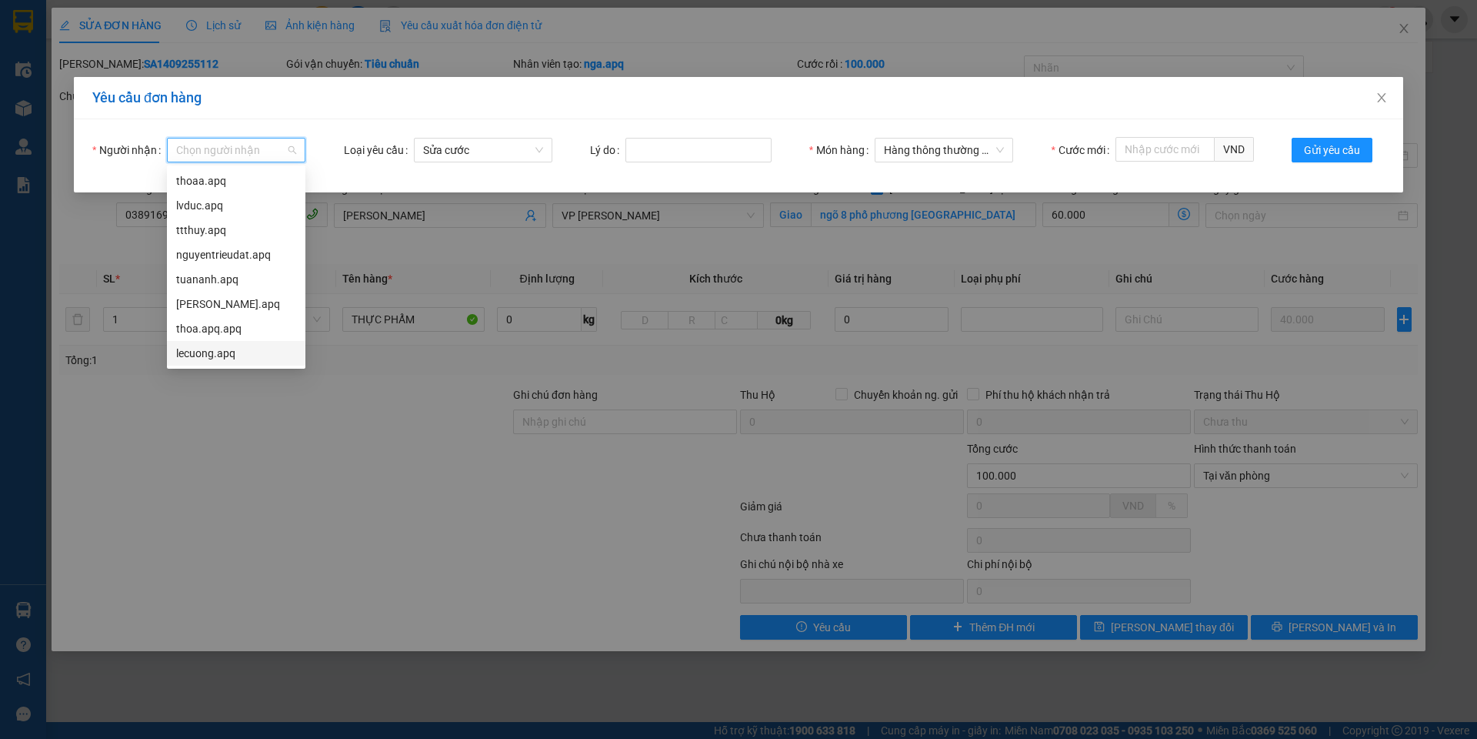
click at [205, 355] on div "lecuong.apq" at bounding box center [236, 353] width 120 height 17
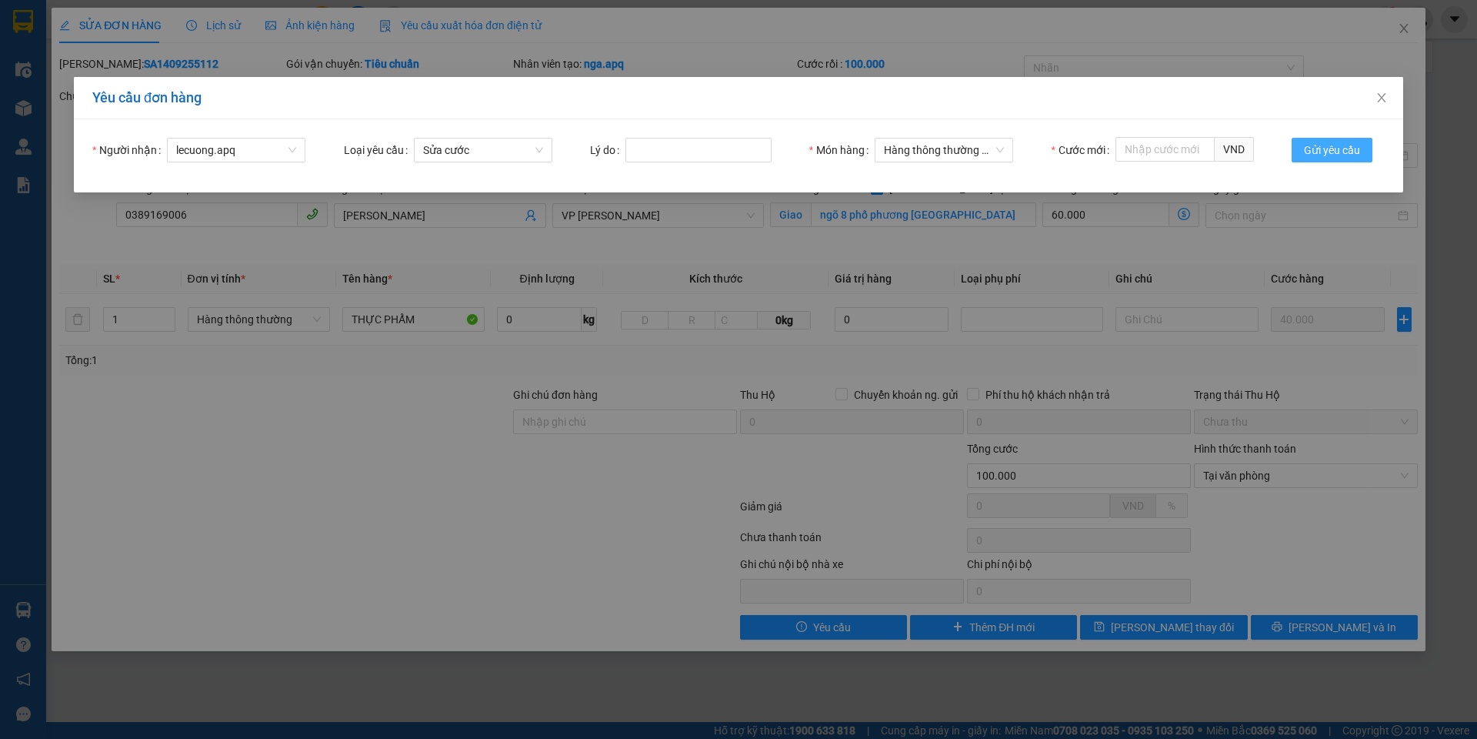
click at [1343, 146] on span "Gửi yêu cầu" at bounding box center [1332, 150] width 56 height 17
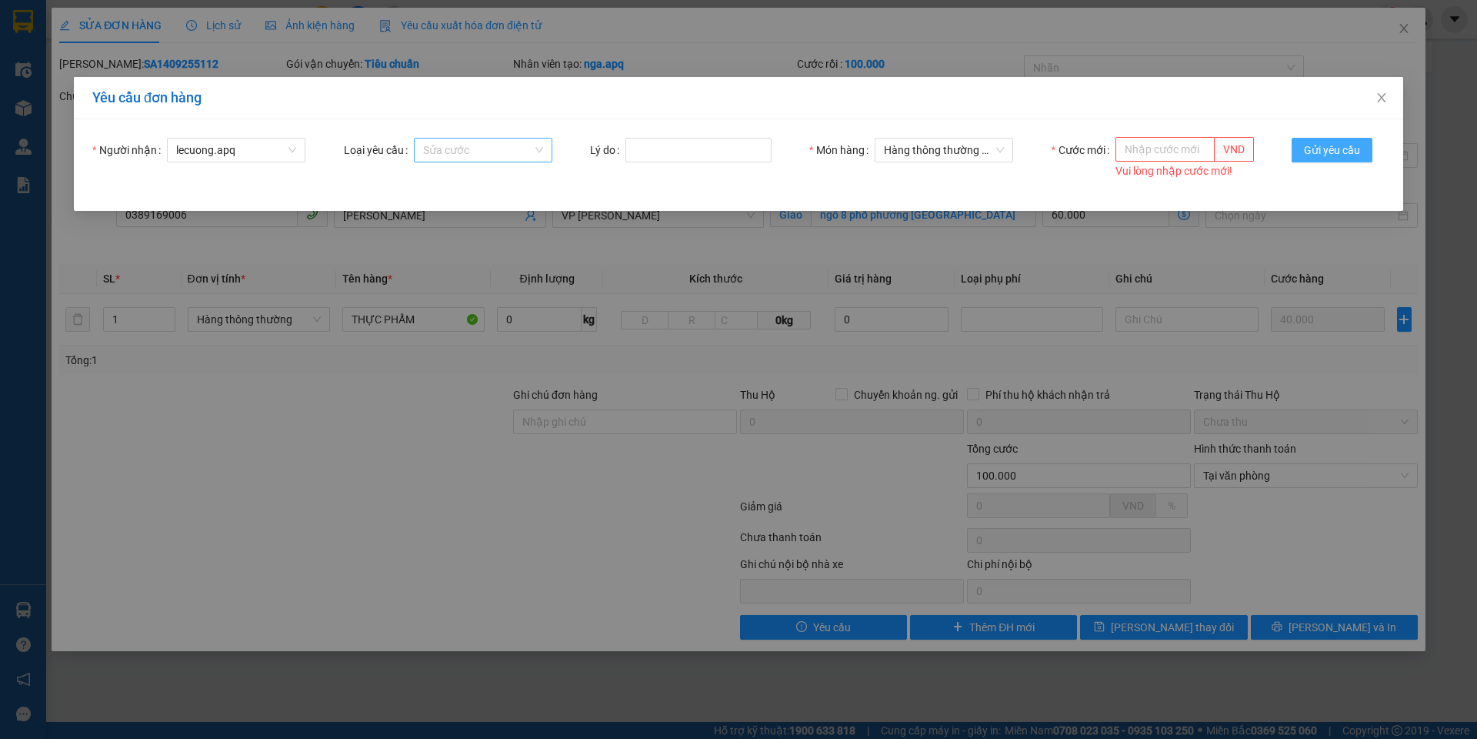
click at [510, 144] on span "Sửa cước" at bounding box center [483, 150] width 120 height 23
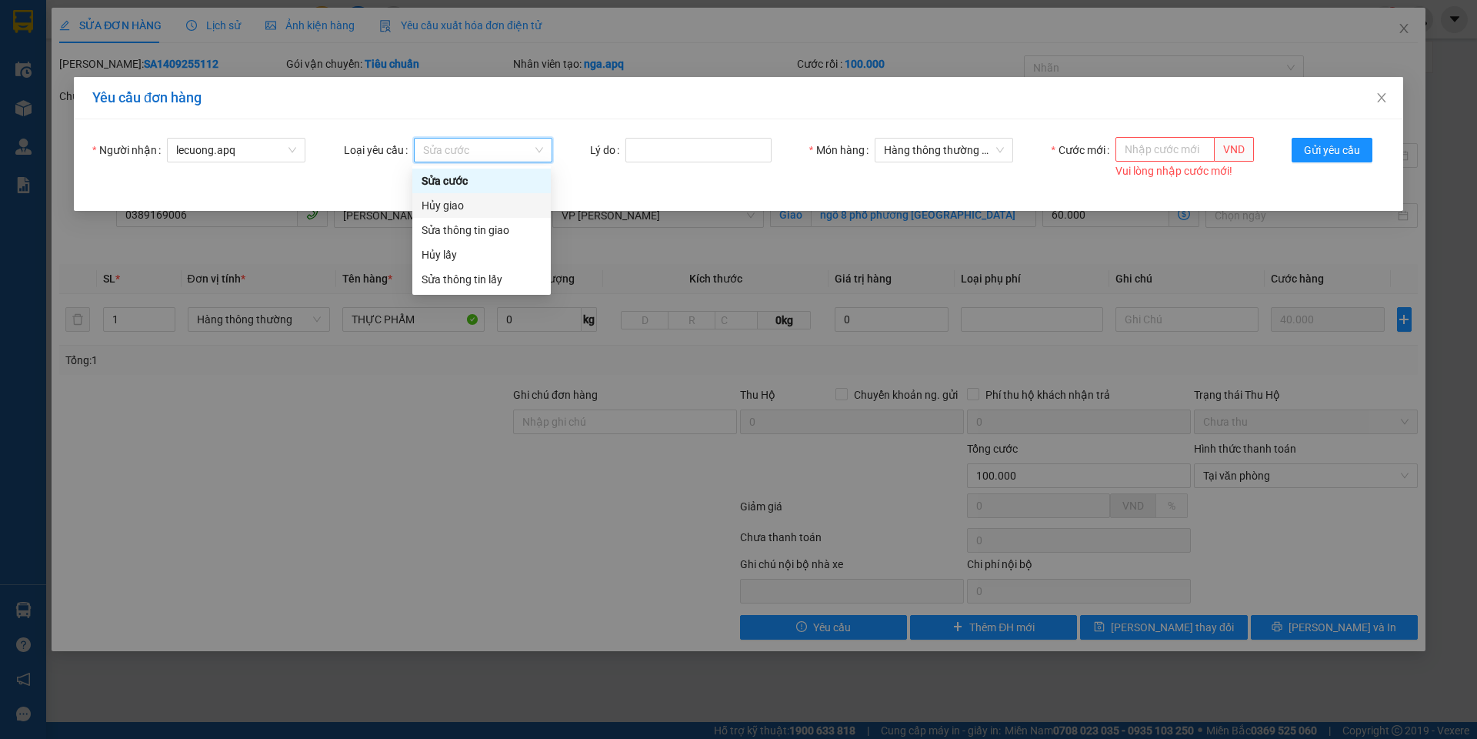
click at [448, 209] on div "Hủy giao" at bounding box center [482, 205] width 120 height 17
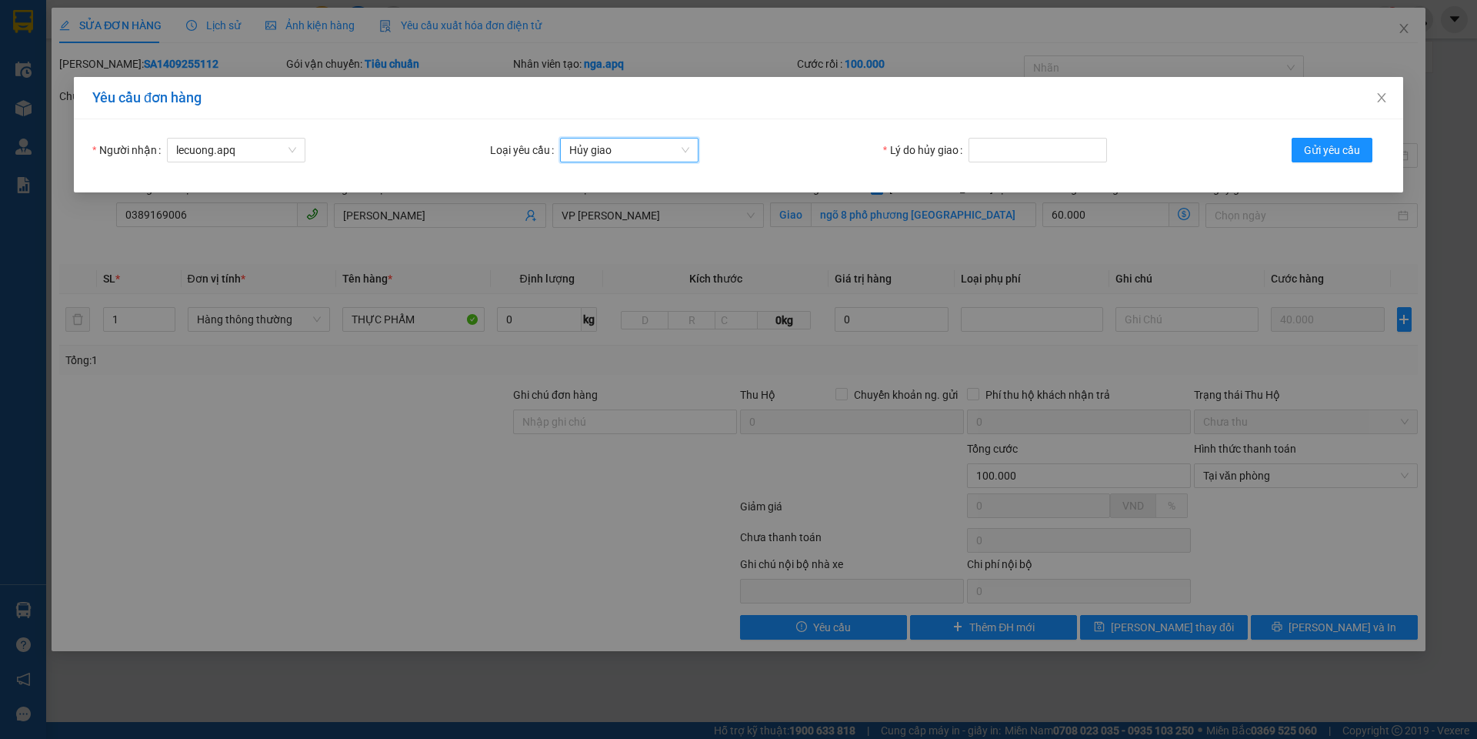
click at [1190, 632] on div "Yêu cầu đơn hàng Người nhận lecuong.[PERSON_NAME] yêu cầu Hủy giao Hủy giao Lý …" at bounding box center [738, 369] width 1477 height 739
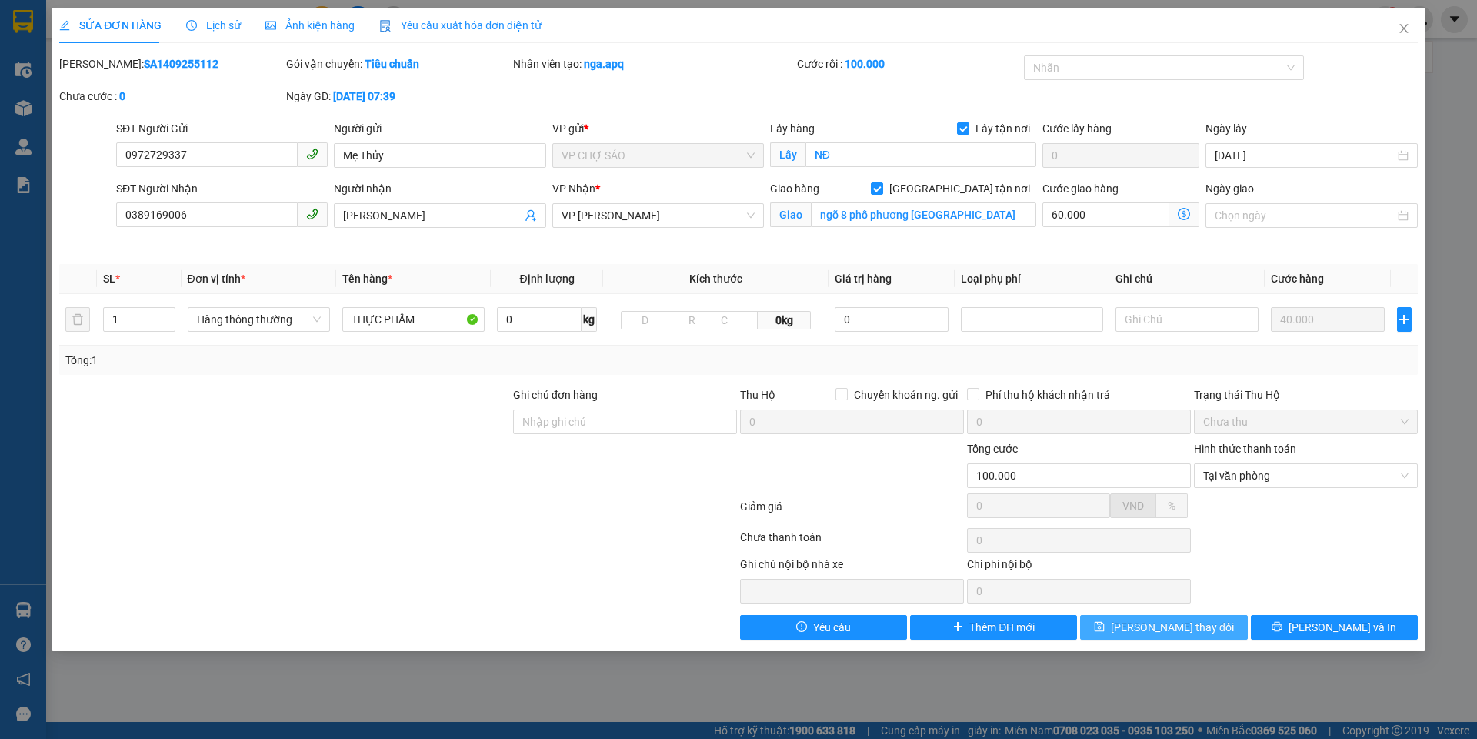
click at [1190, 632] on span "[PERSON_NAME] thay đổi" at bounding box center [1172, 627] width 123 height 17
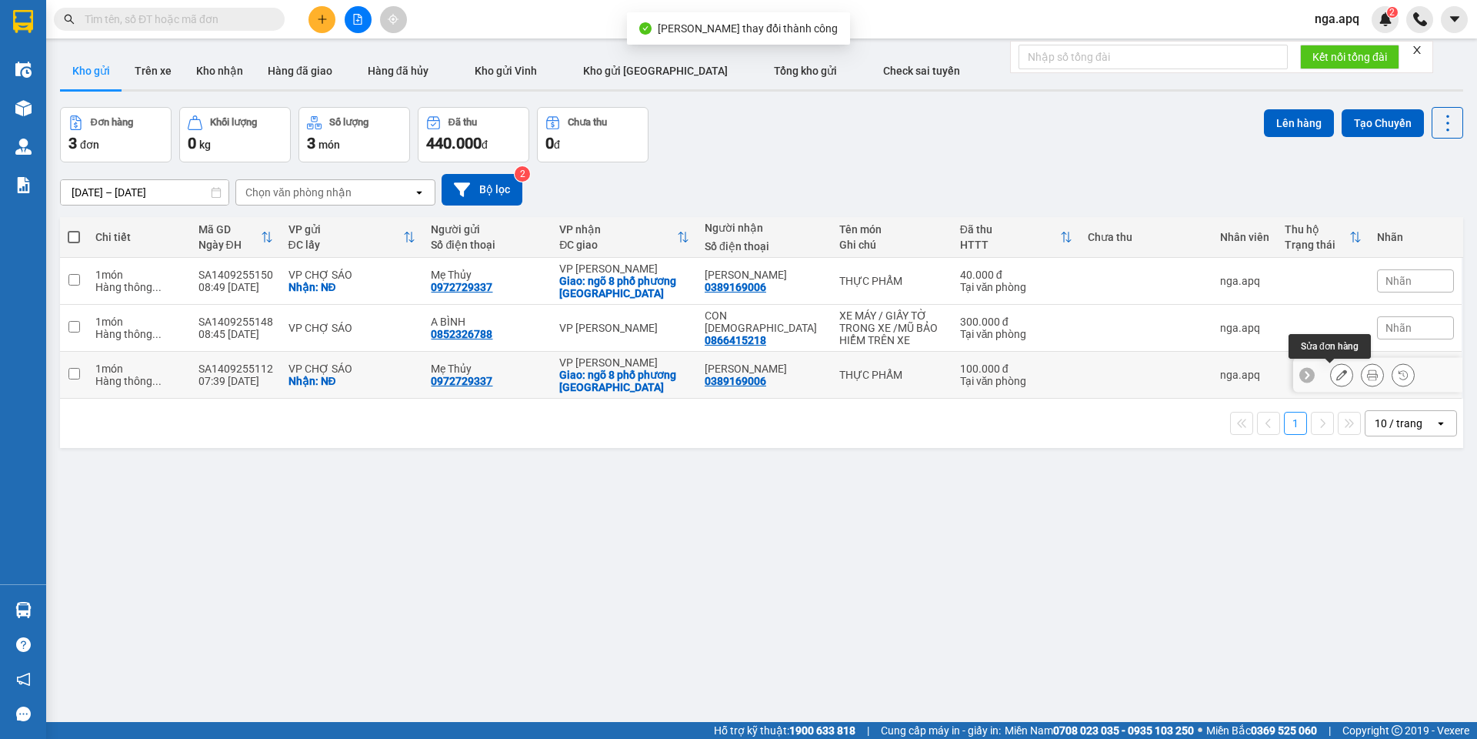
click at [1331, 376] on button at bounding box center [1342, 375] width 22 height 27
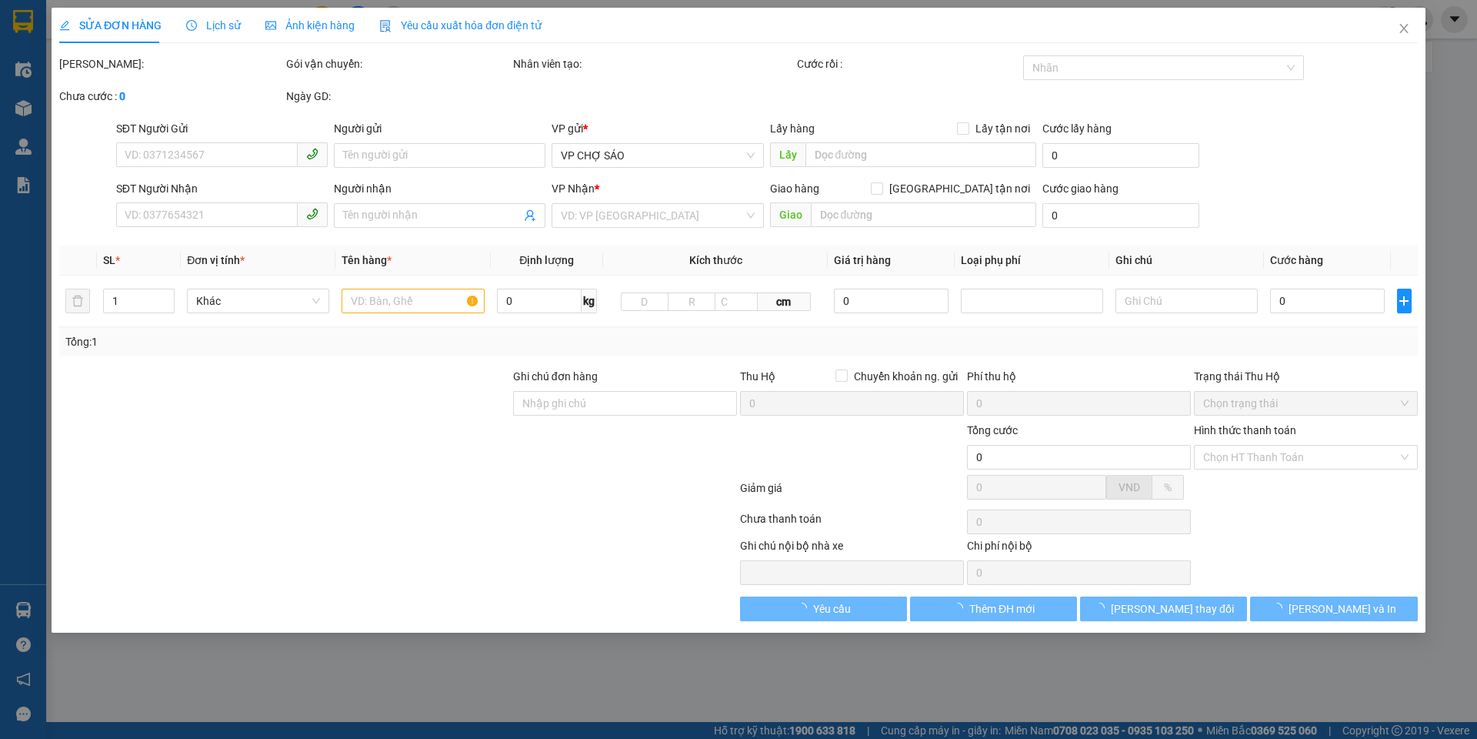
type input "0972729337"
type input "Mẹ Thủy"
checkbox input "true"
type input "NĐ"
type input "0389169006"
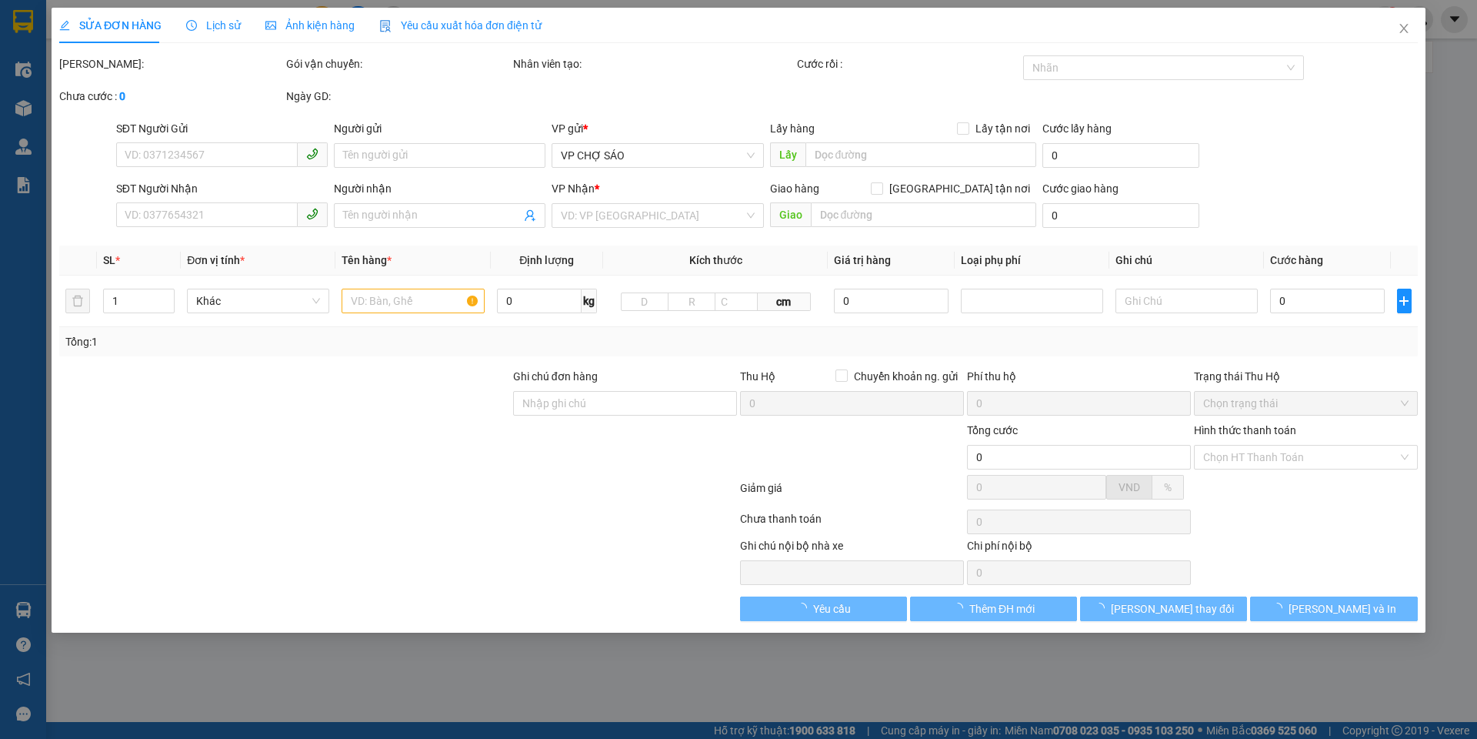
type input "[PERSON_NAME]"
checkbox input "true"
type input "ngõ 8 phố phương [GEOGRAPHIC_DATA]"
type input "100.000"
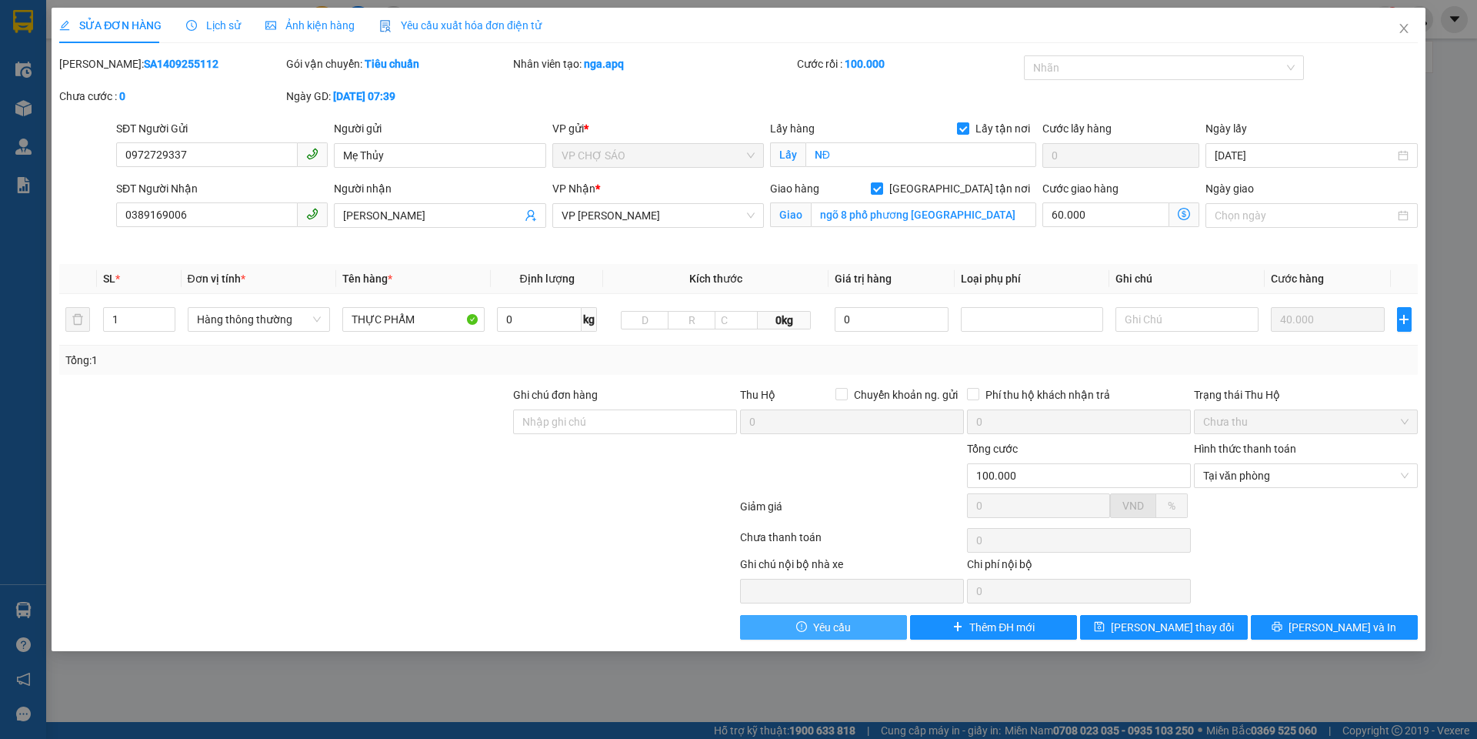
click at [835, 623] on span "Yêu cầu" at bounding box center [832, 627] width 38 height 17
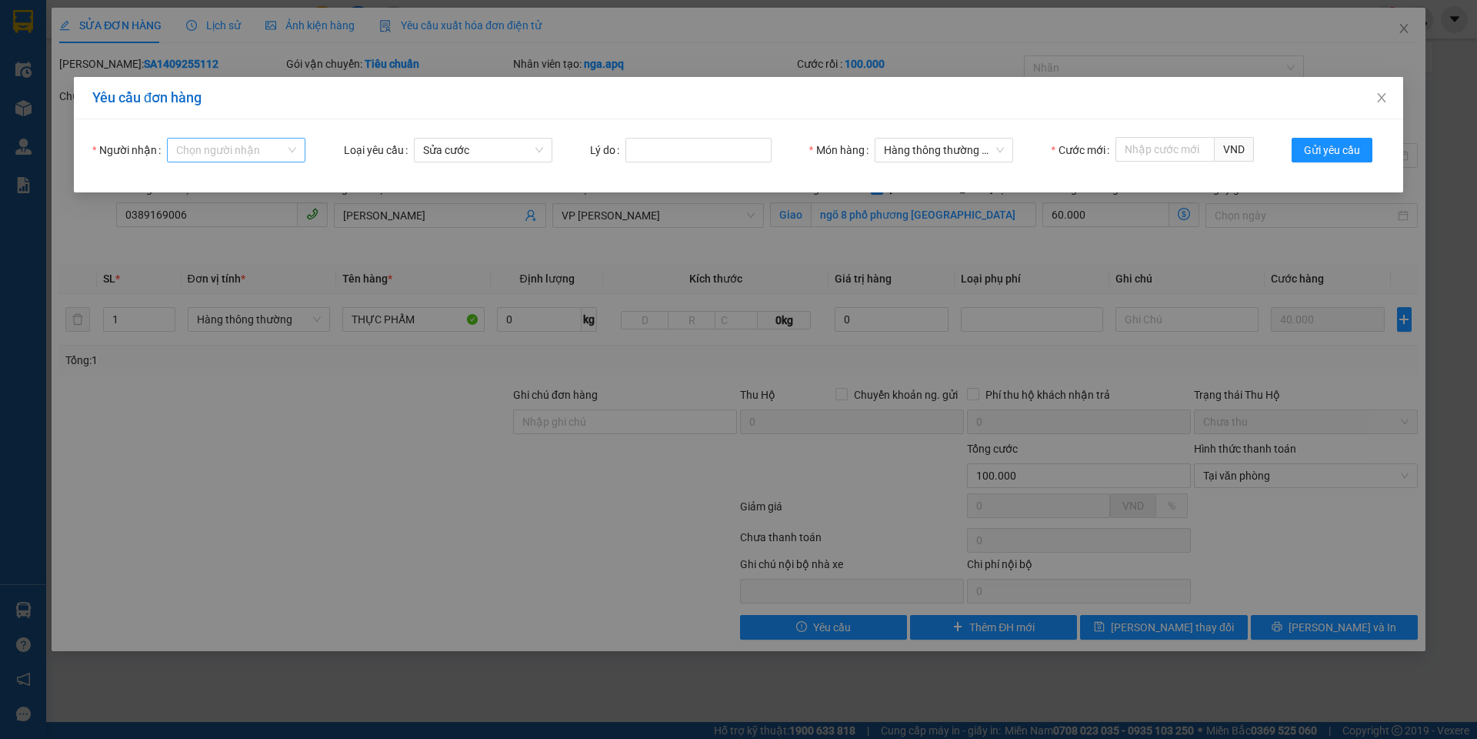
click at [212, 148] on input "Người nhận" at bounding box center [230, 150] width 109 height 23
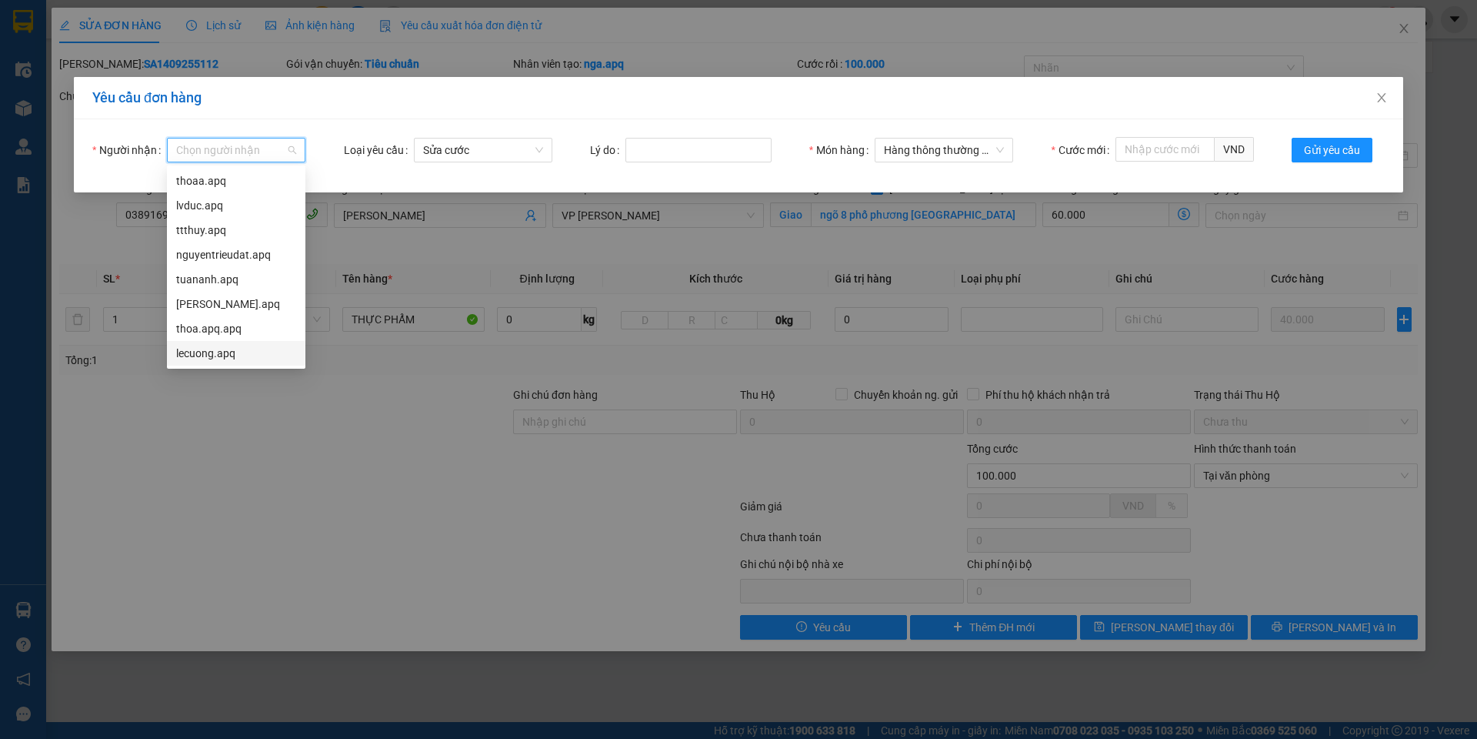
click at [221, 355] on div "lecuong.apq" at bounding box center [236, 353] width 120 height 17
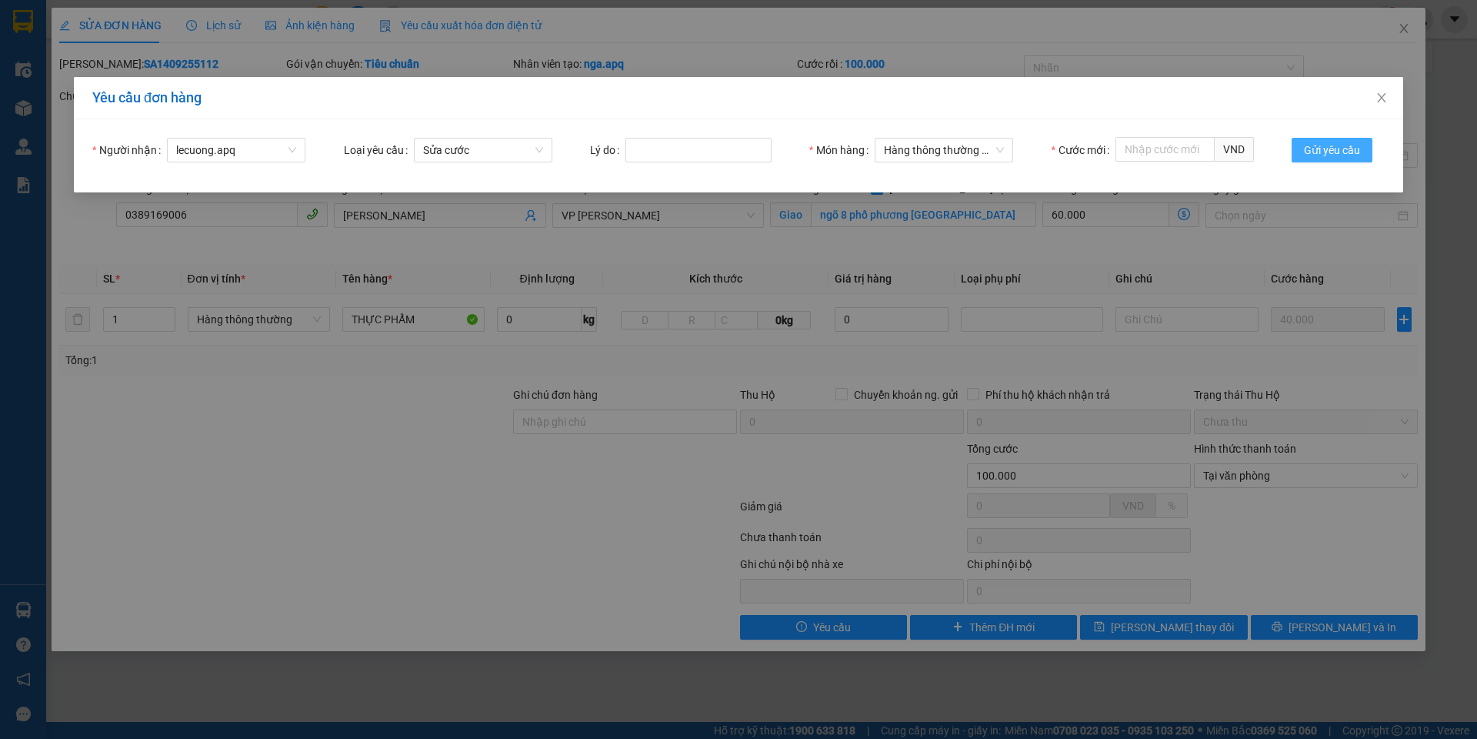
click at [1317, 144] on span "Gửi yêu cầu" at bounding box center [1332, 150] width 56 height 17
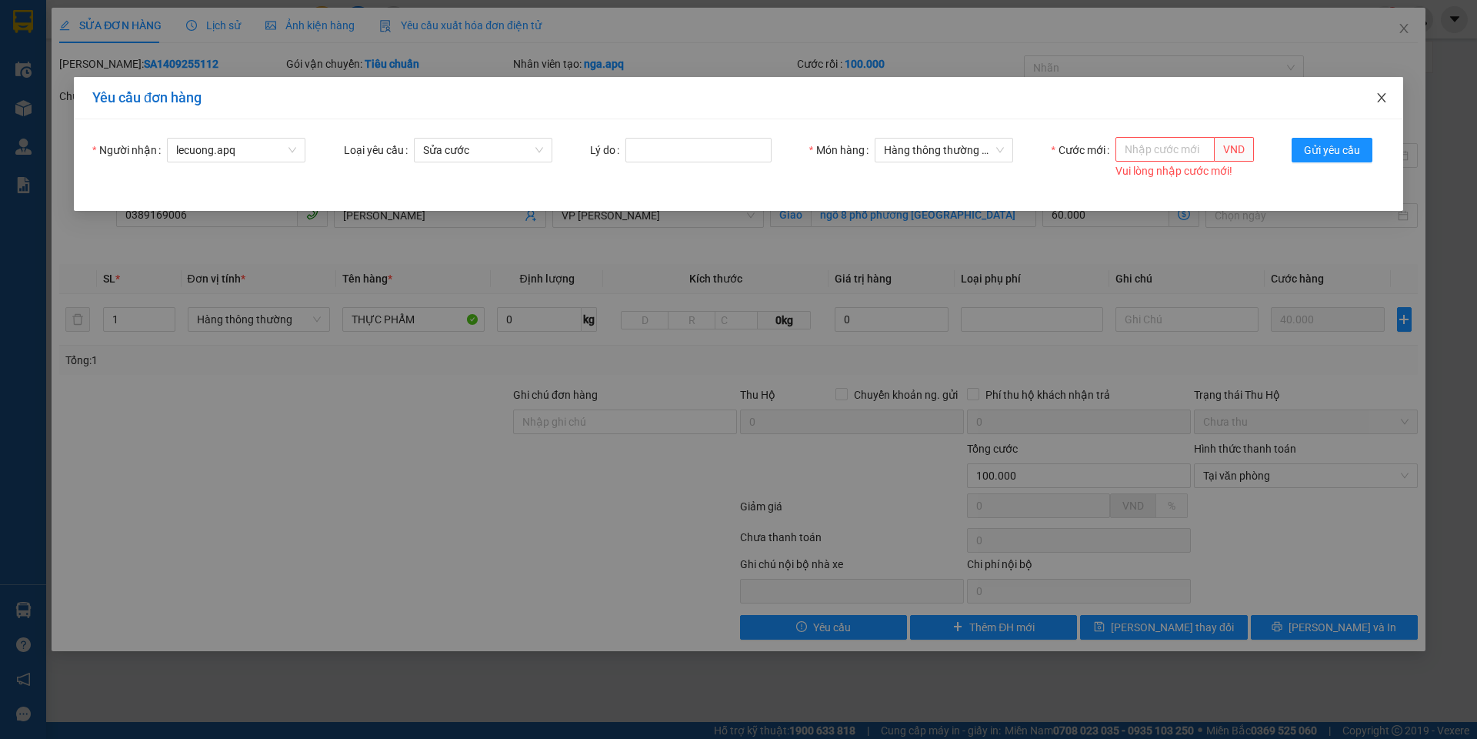
click at [1383, 98] on icon "close" at bounding box center [1382, 98] width 12 height 12
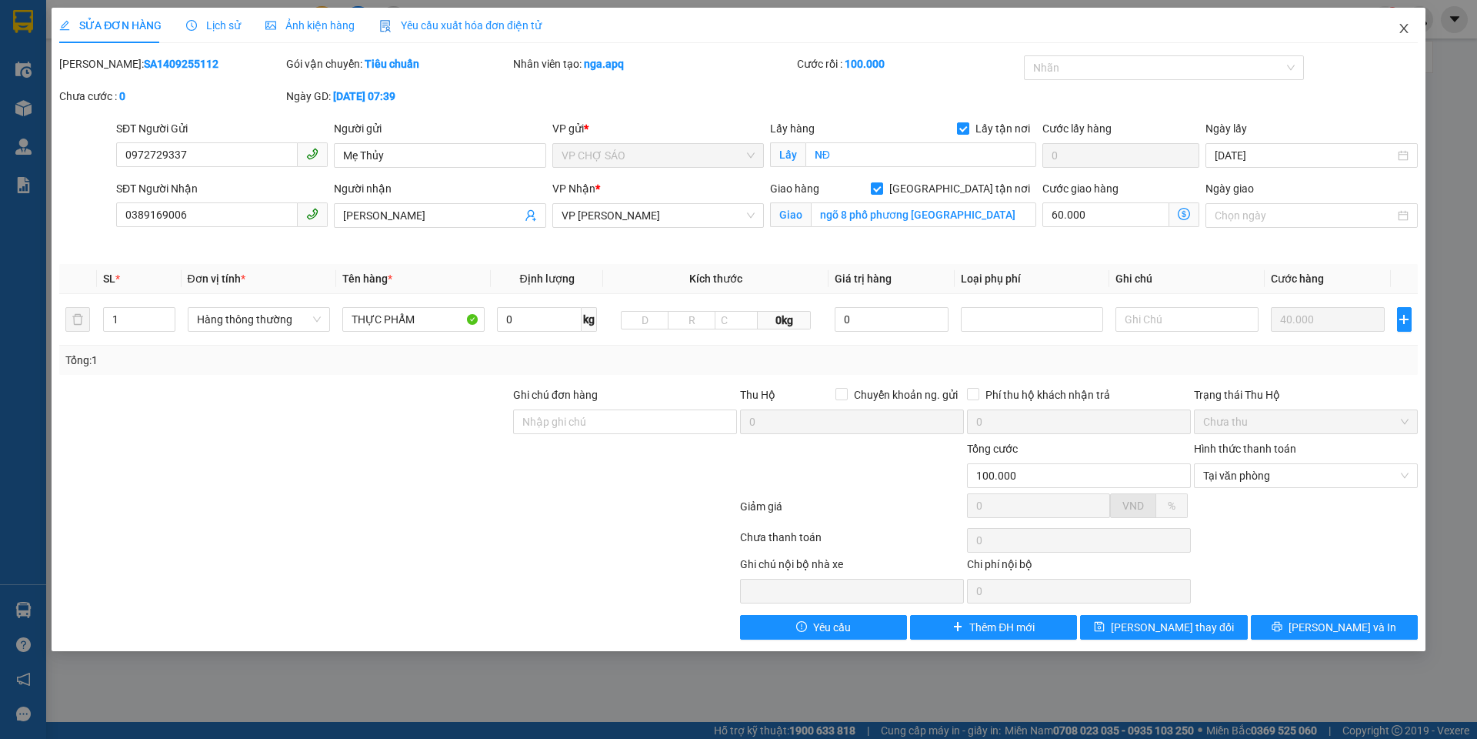
click at [1403, 25] on icon "close" at bounding box center [1404, 28] width 12 height 12
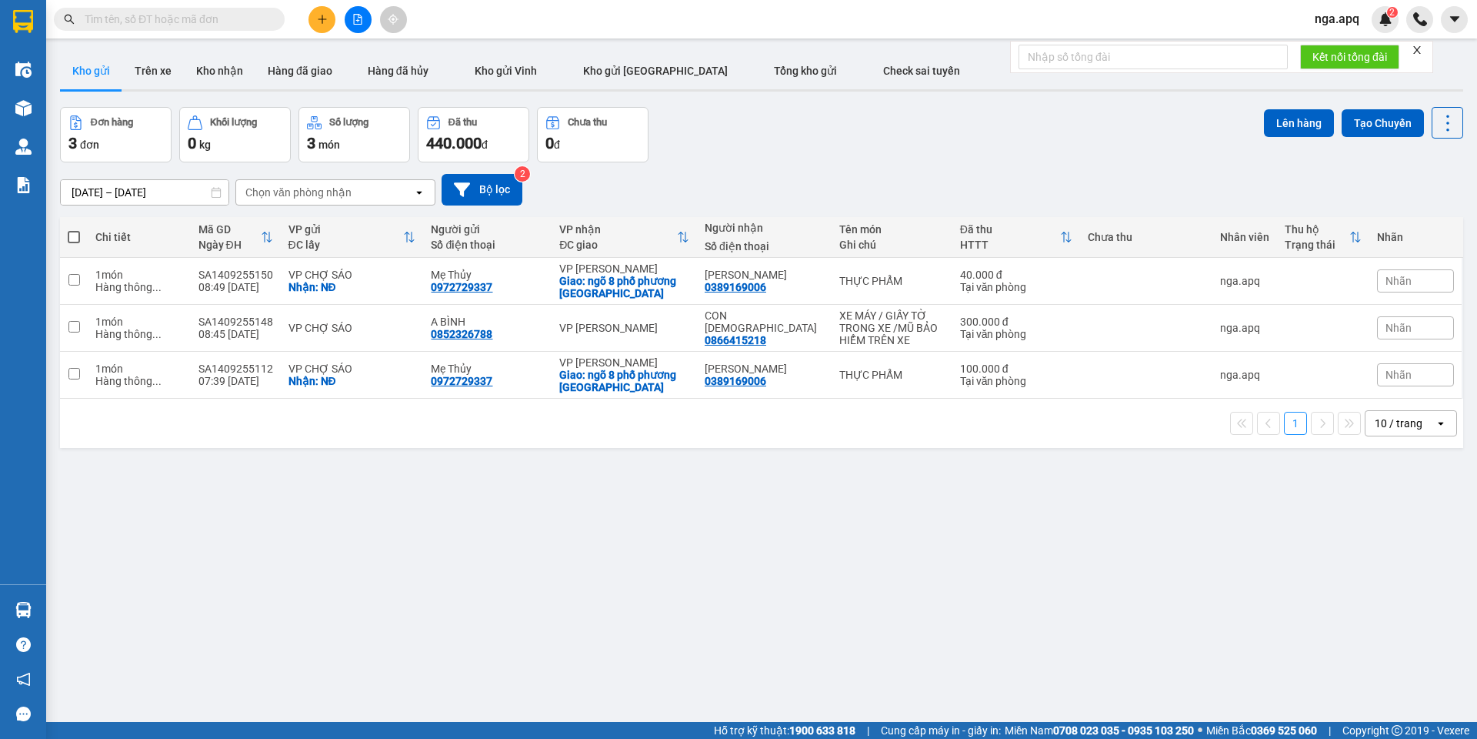
click at [1407, 370] on div "Nhãn" at bounding box center [1415, 374] width 77 height 23
click at [1227, 327] on div "CHỜ HỦY" at bounding box center [1226, 326] width 57 height 20
click at [953, 633] on div "ver 1.8.143 Kho gửi Trên xe Kho nhận Hàng đã giao Hàng đã hủy Kho gửi [PERSON_N…" at bounding box center [762, 415] width 1416 height 739
click at [1337, 376] on icon at bounding box center [1342, 374] width 11 height 11
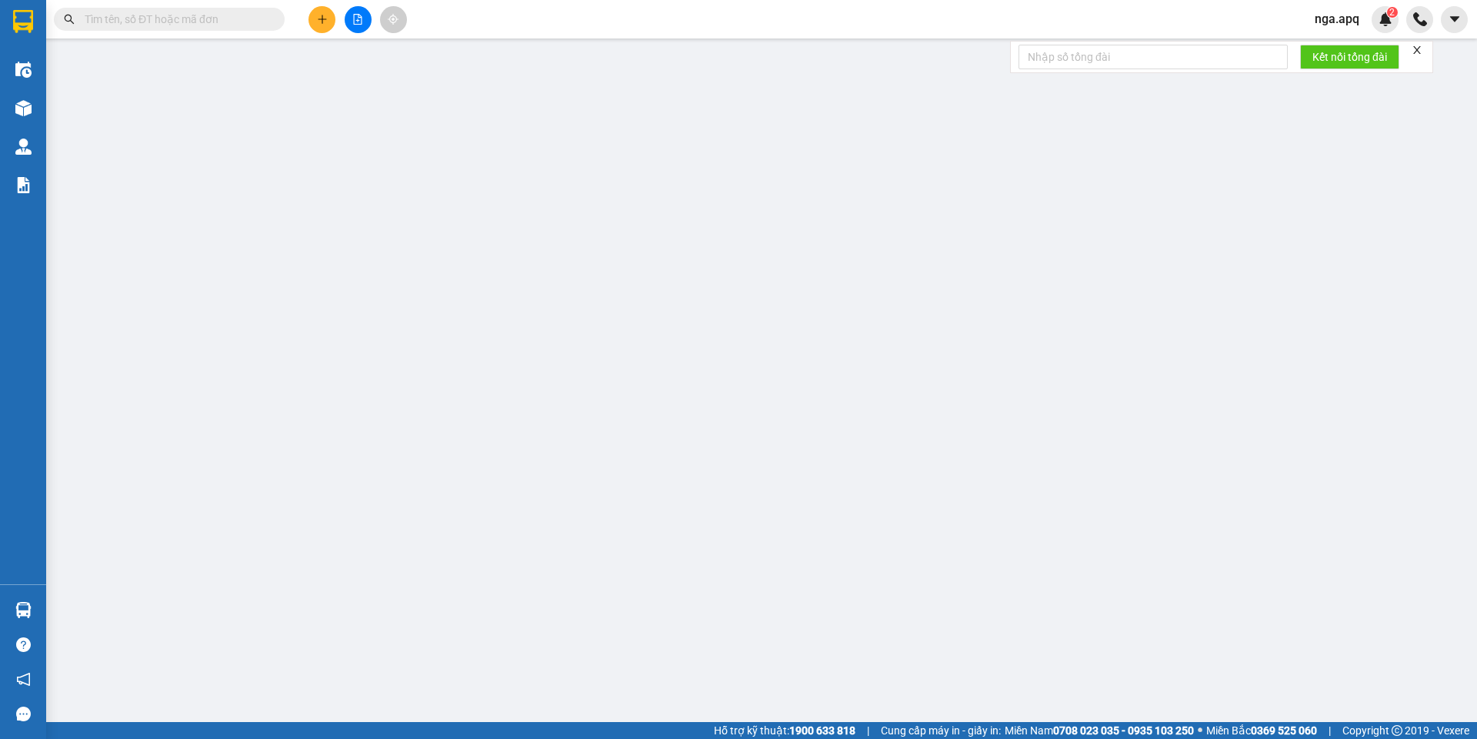
type input "0972729337"
type input "Mẹ Thủy"
checkbox input "true"
type input "NĐ"
type input "0389169006"
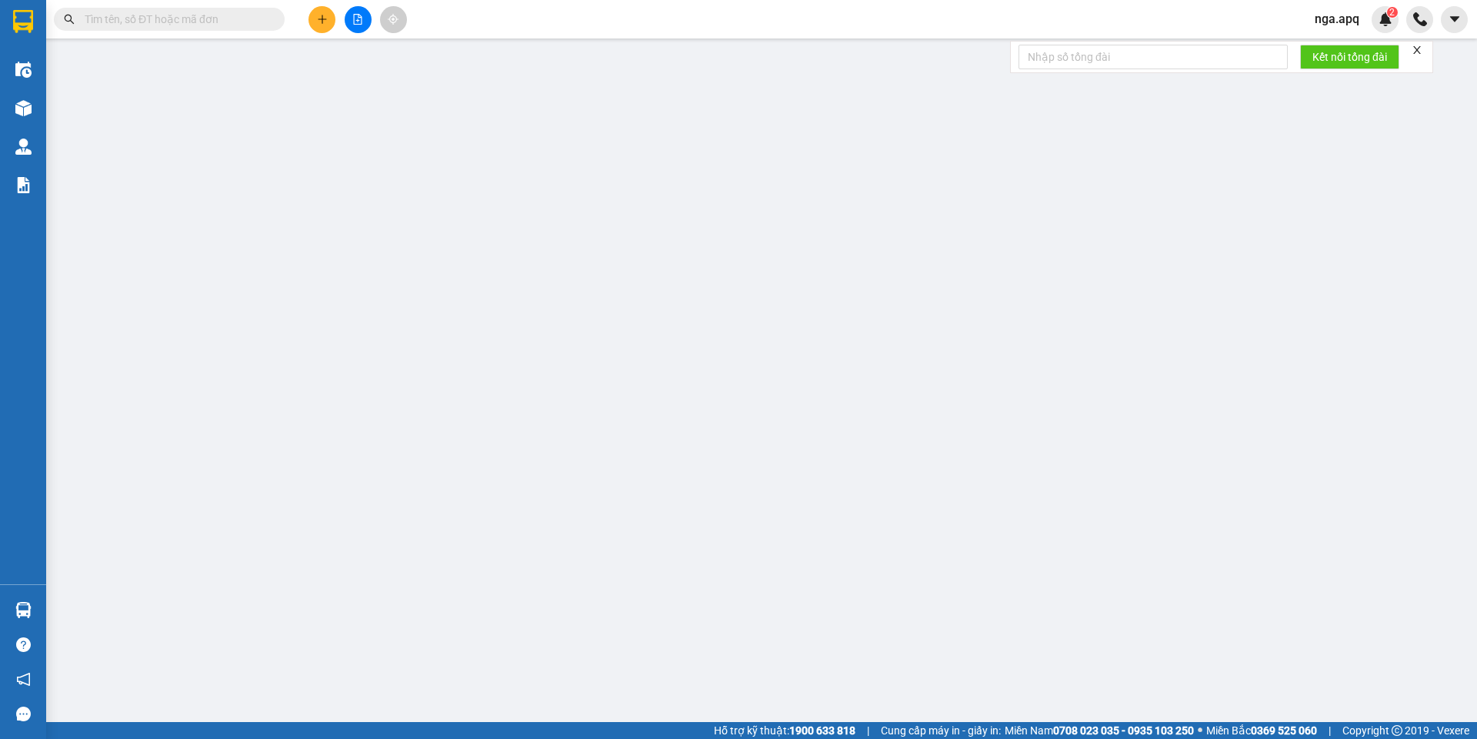
type input "[PERSON_NAME]"
checkbox input "true"
type input "ngõ 8 phố phương [GEOGRAPHIC_DATA]"
type input "100.000"
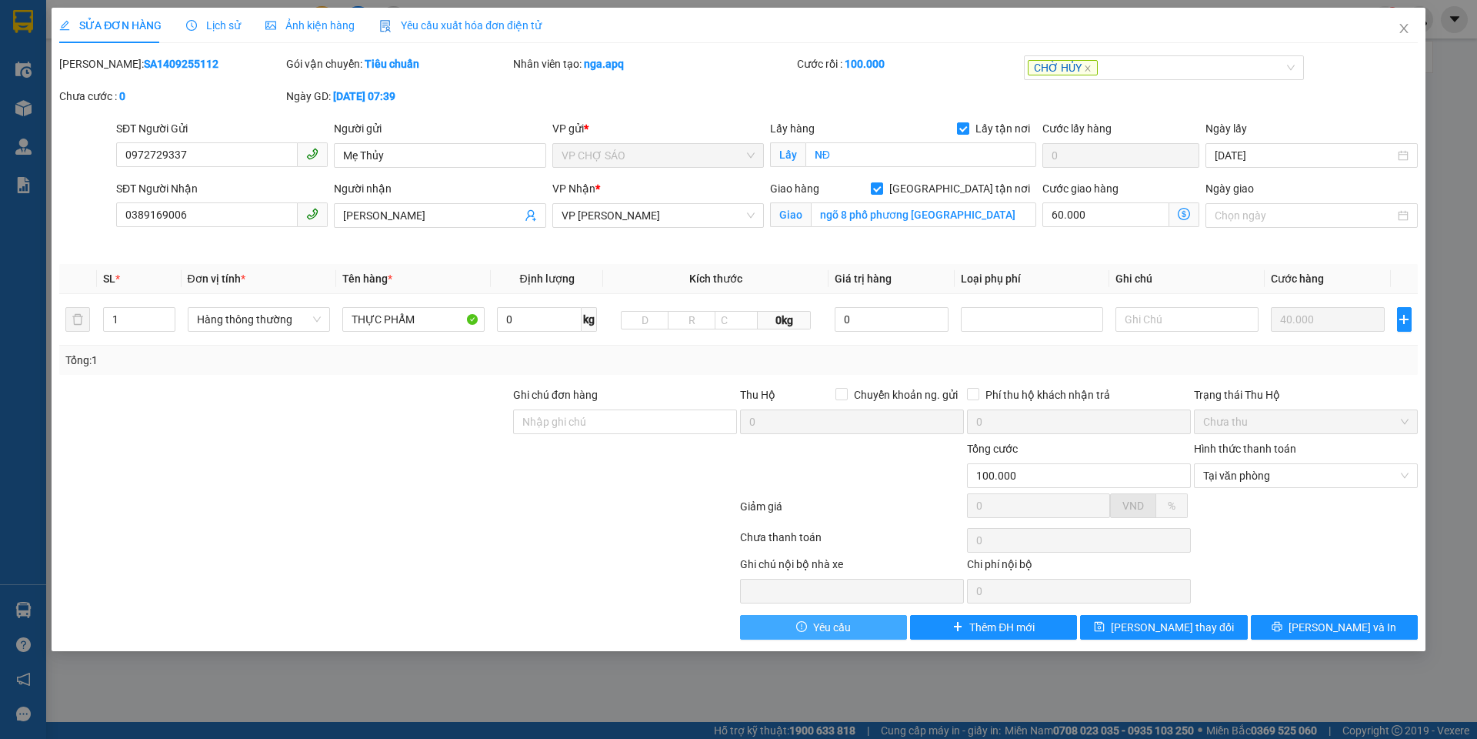
click at [839, 625] on span "Yêu cầu" at bounding box center [832, 627] width 38 height 17
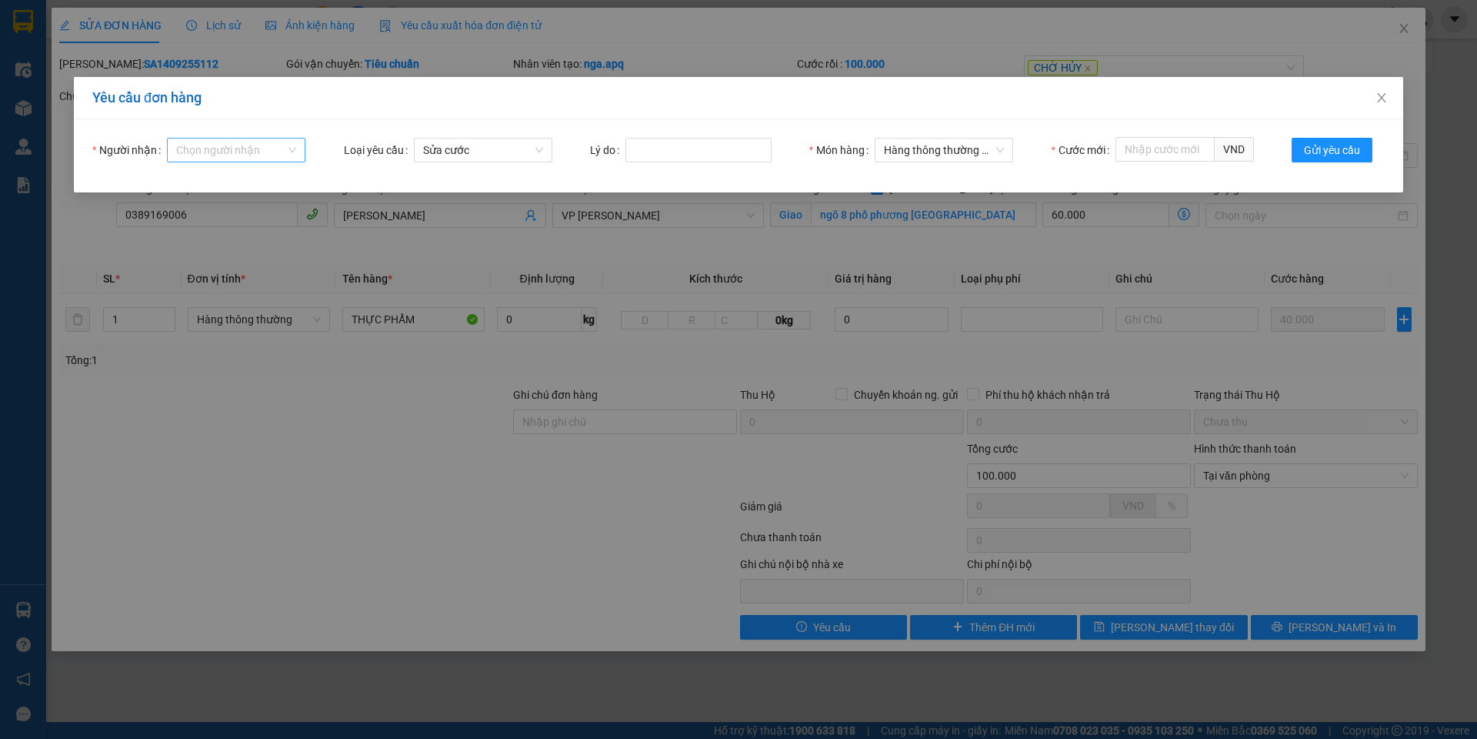
click at [217, 149] on input "Người nhận" at bounding box center [230, 150] width 109 height 23
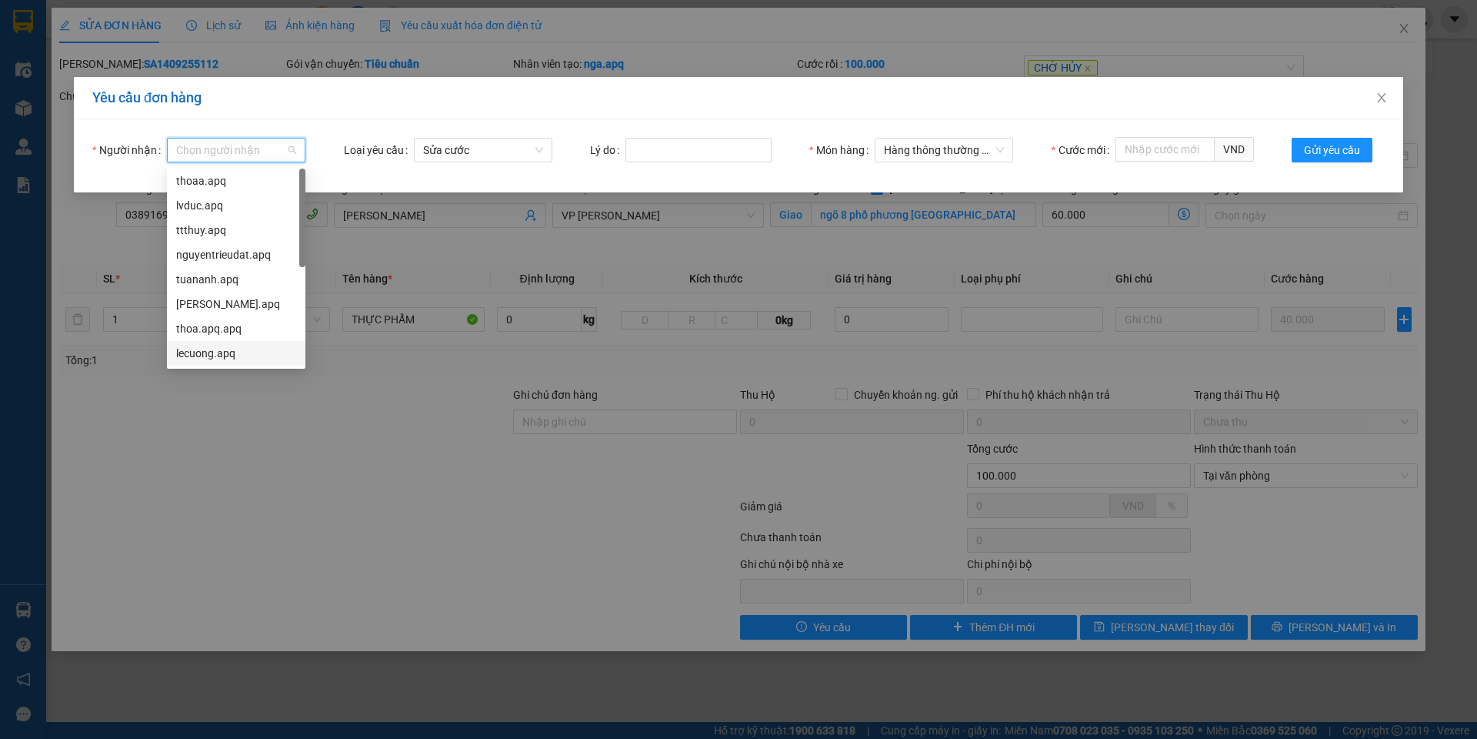
drag, startPoint x: 226, startPoint y: 355, endPoint x: 263, endPoint y: 335, distance: 42.0
click at [228, 356] on div "lecuong.apq" at bounding box center [236, 353] width 120 height 17
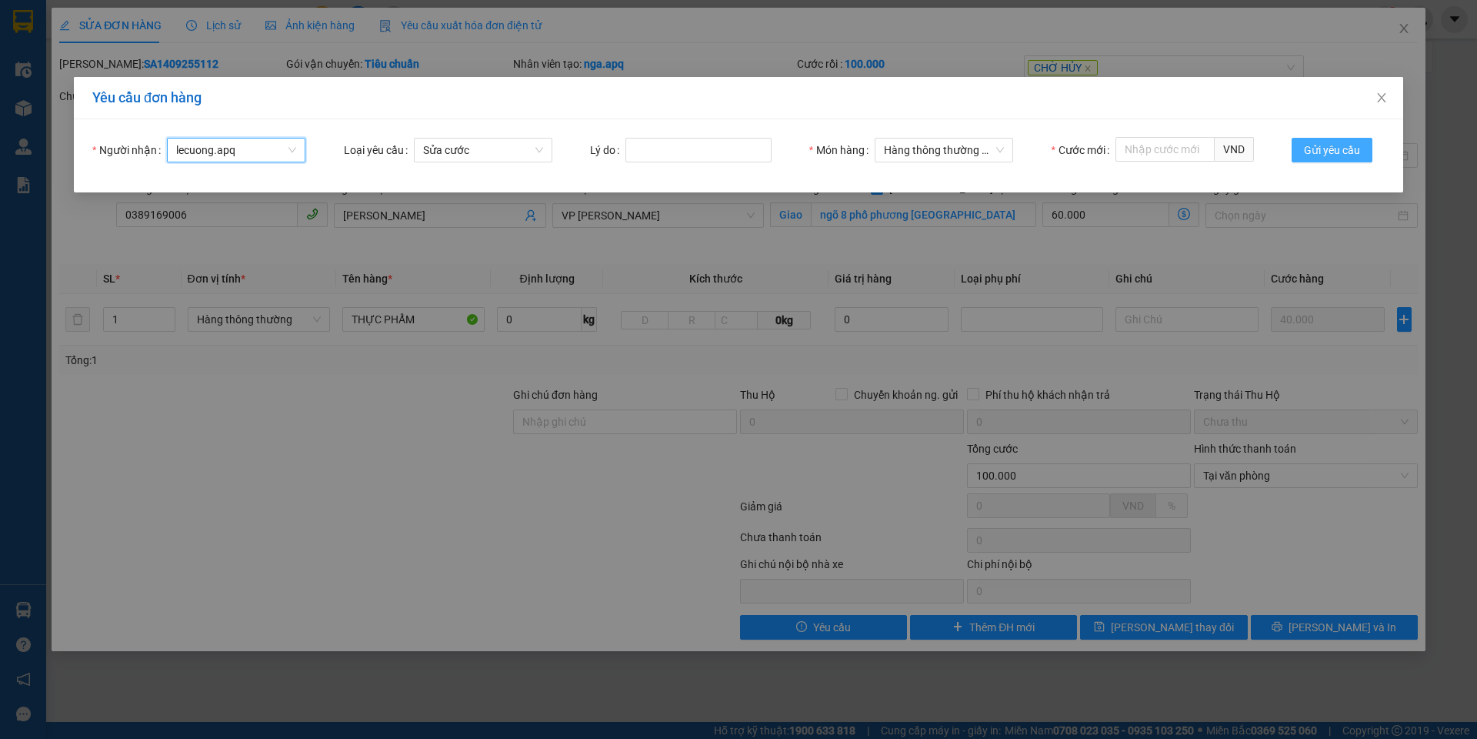
click at [1346, 152] on span "Gửi yêu cầu" at bounding box center [1332, 150] width 56 height 17
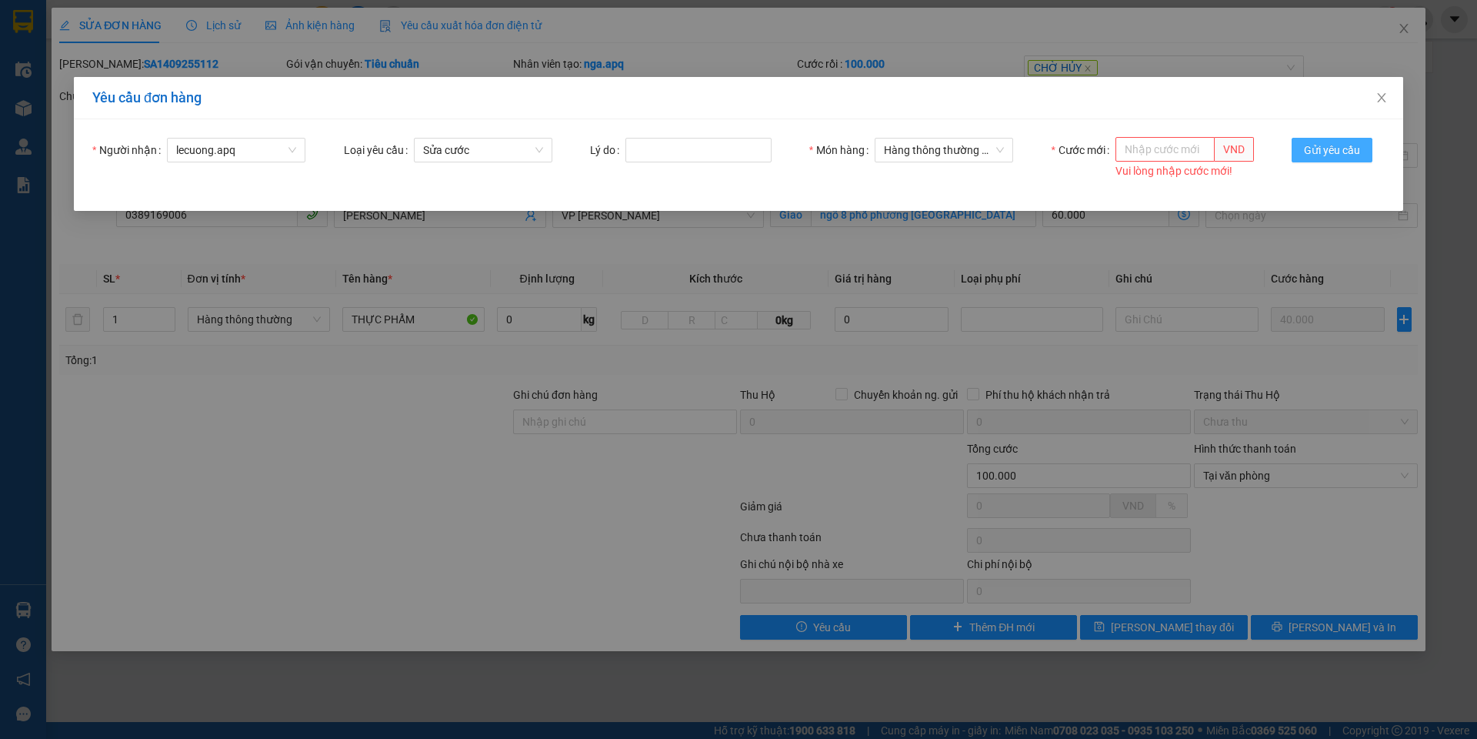
click at [1346, 152] on span "Gửi yêu cầu" at bounding box center [1332, 150] width 56 height 17
click at [1138, 150] on input "Cước mới" at bounding box center [1165, 149] width 99 height 25
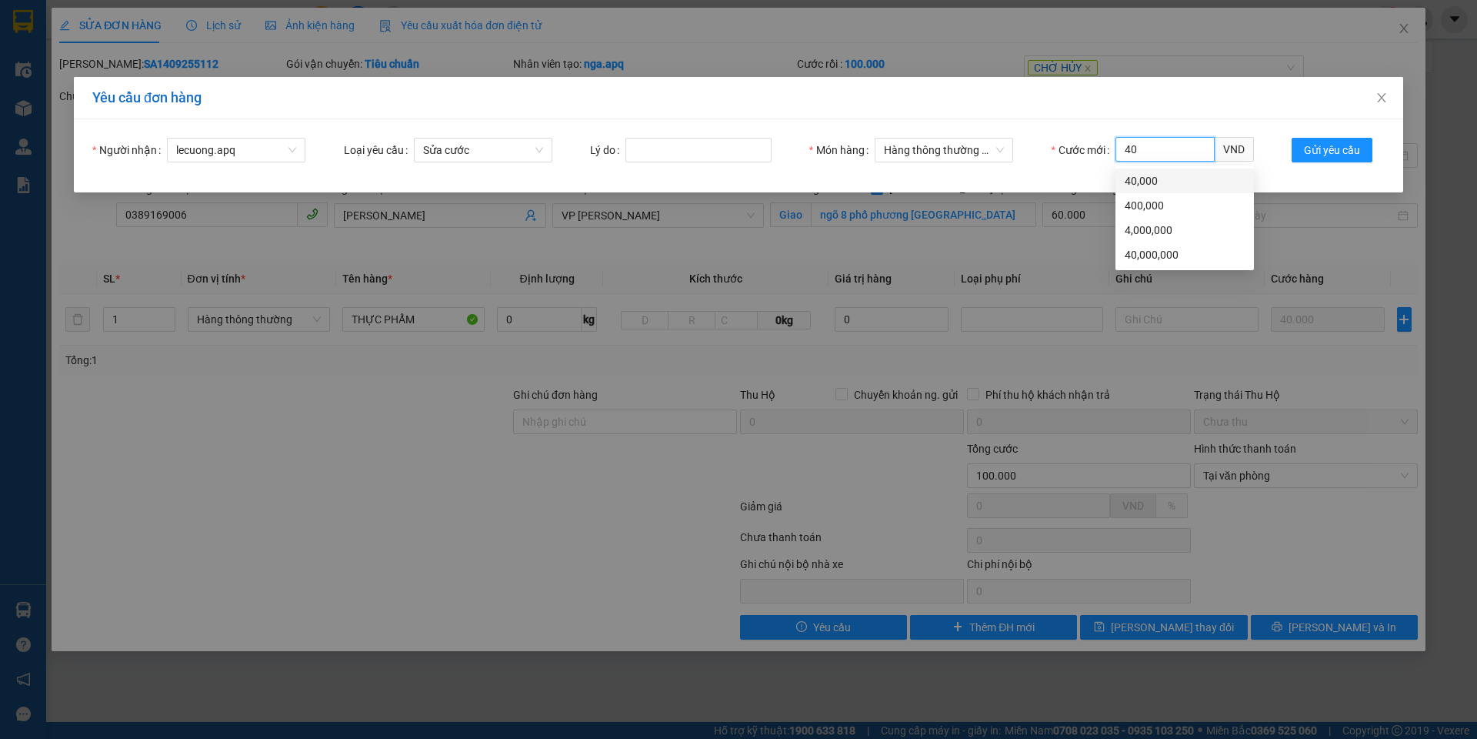
click at [1153, 176] on div "40,000" at bounding box center [1185, 180] width 120 height 17
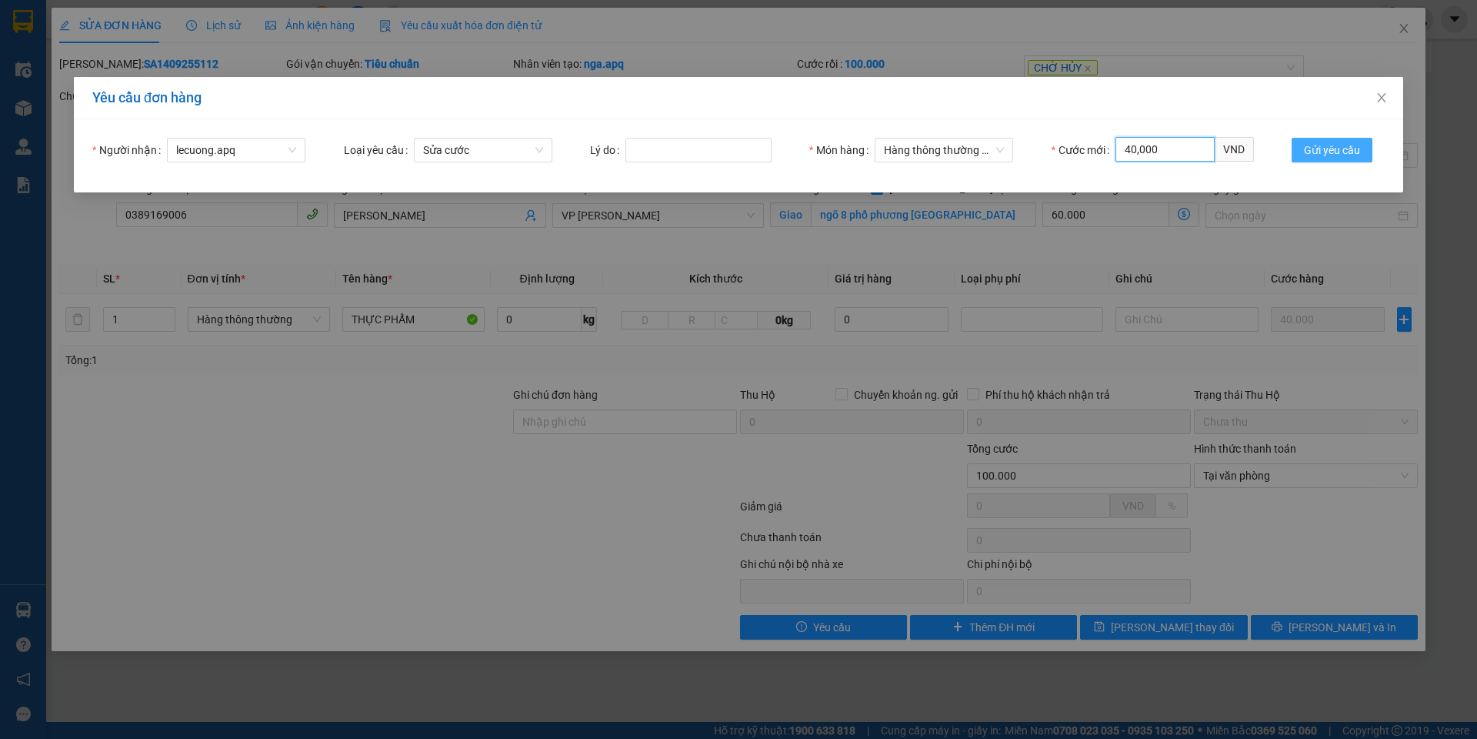
type input "40,000"
click at [1329, 150] on span "Gửi yêu cầu" at bounding box center [1332, 150] width 56 height 17
click at [1382, 98] on icon "close" at bounding box center [1381, 97] width 8 height 9
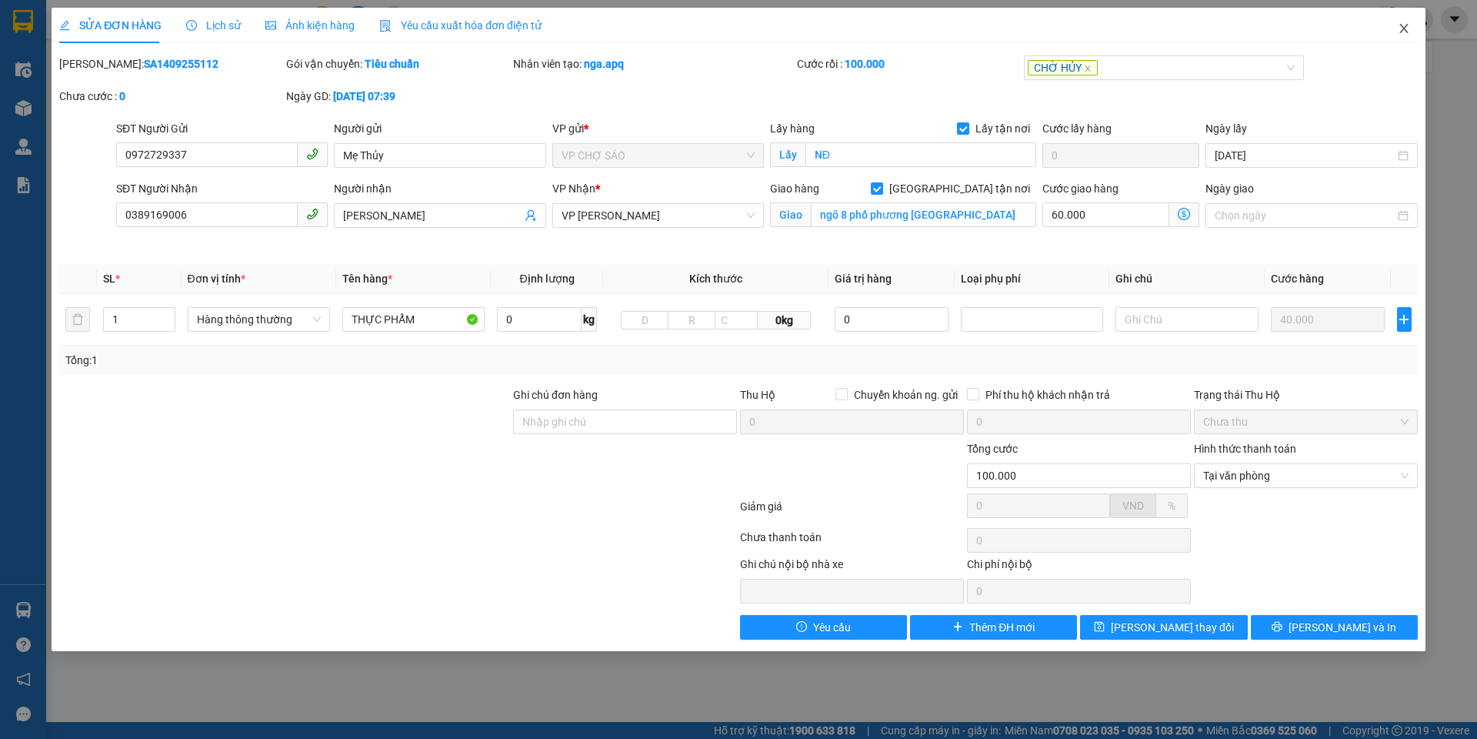
click at [1406, 26] on icon "close" at bounding box center [1404, 28] width 12 height 12
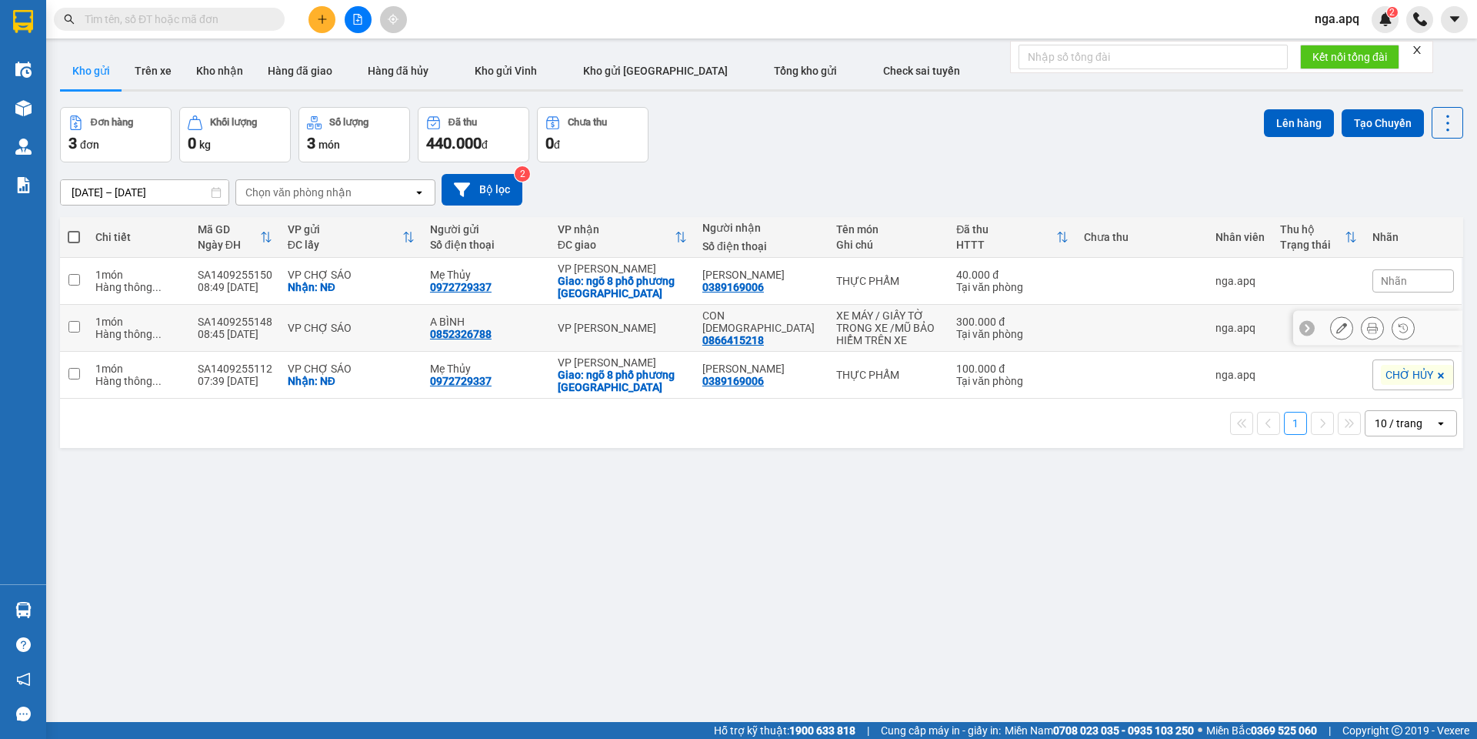
click at [846, 341] on div "XE MÁY / GIẤY TỜ TRONG XE /MŨ BẢO HIỂM TRÊN XE" at bounding box center [888, 327] width 105 height 37
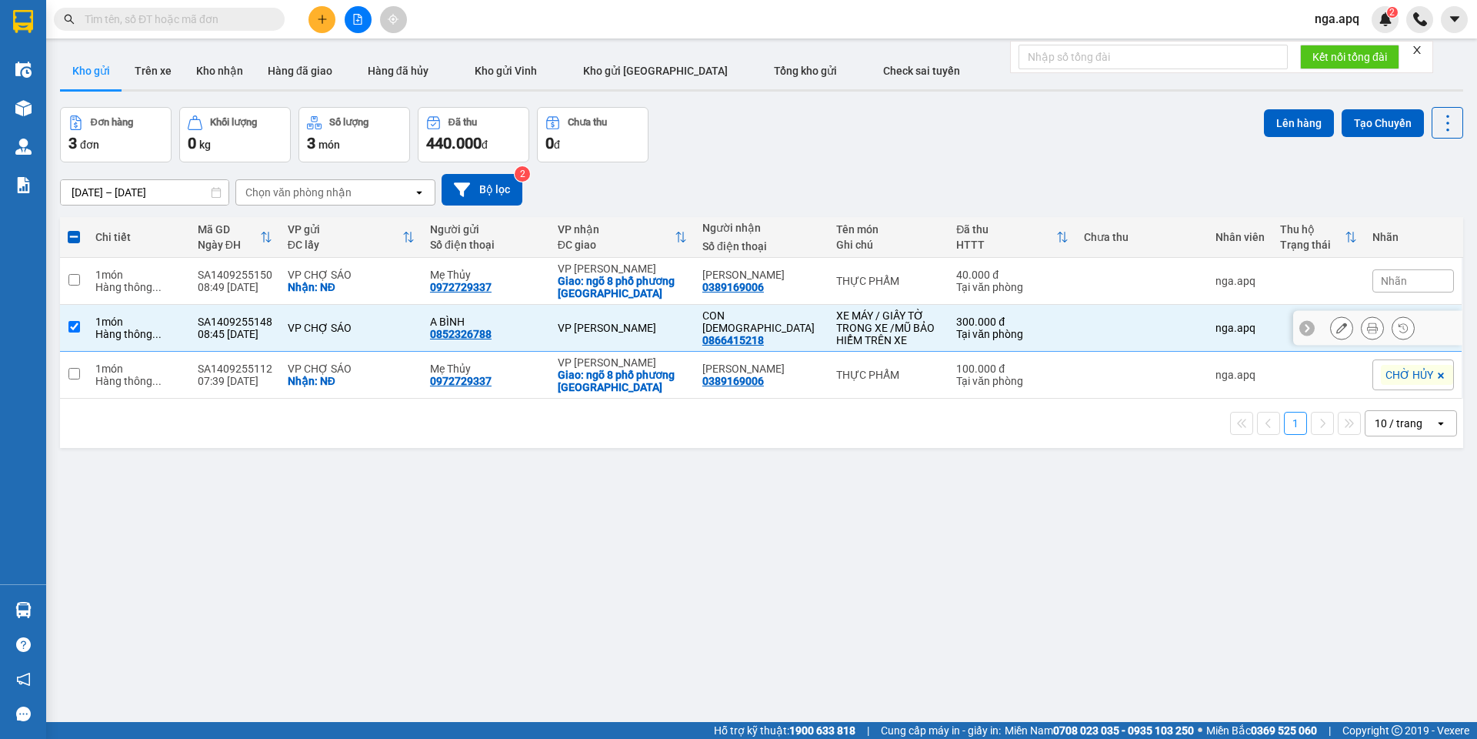
click at [1076, 325] on td at bounding box center [1142, 328] width 132 height 47
checkbox input "false"
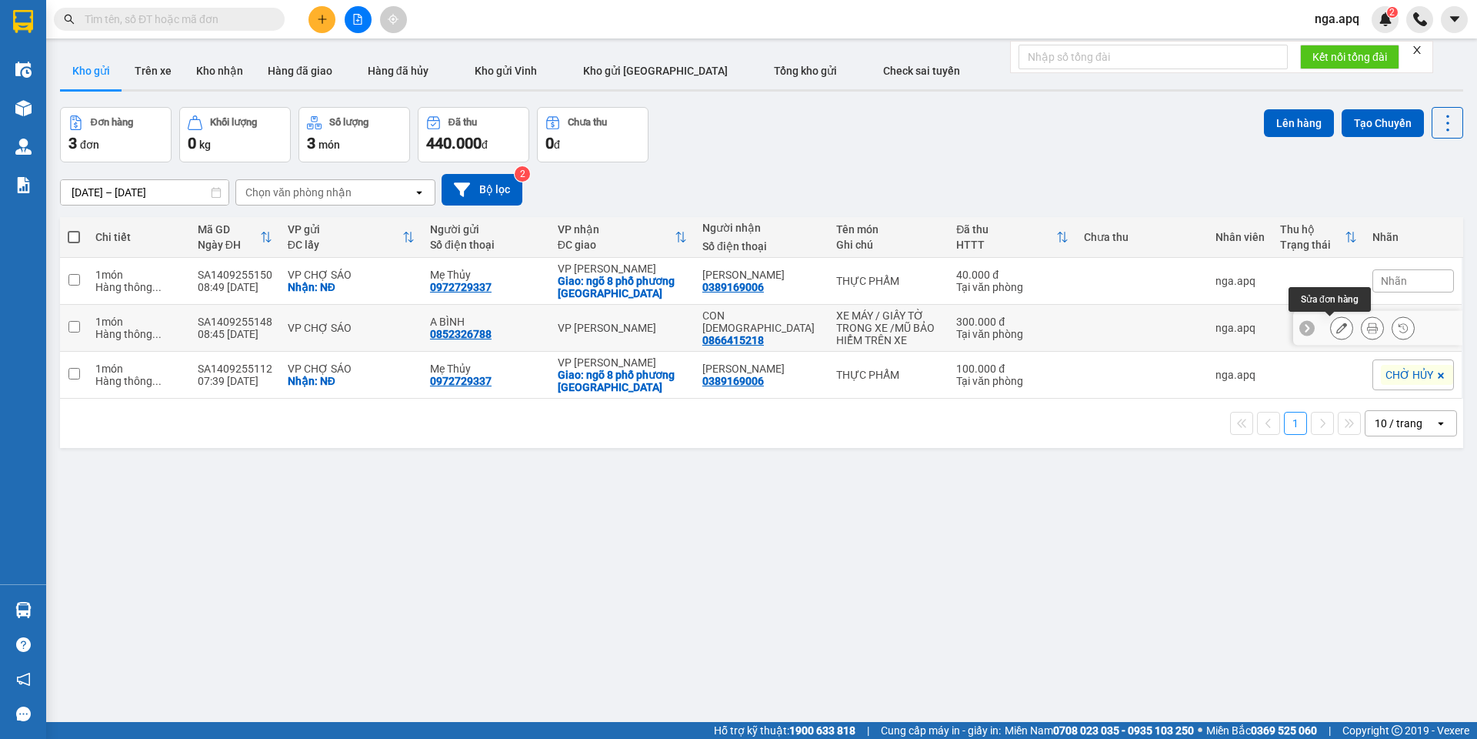
click at [1337, 329] on icon at bounding box center [1342, 327] width 11 height 11
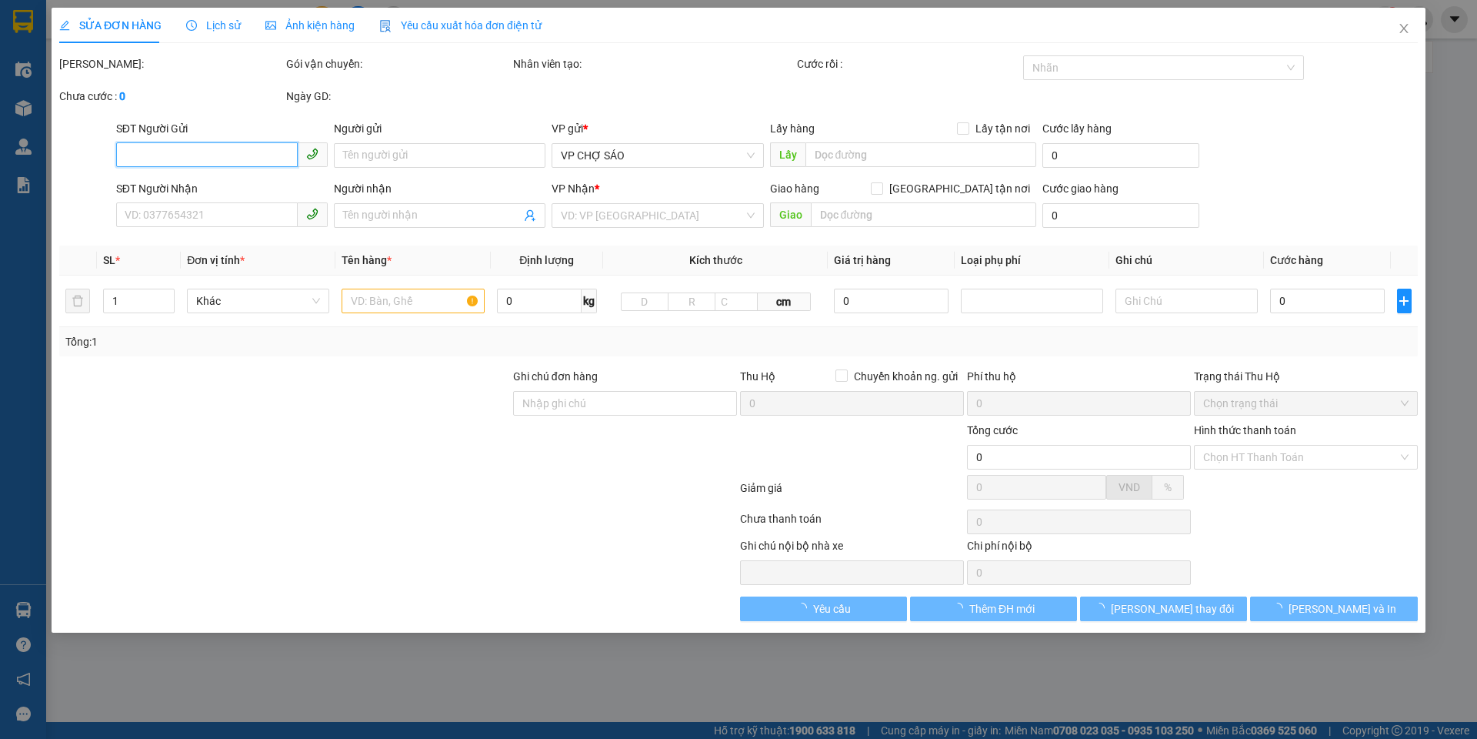
type input "0852326788"
type input "A BÌNH"
type input "0866415218"
type input "CON [DEMOGRAPHIC_DATA]"
type input "300.000"
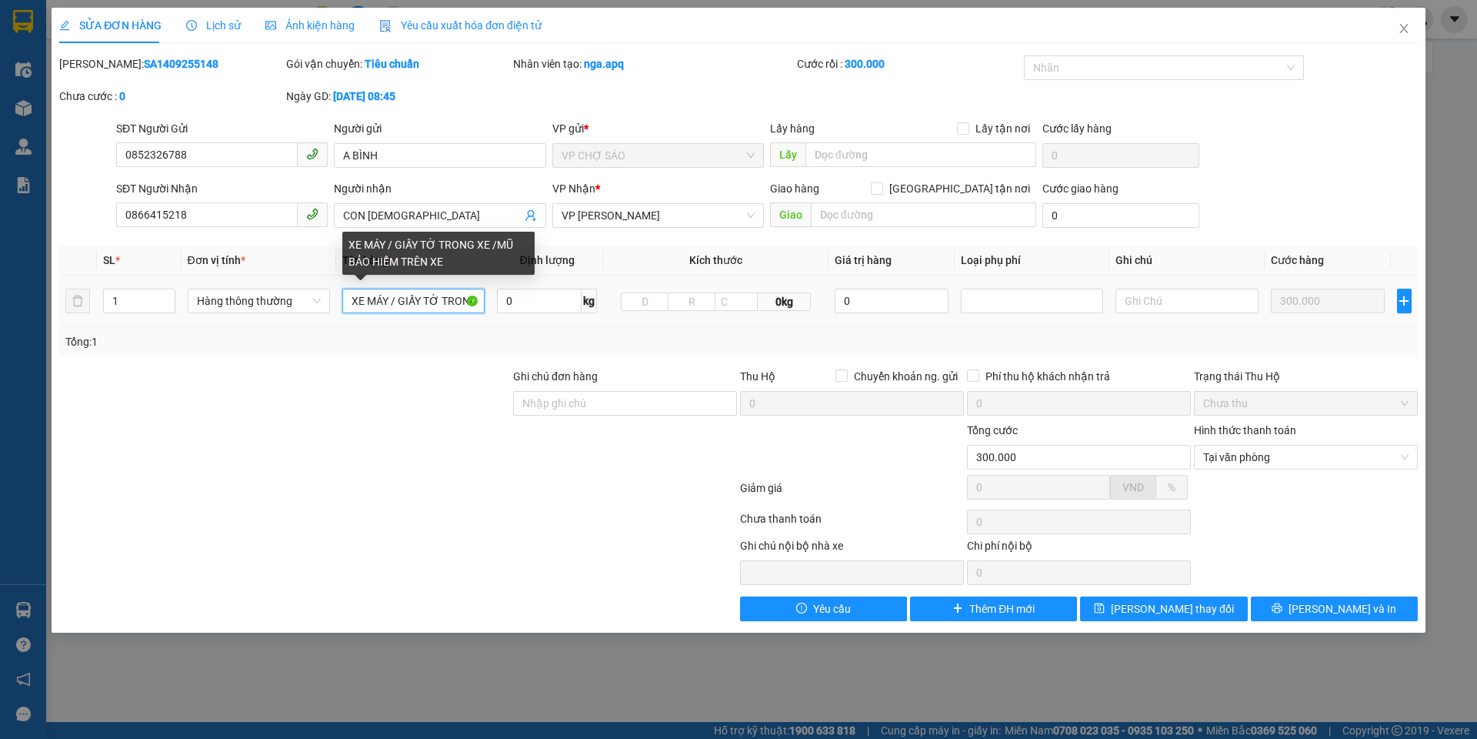
click at [478, 304] on input "XE MÁY / GIẤY TỜ TRONG XE /MŨ BẢO HIỂM TRÊN XE" at bounding box center [413, 301] width 142 height 25
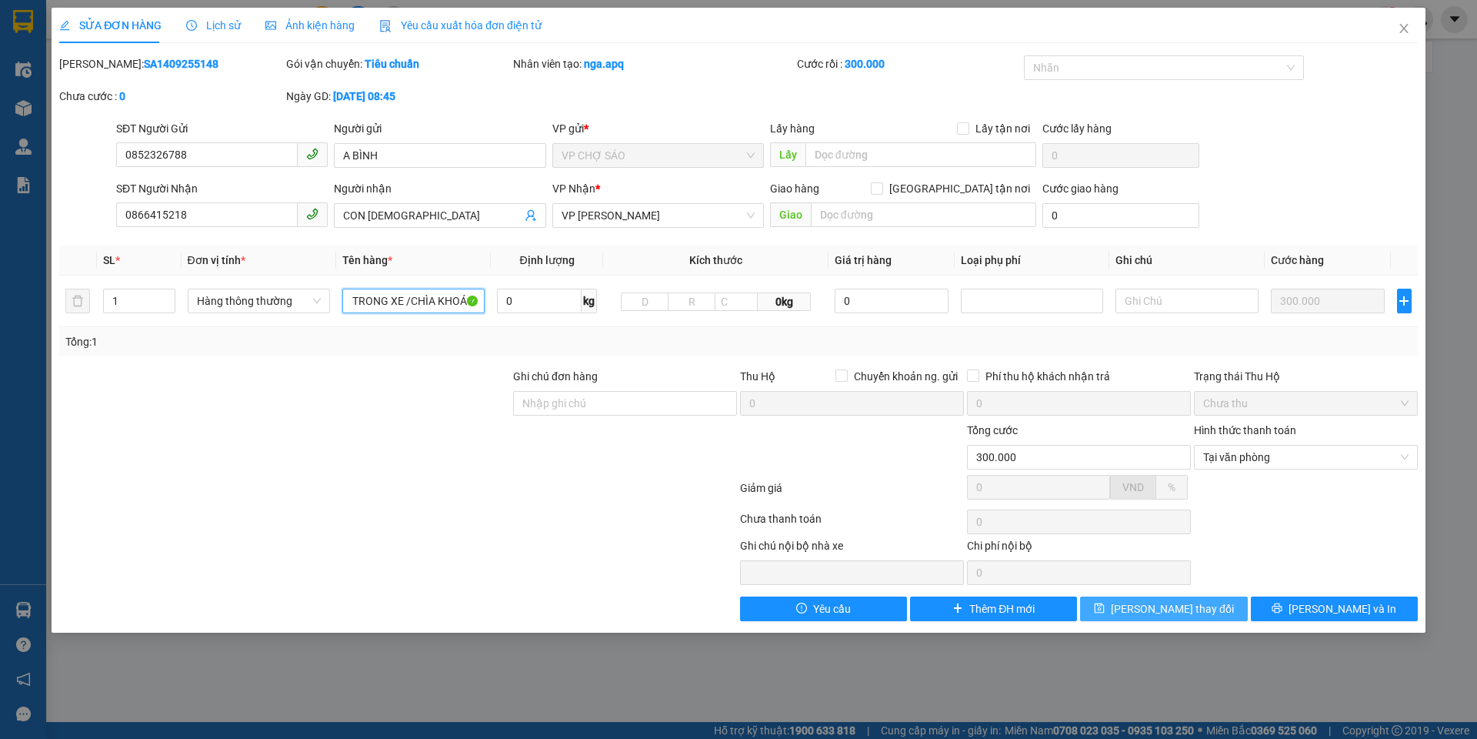
type input "XE MÁY / GIẤY TỜ TRONG XE /CHÌA KHOÁ / MŨ BẢO HIỂM TRÊN XE"
click at [1184, 609] on span "[PERSON_NAME] thay đổi" at bounding box center [1172, 608] width 123 height 17
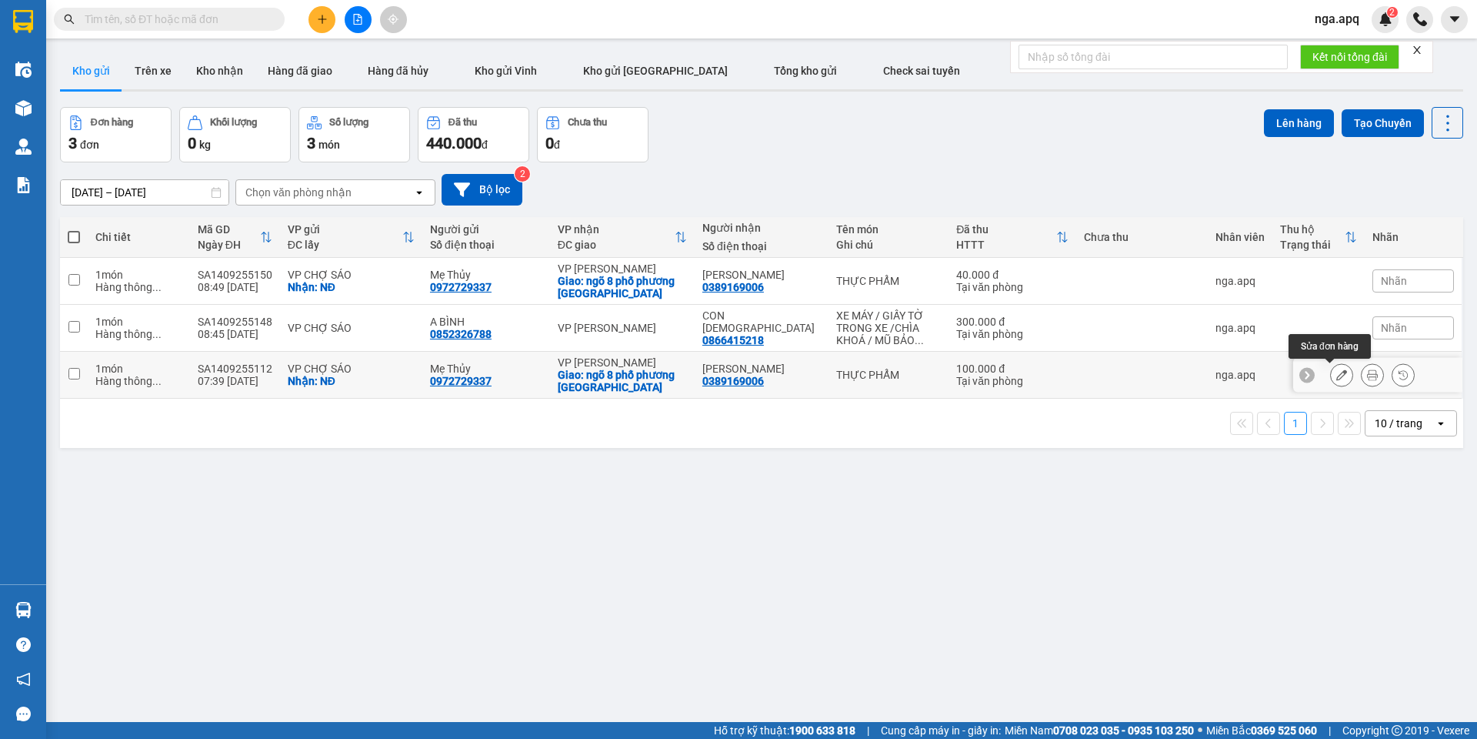
click at [1337, 379] on icon at bounding box center [1342, 374] width 11 height 11
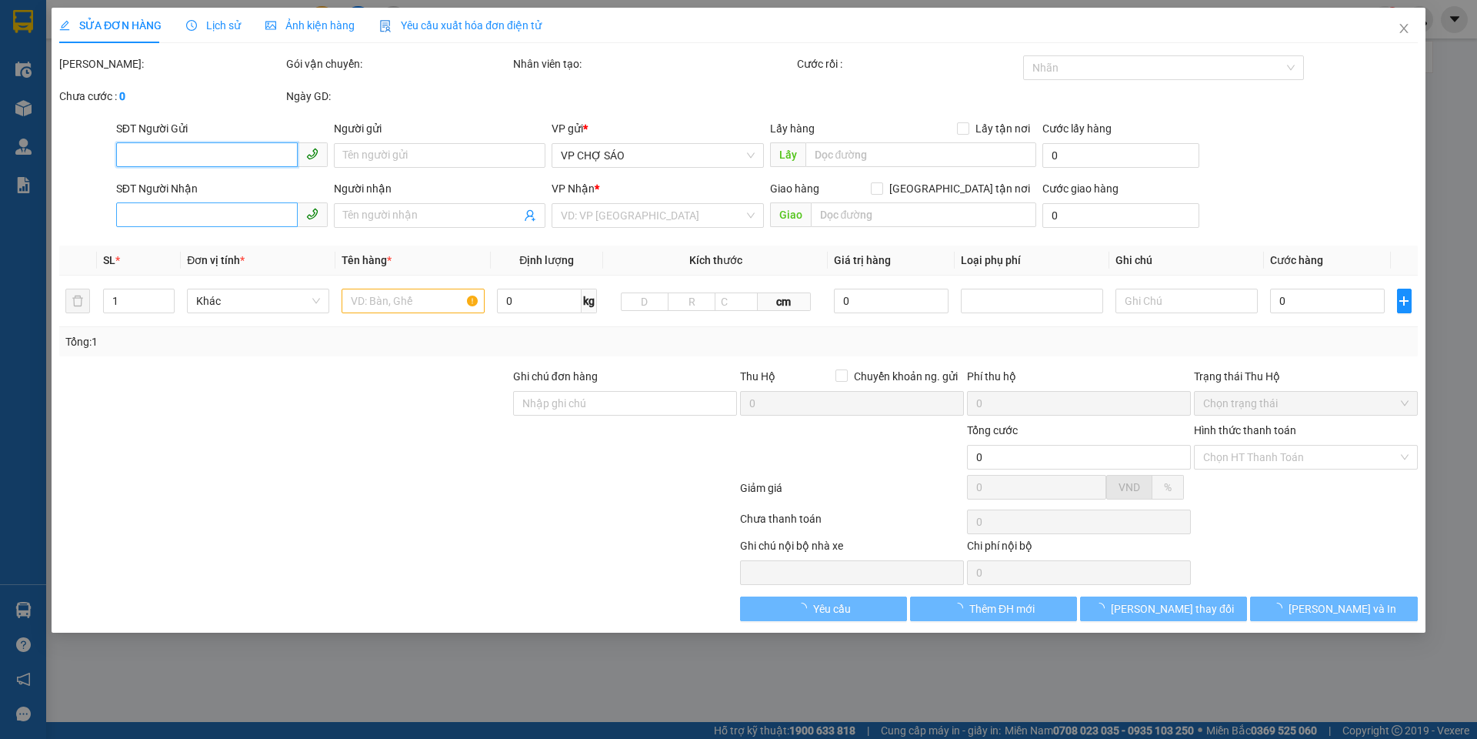
type input "0972729337"
type input "Mẹ Thủy"
checkbox input "true"
type input "NĐ"
type input "0389169006"
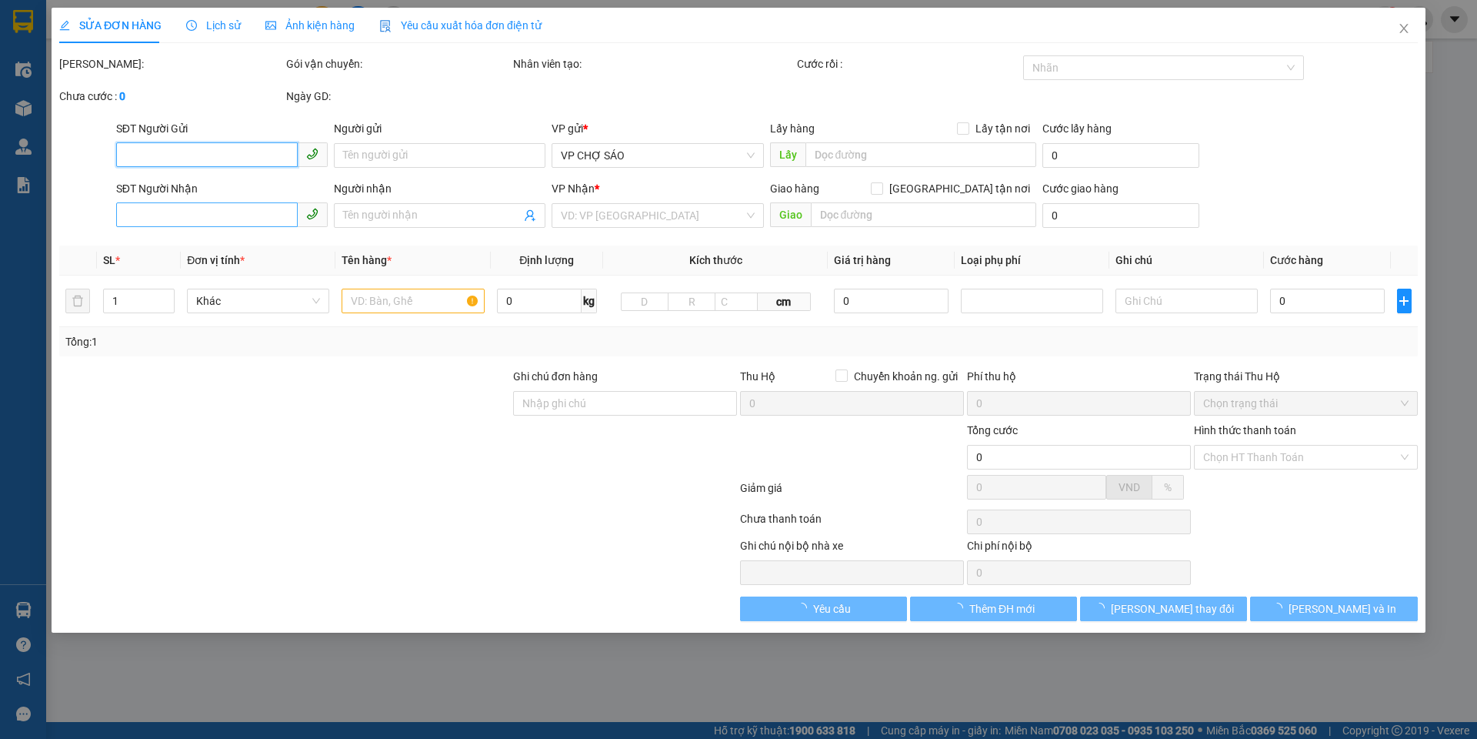
type input "[PERSON_NAME]"
checkbox input "true"
type input "ngõ 8 phố phương [GEOGRAPHIC_DATA]"
type input "100.000"
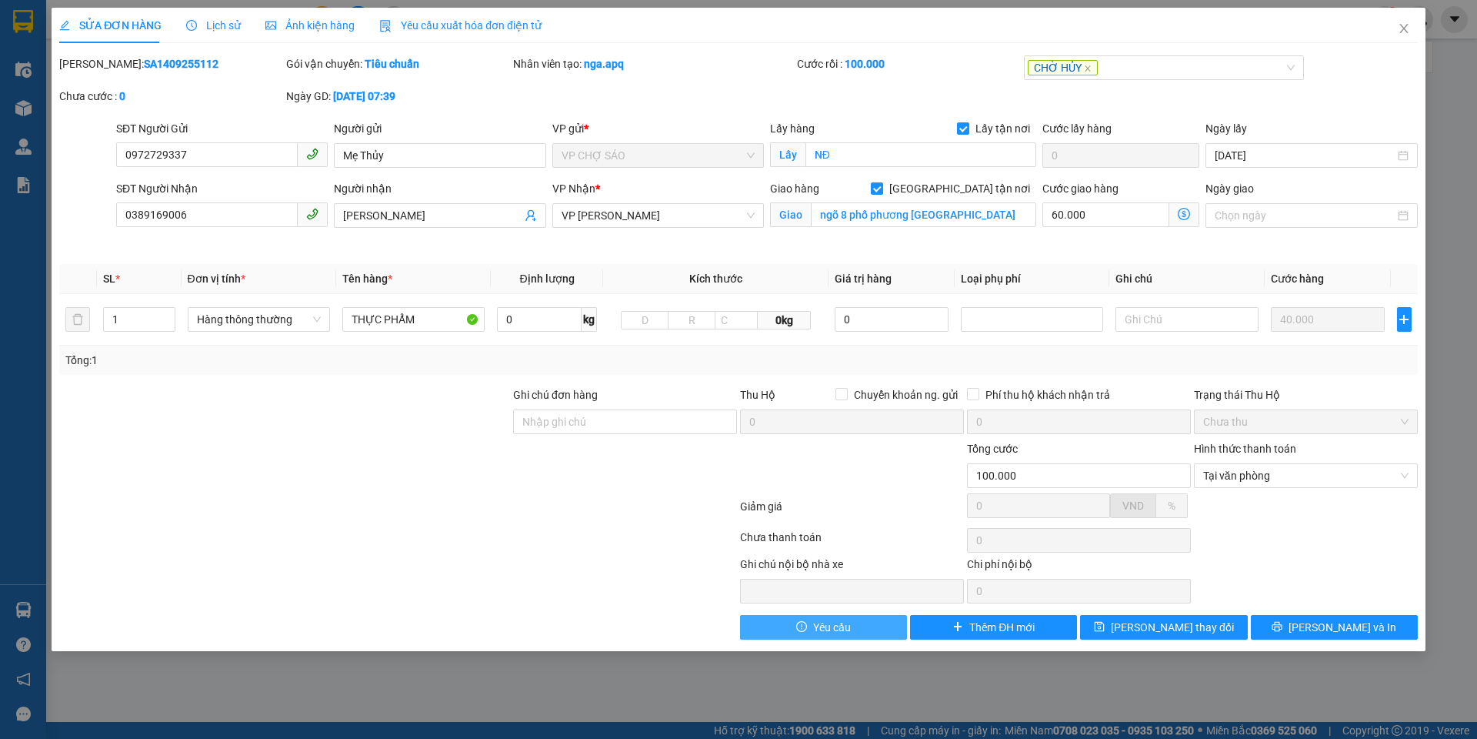
click at [843, 629] on span "Yêu cầu" at bounding box center [832, 627] width 38 height 17
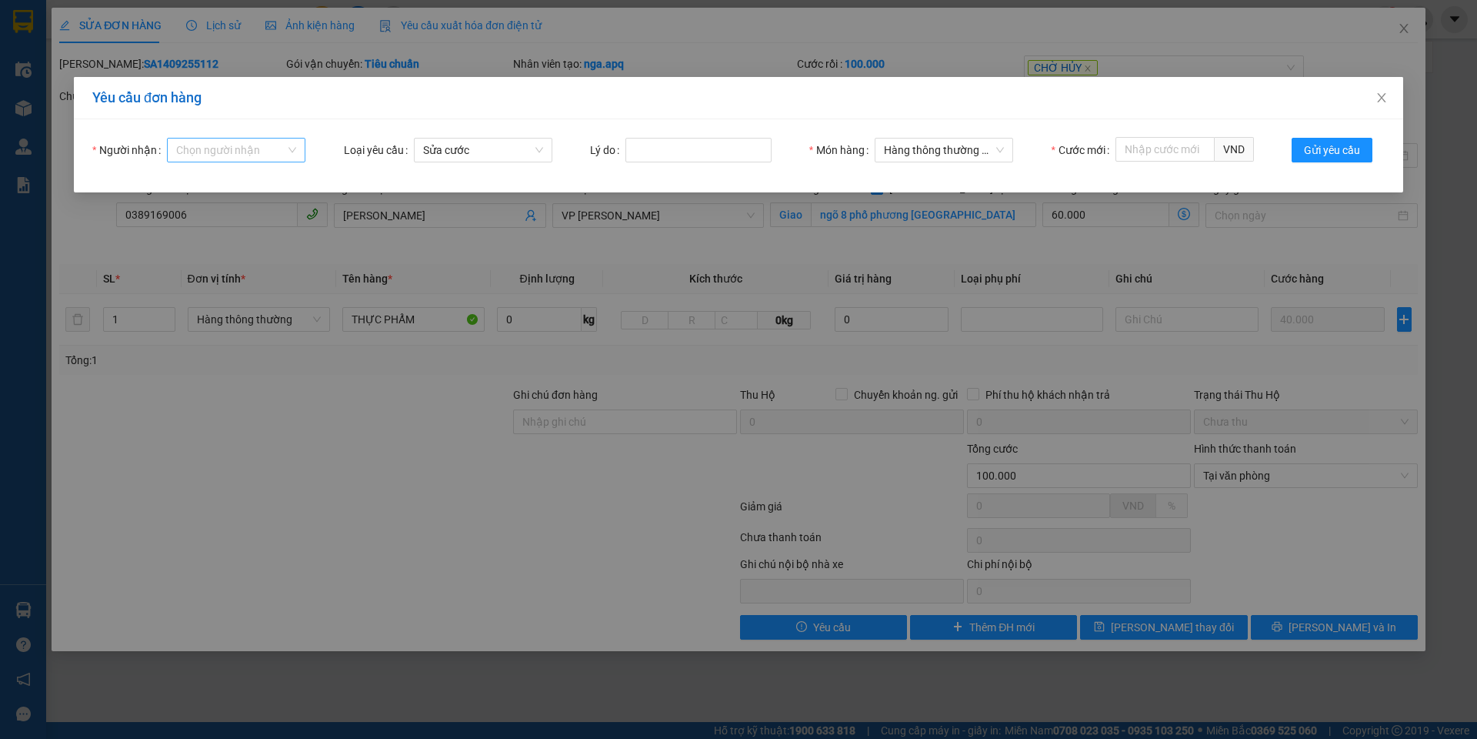
click at [251, 145] on input "Người nhận" at bounding box center [230, 150] width 109 height 23
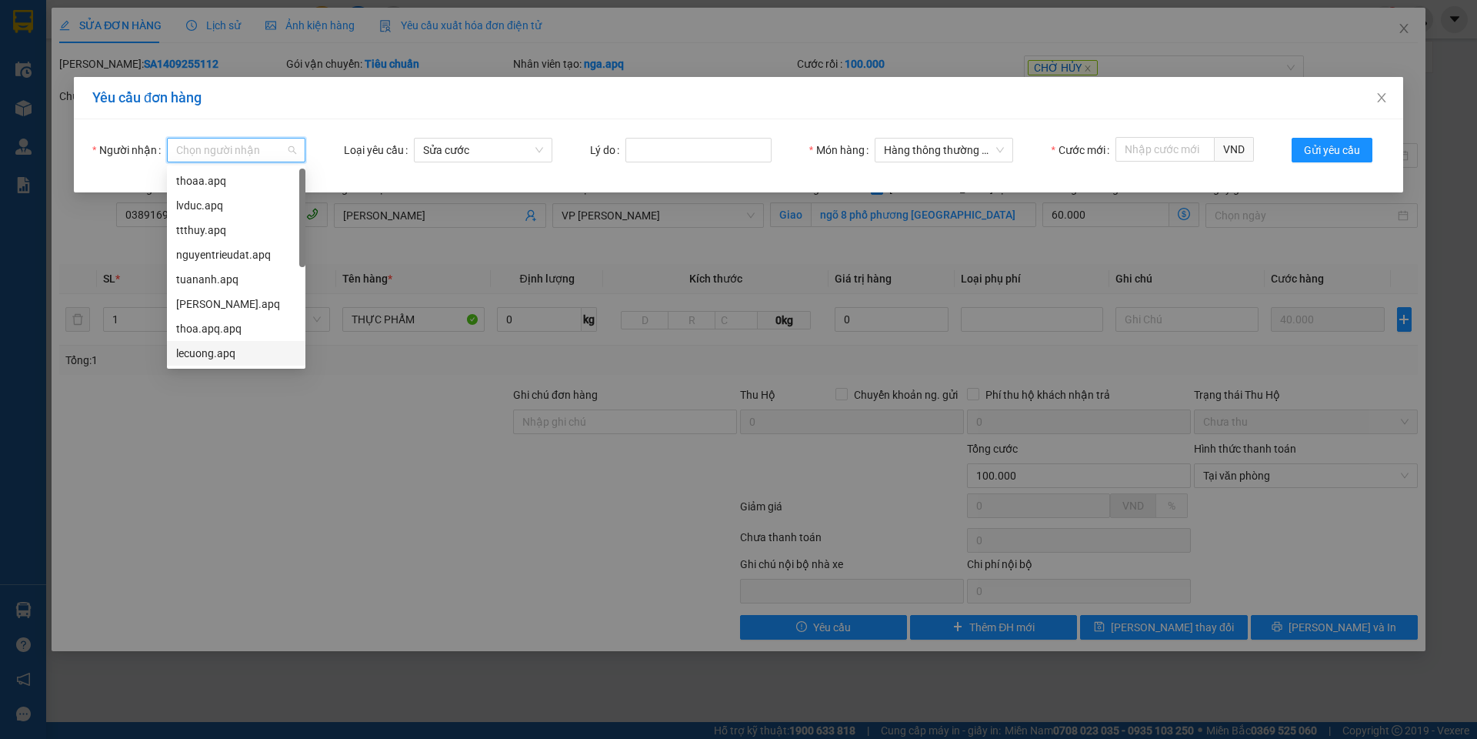
click at [200, 356] on div "lecuong.apq" at bounding box center [236, 353] width 120 height 17
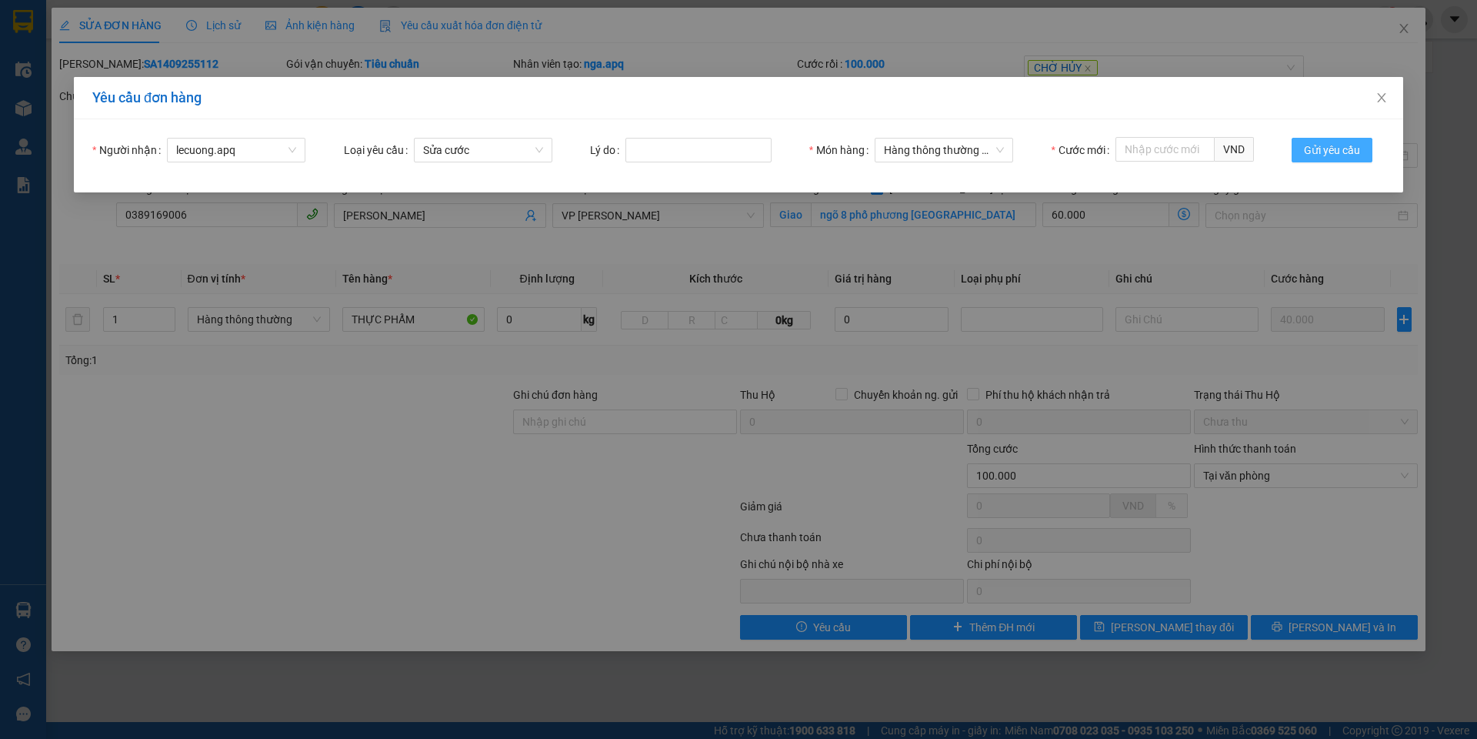
click at [1333, 142] on span "Gửi yêu cầu" at bounding box center [1332, 150] width 56 height 17
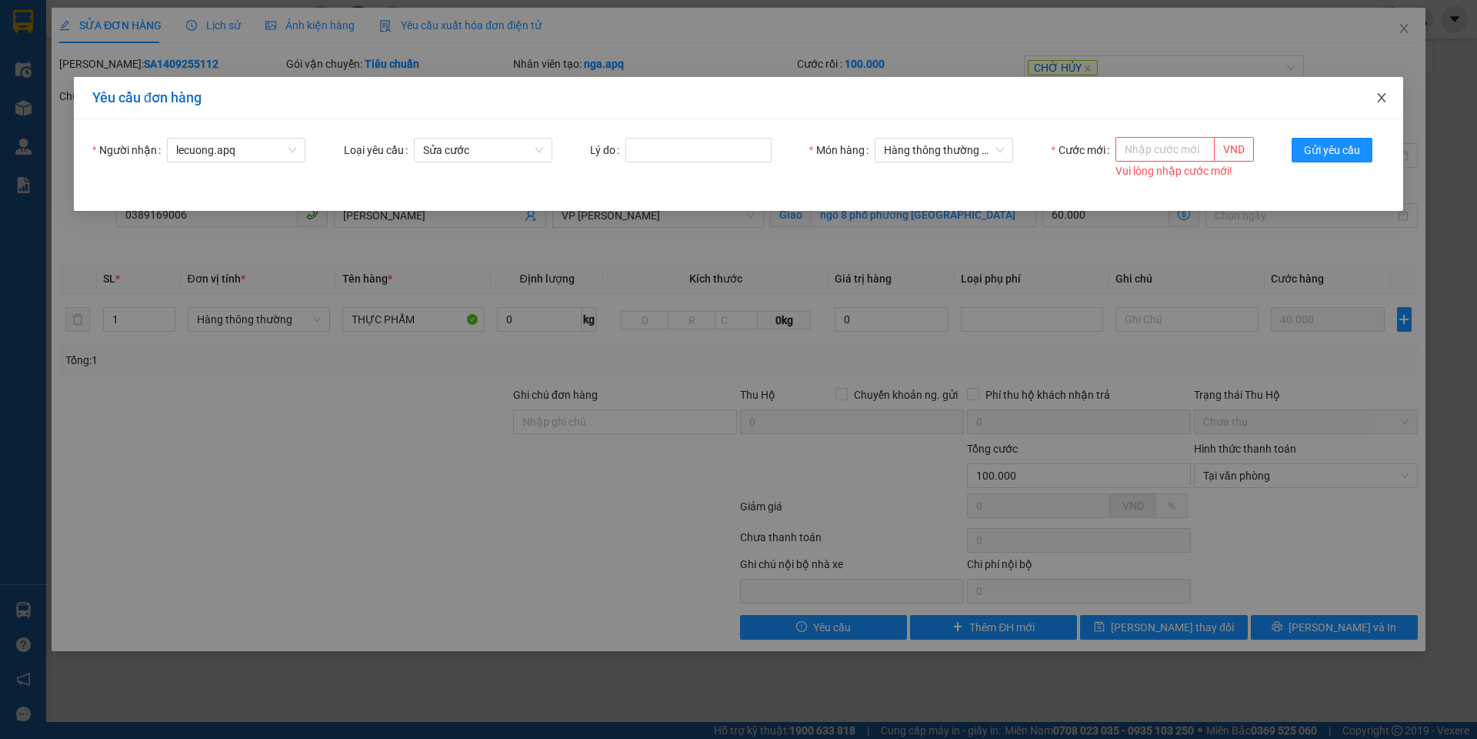
click at [1380, 99] on icon "close" at bounding box center [1382, 98] width 12 height 12
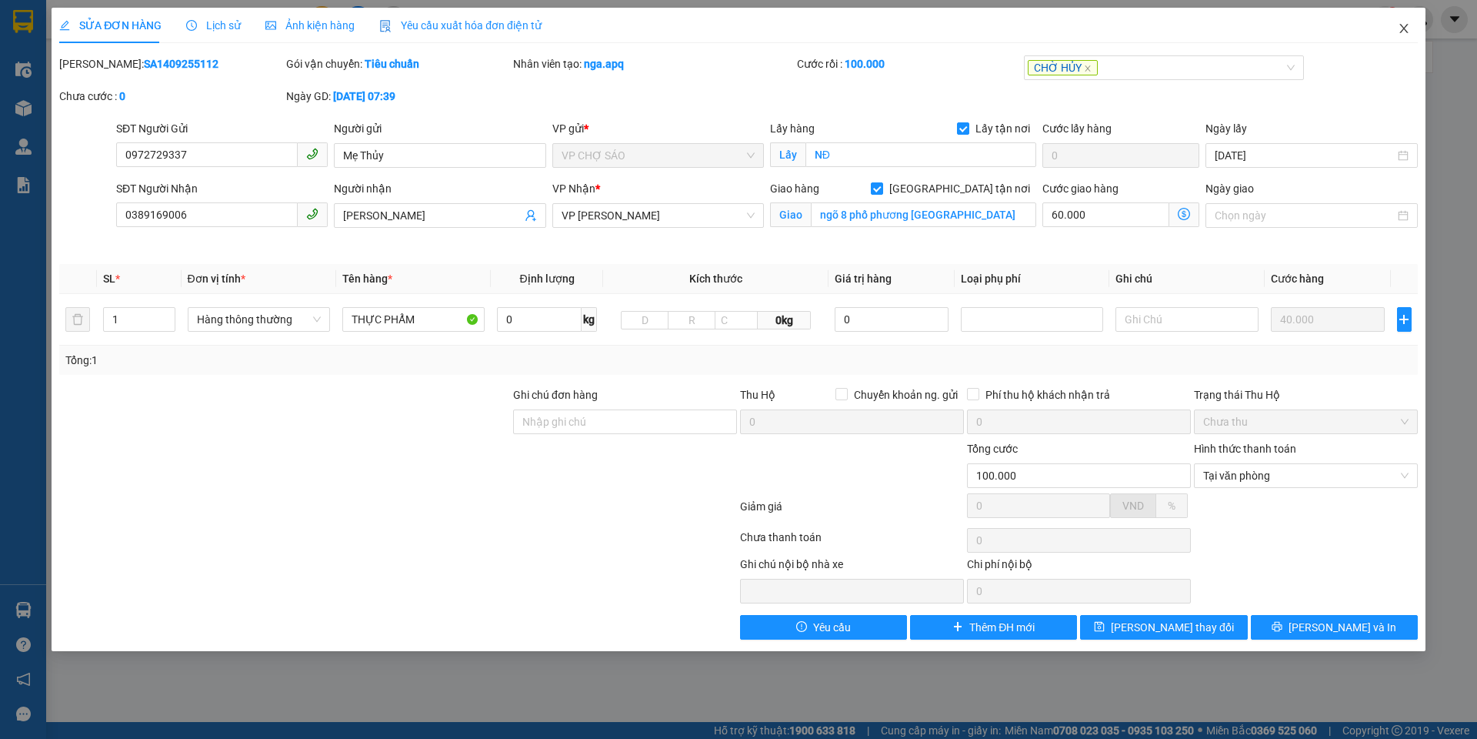
click at [1402, 31] on icon "close" at bounding box center [1404, 28] width 12 height 12
